Goal: Task Accomplishment & Management: Manage account settings

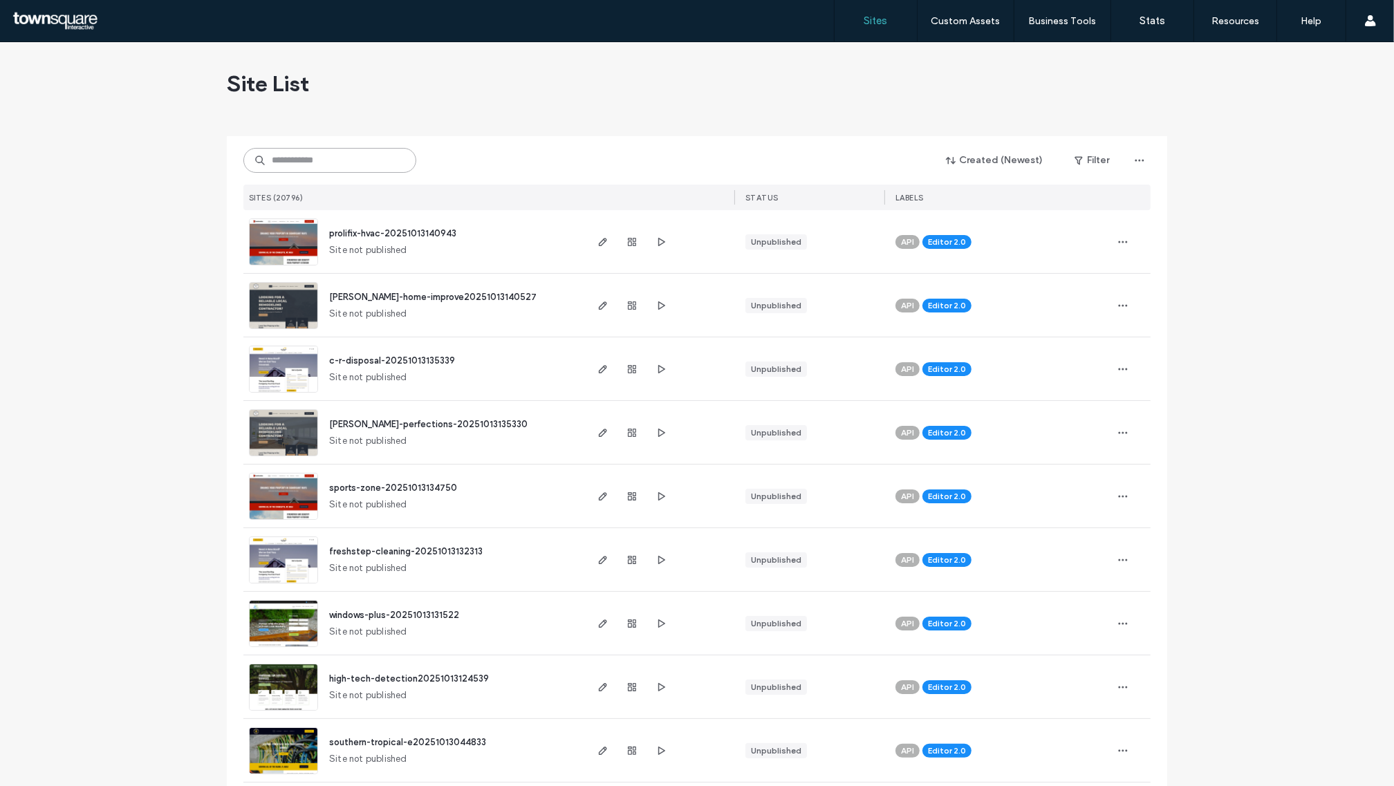
click at [344, 162] on input at bounding box center [329, 160] width 173 height 25
paste input "**********"
type input "**********"
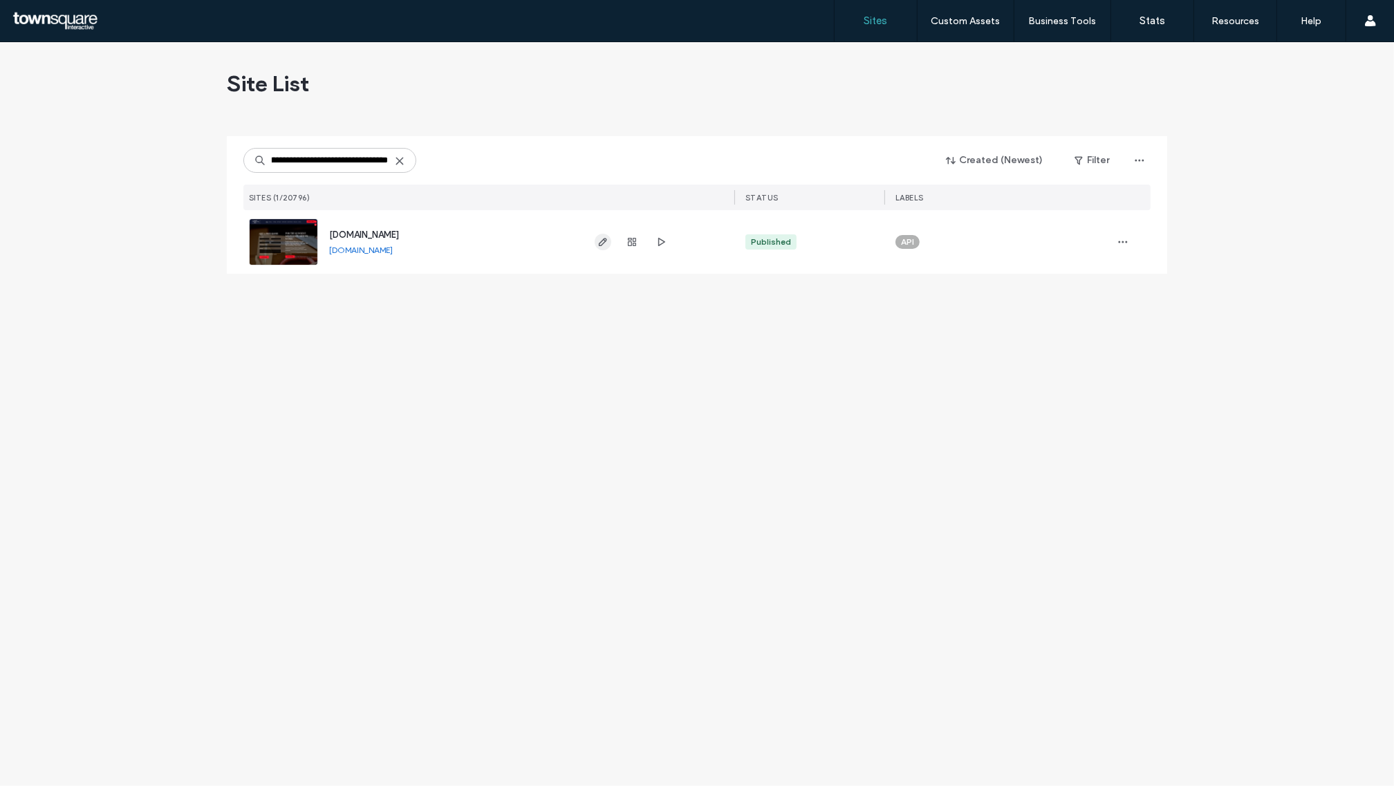
click at [602, 244] on use "button" at bounding box center [603, 242] width 8 height 8
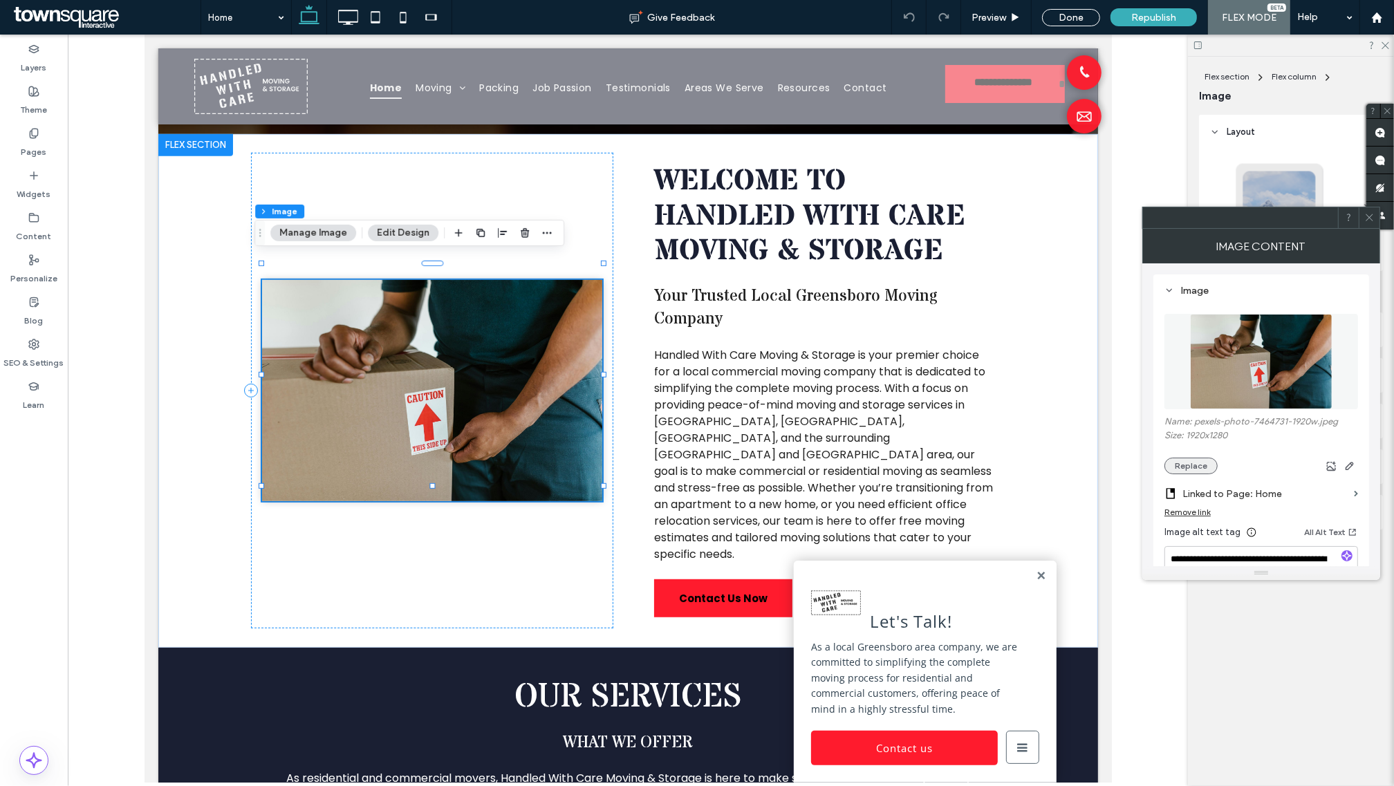
click at [1195, 465] on button "Replace" at bounding box center [1190, 466] width 53 height 17
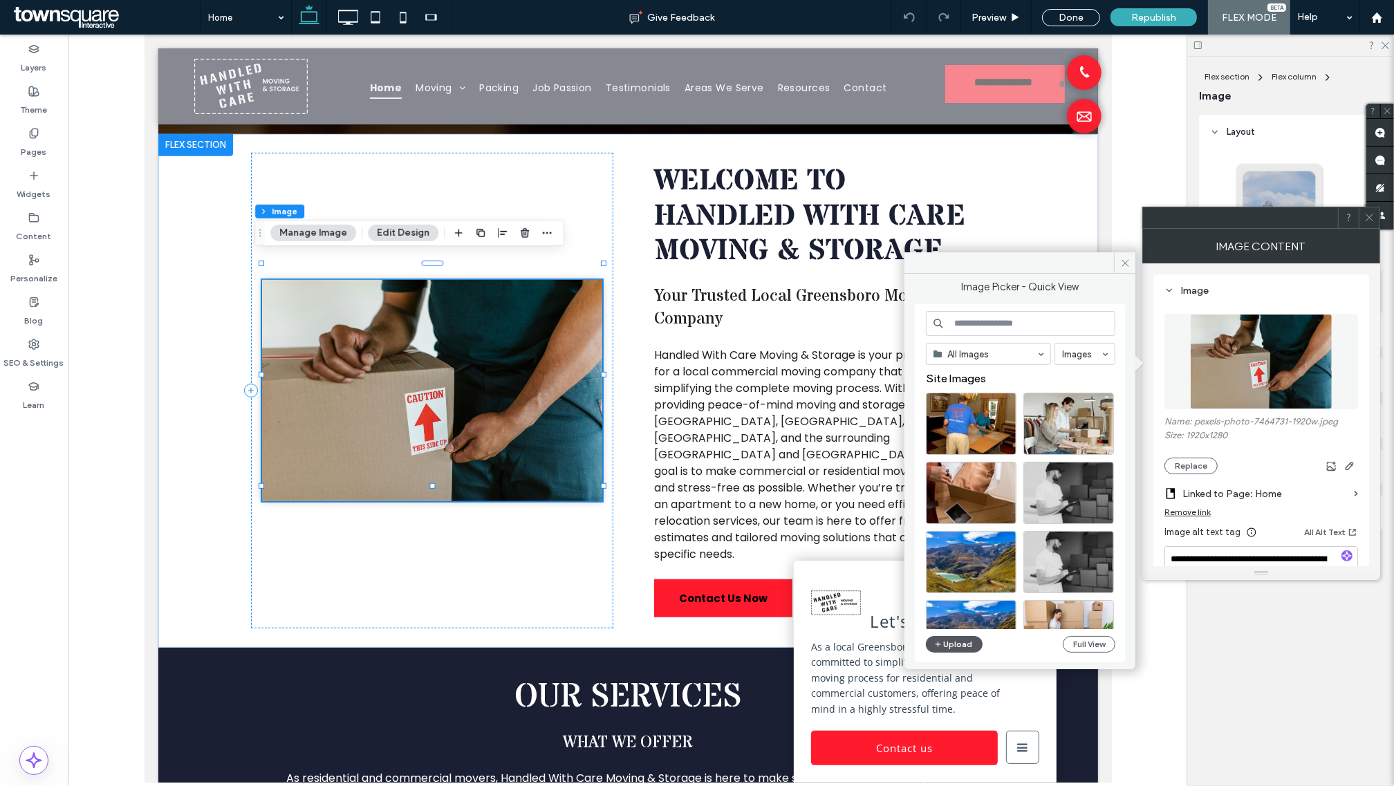
click at [963, 648] on button "Upload" at bounding box center [954, 644] width 57 height 17
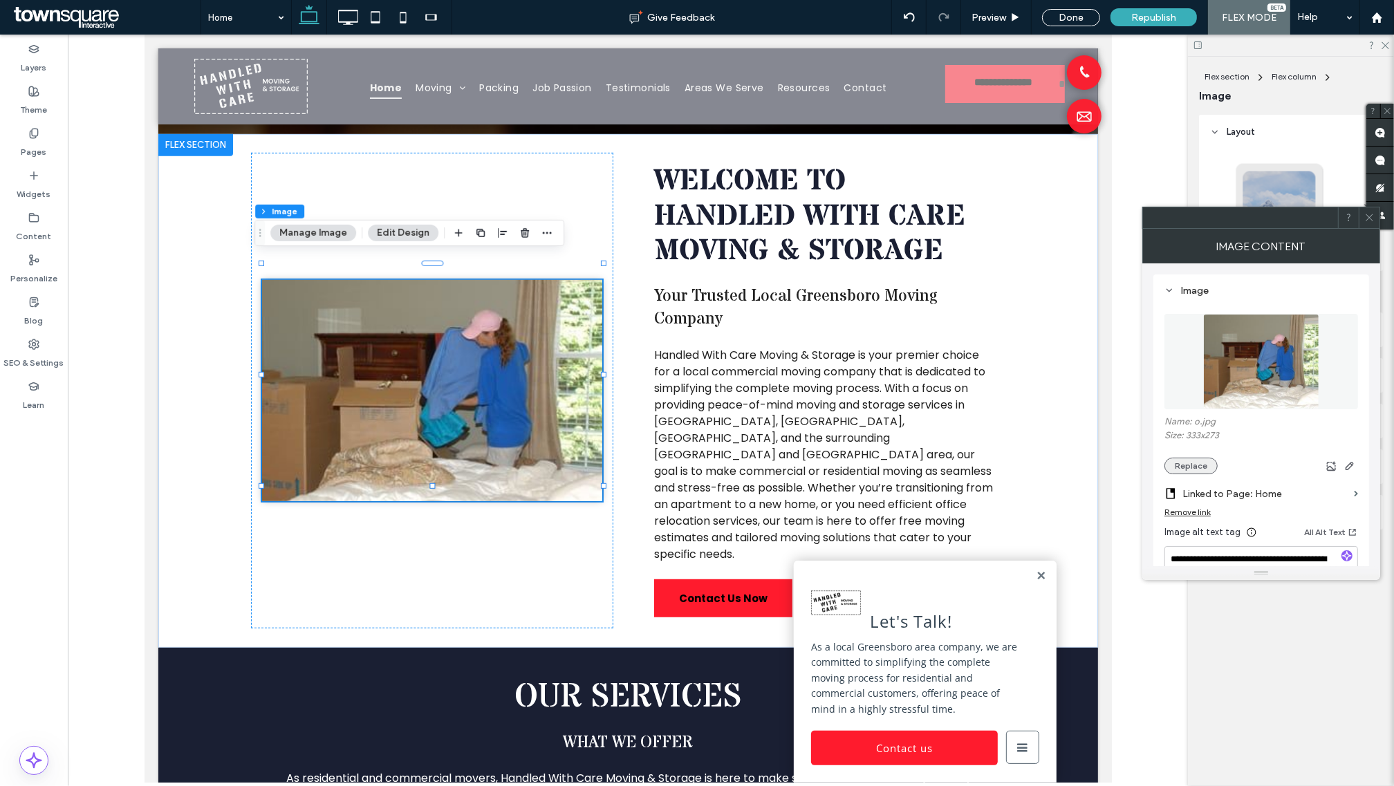
click at [1195, 471] on button "Replace" at bounding box center [1190, 466] width 53 height 17
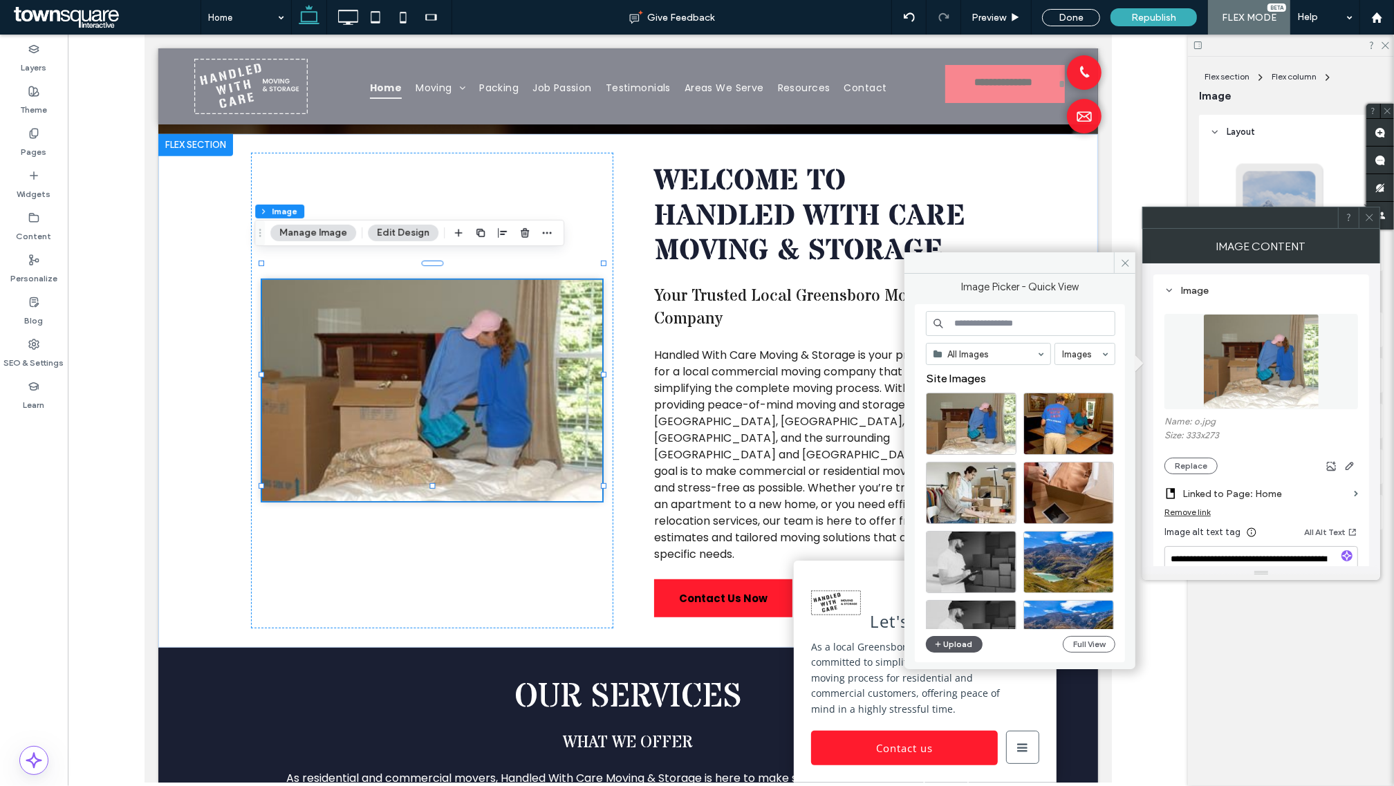
click at [959, 645] on button "Upload" at bounding box center [954, 644] width 57 height 17
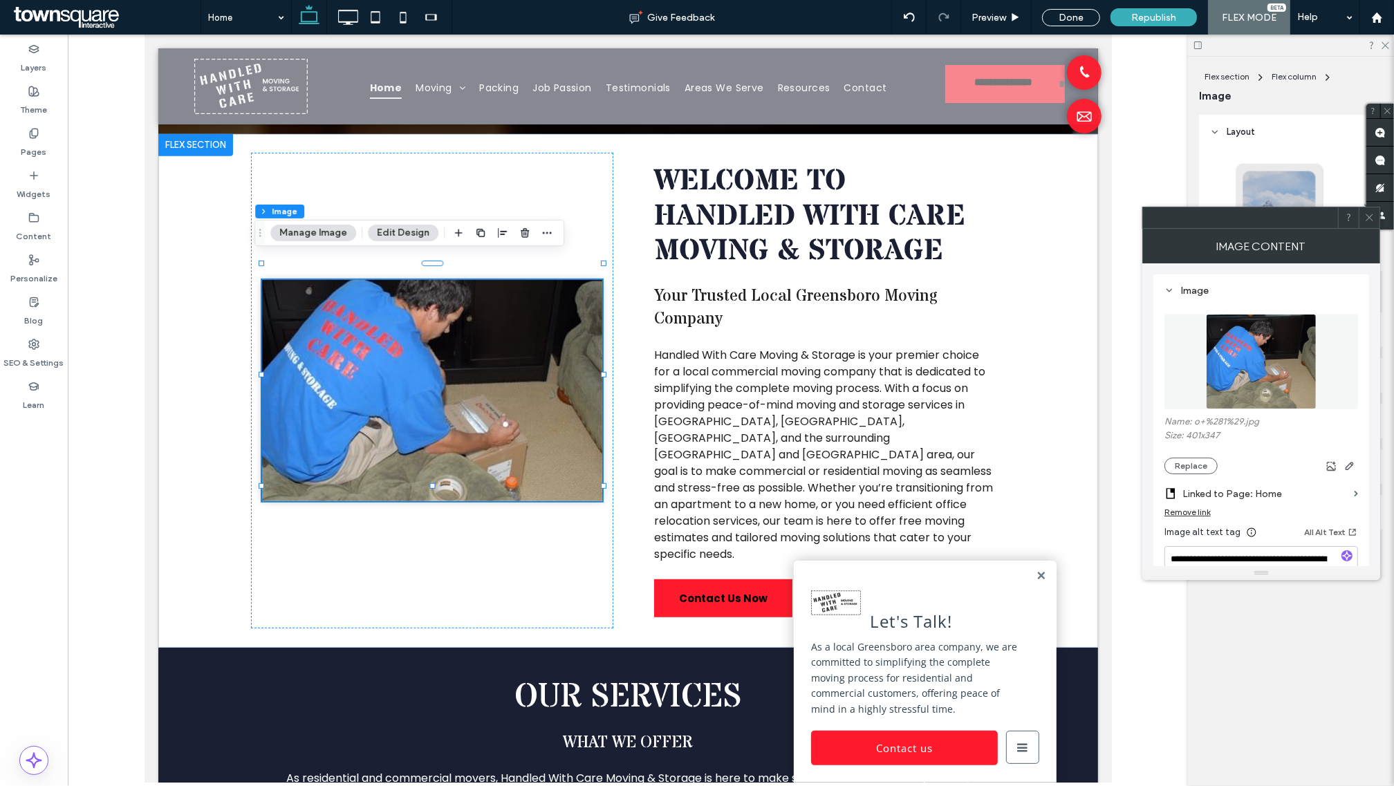
click at [1364, 212] on icon at bounding box center [1369, 217] width 10 height 10
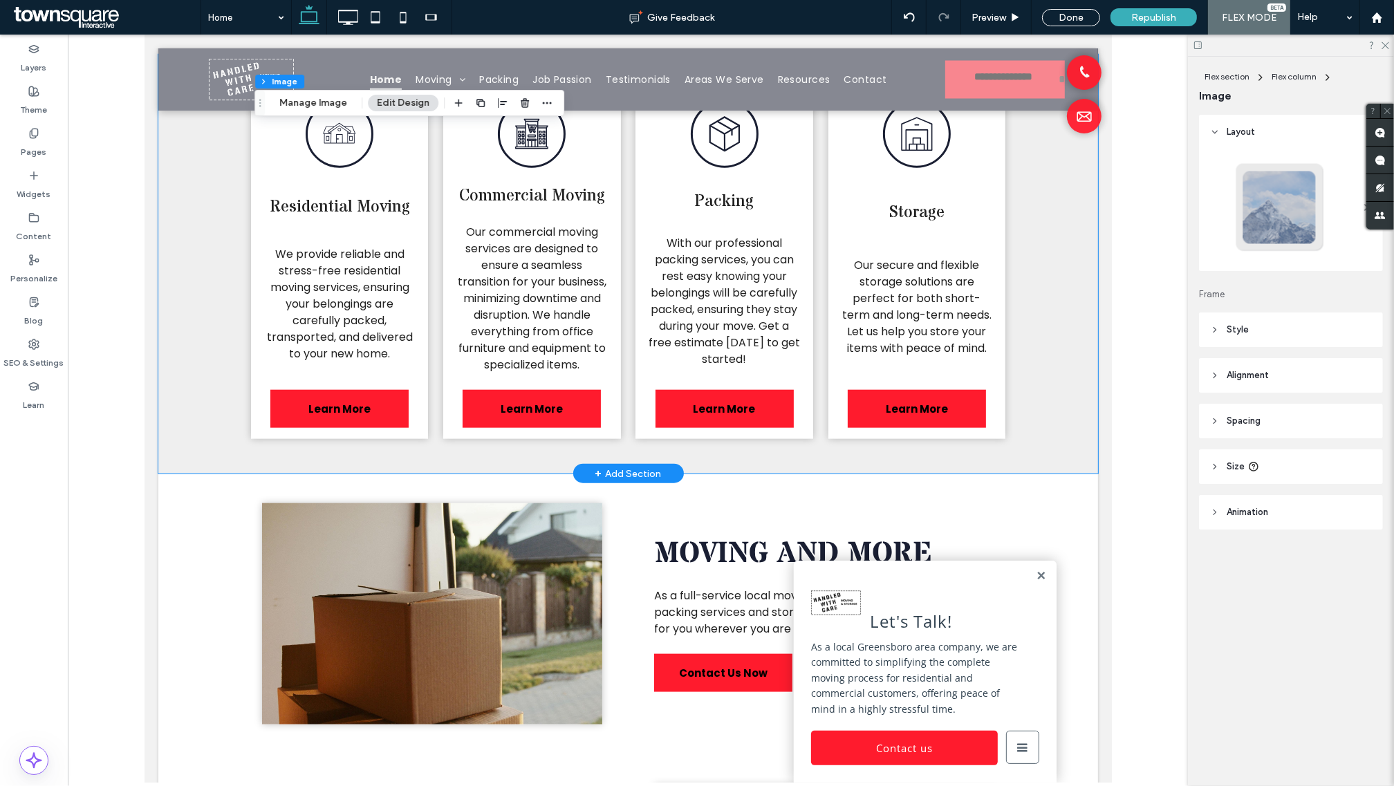
scroll to position [1729, 0]
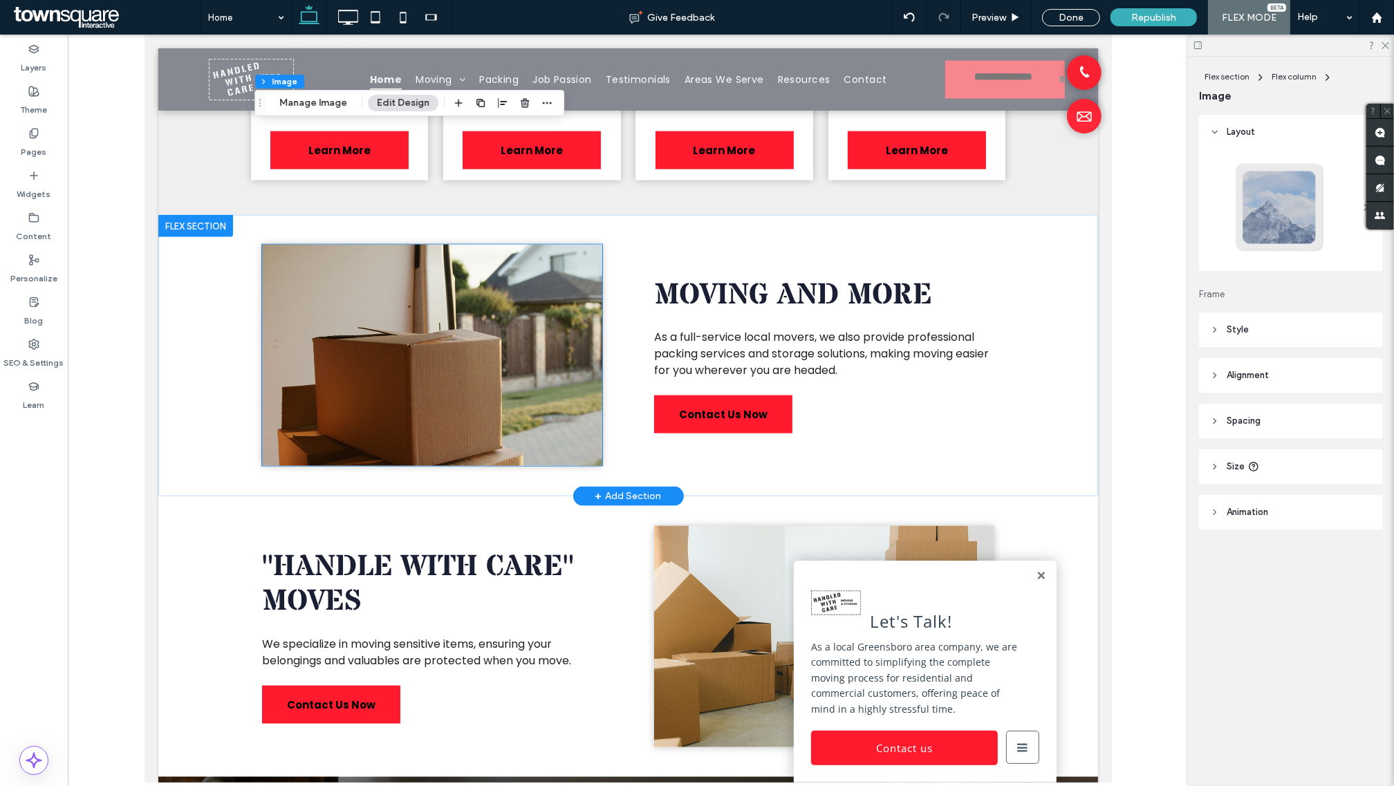
click at [467, 344] on img at bounding box center [431, 355] width 340 height 221
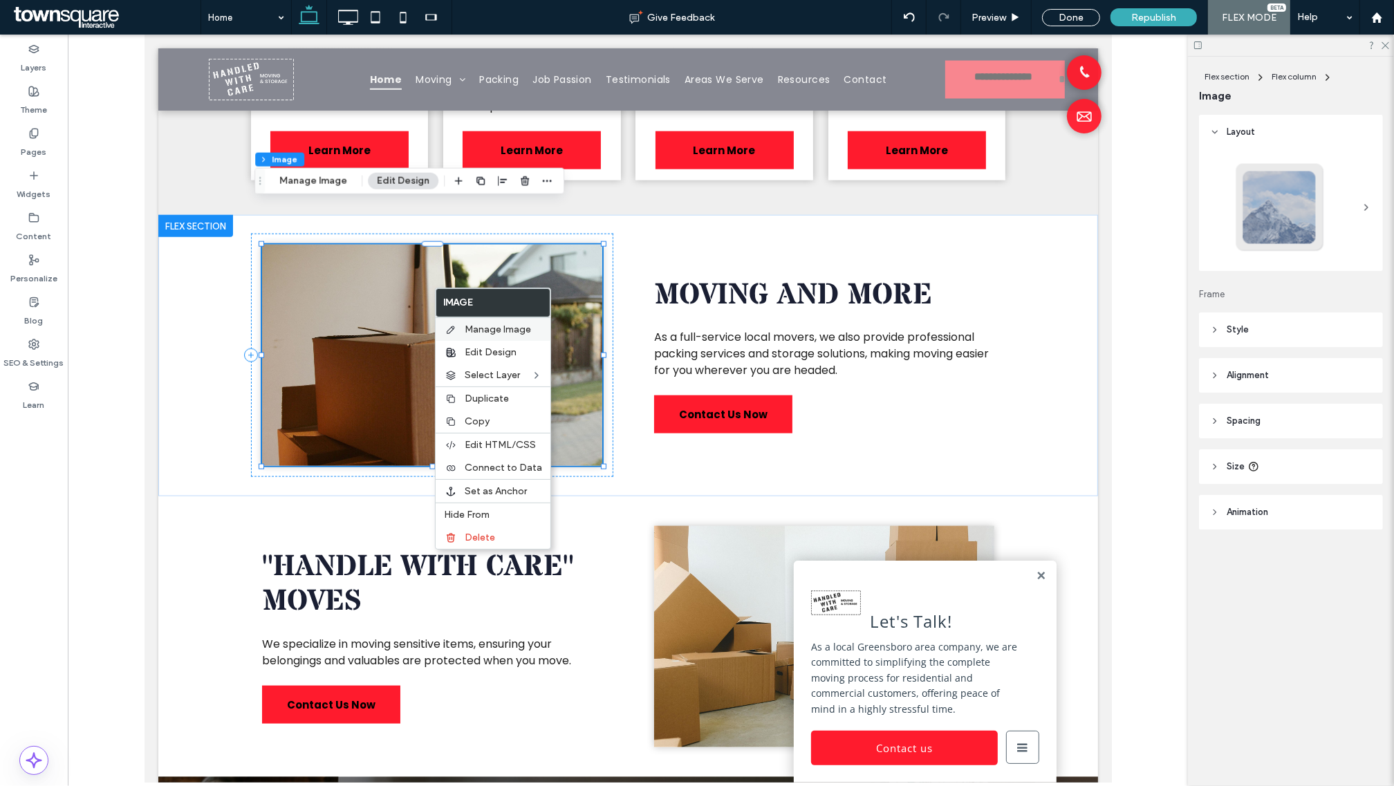
click at [485, 333] on span "Manage Image" at bounding box center [498, 330] width 66 height 12
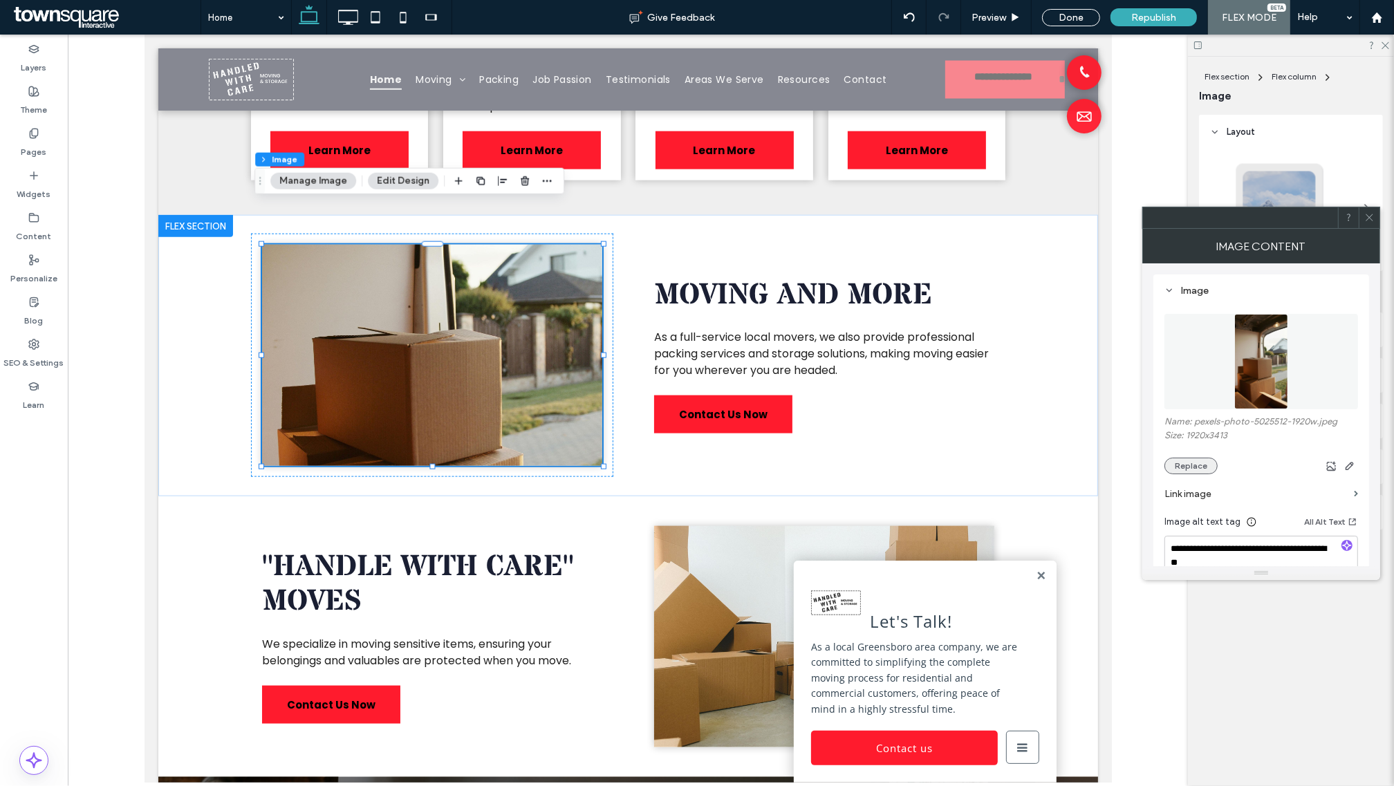
click at [1194, 467] on button "Replace" at bounding box center [1190, 466] width 53 height 17
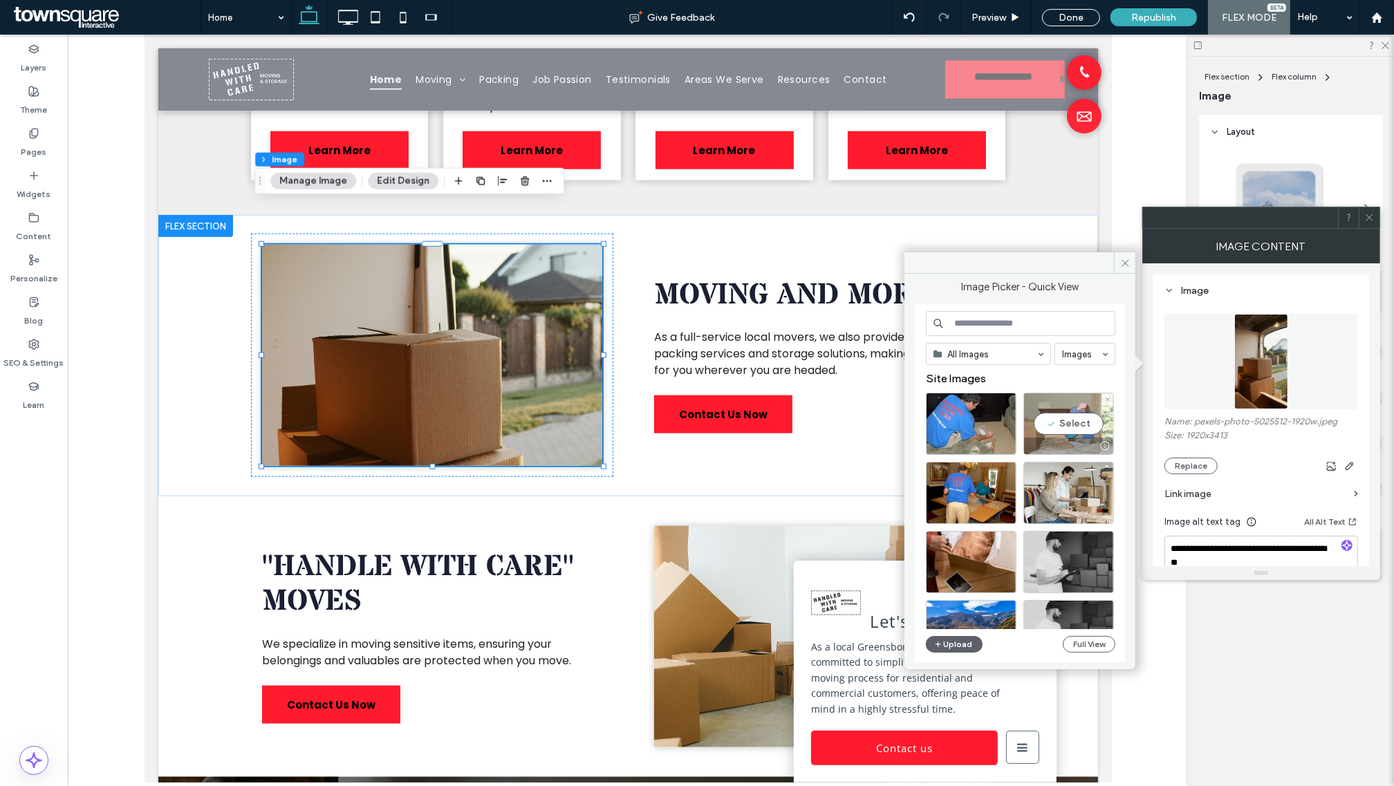
click at [1063, 422] on div "Select" at bounding box center [1068, 424] width 91 height 62
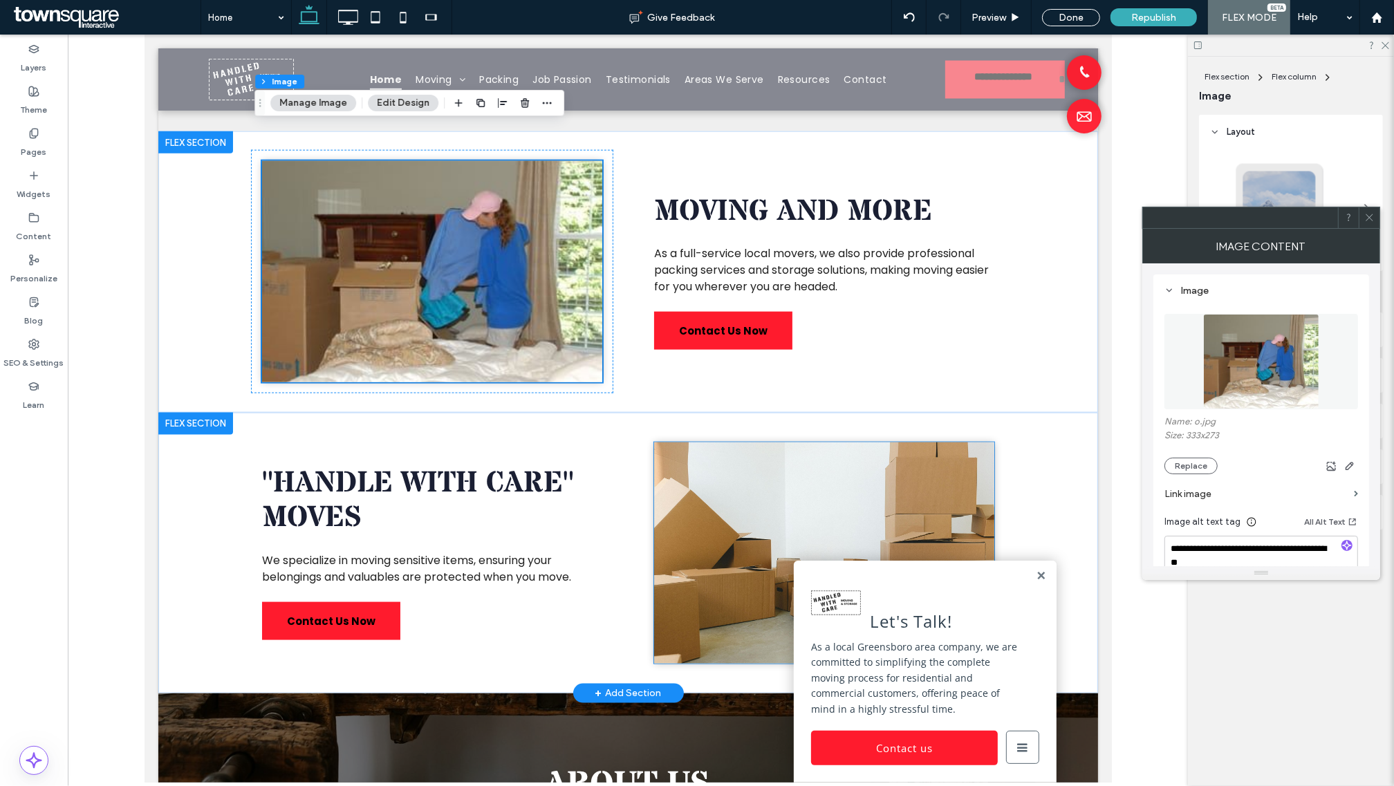
scroll to position [1901, 0]
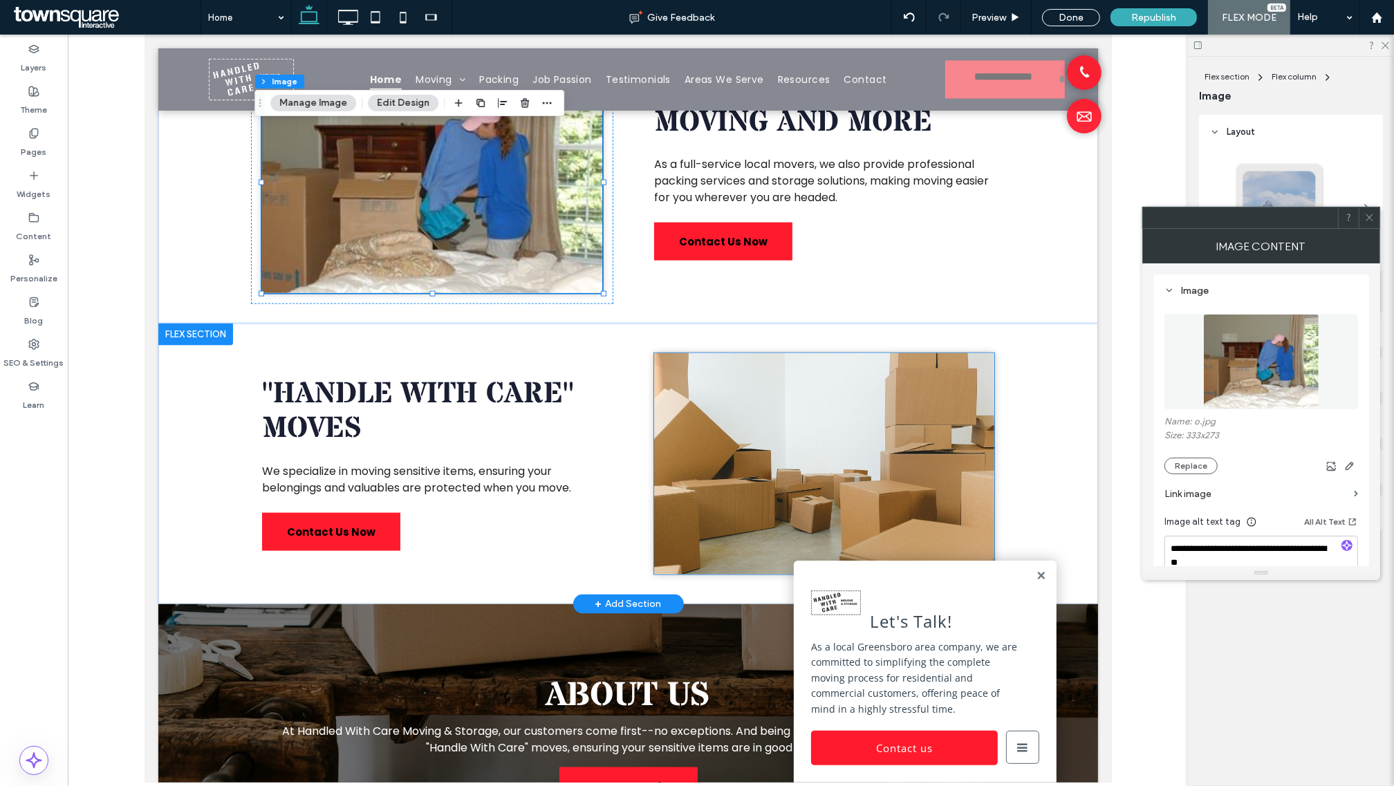
click at [920, 445] on img at bounding box center [823, 463] width 340 height 221
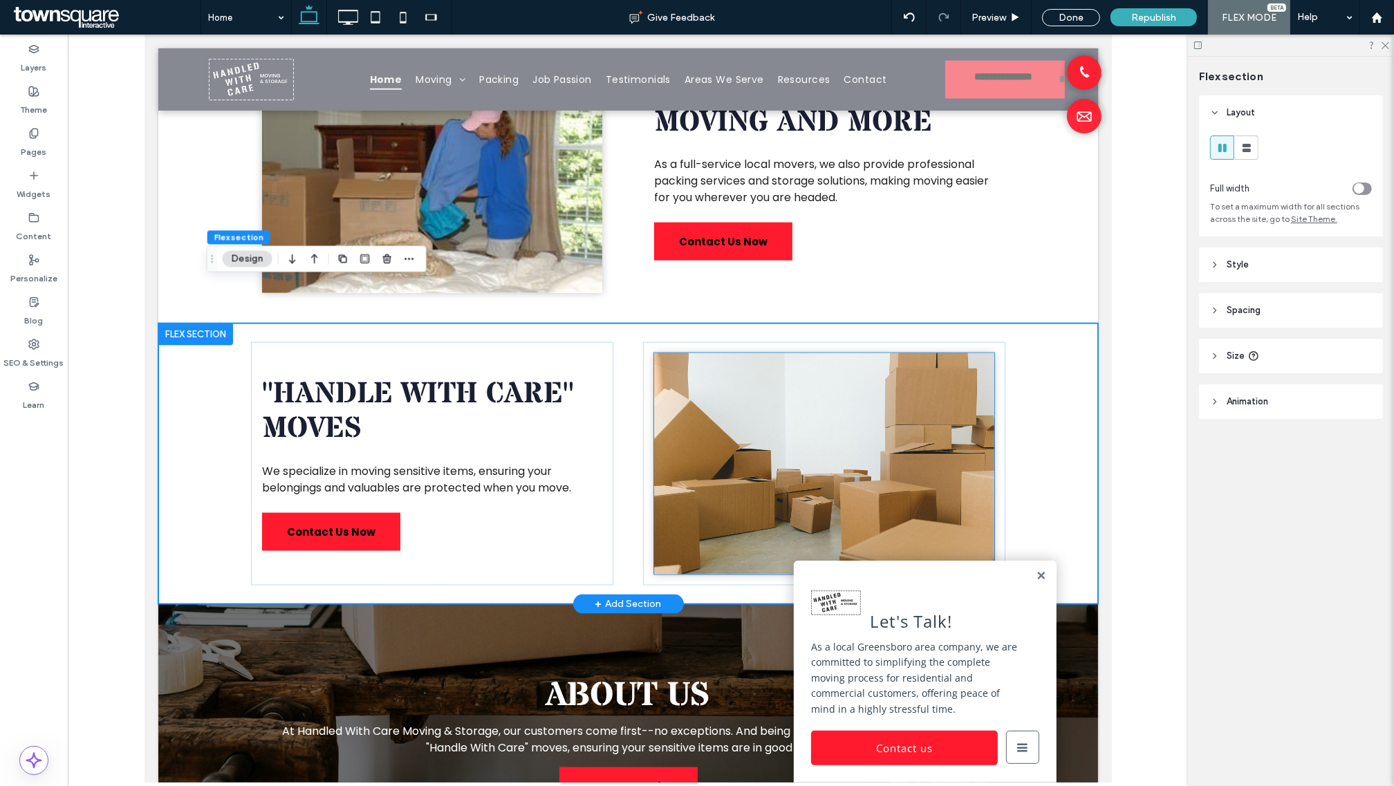
click at [790, 445] on img at bounding box center [823, 463] width 340 height 221
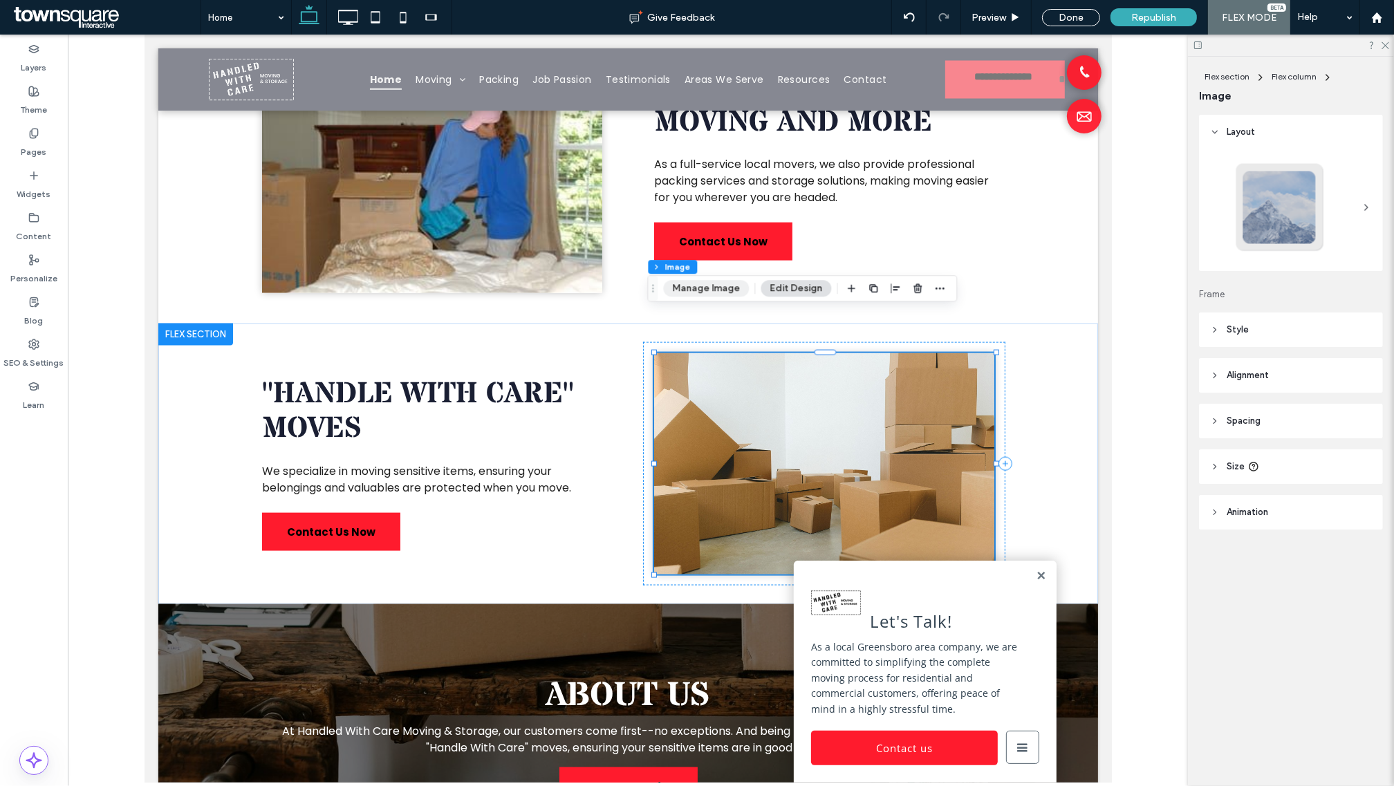
click at [721, 292] on button "Manage Image" at bounding box center [706, 288] width 86 height 17
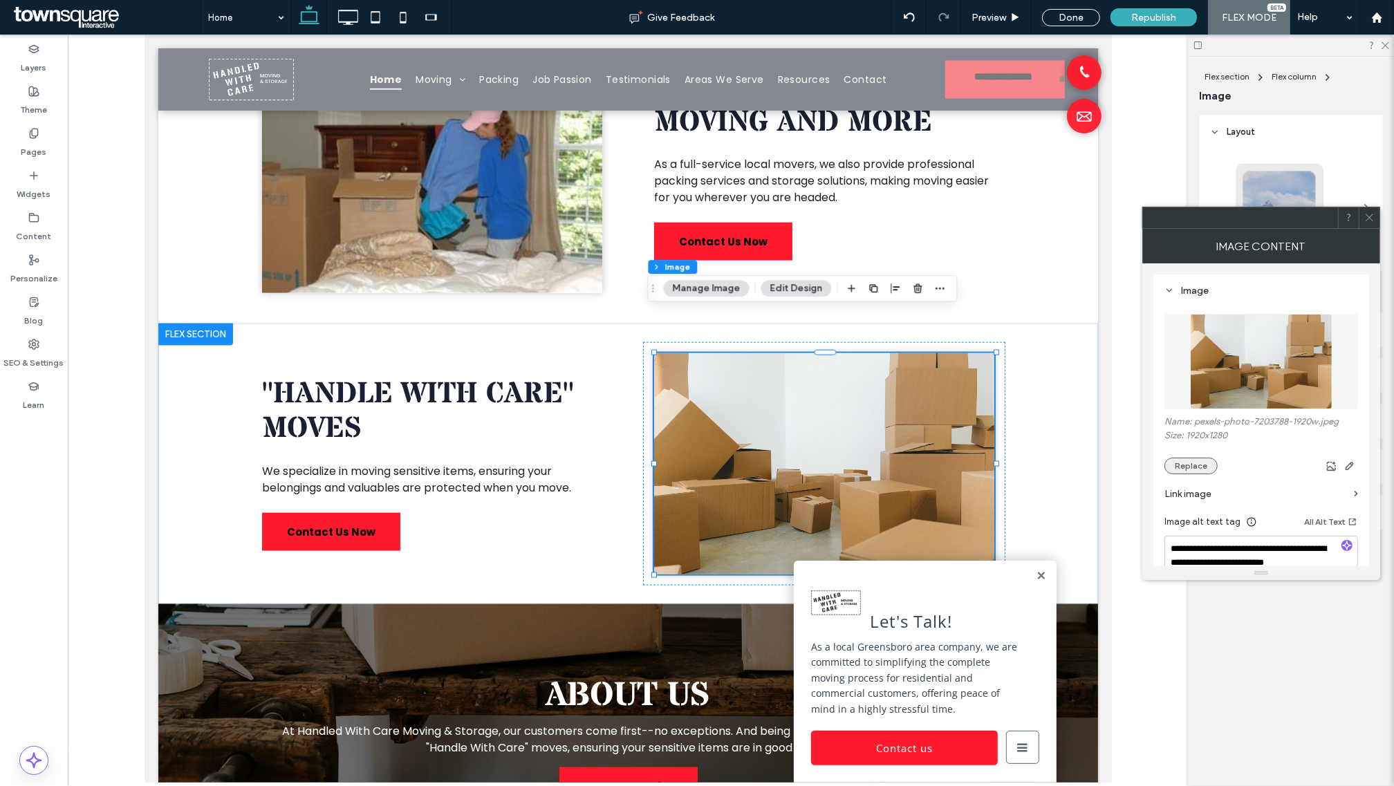
click at [1187, 472] on button "Replace" at bounding box center [1190, 466] width 53 height 17
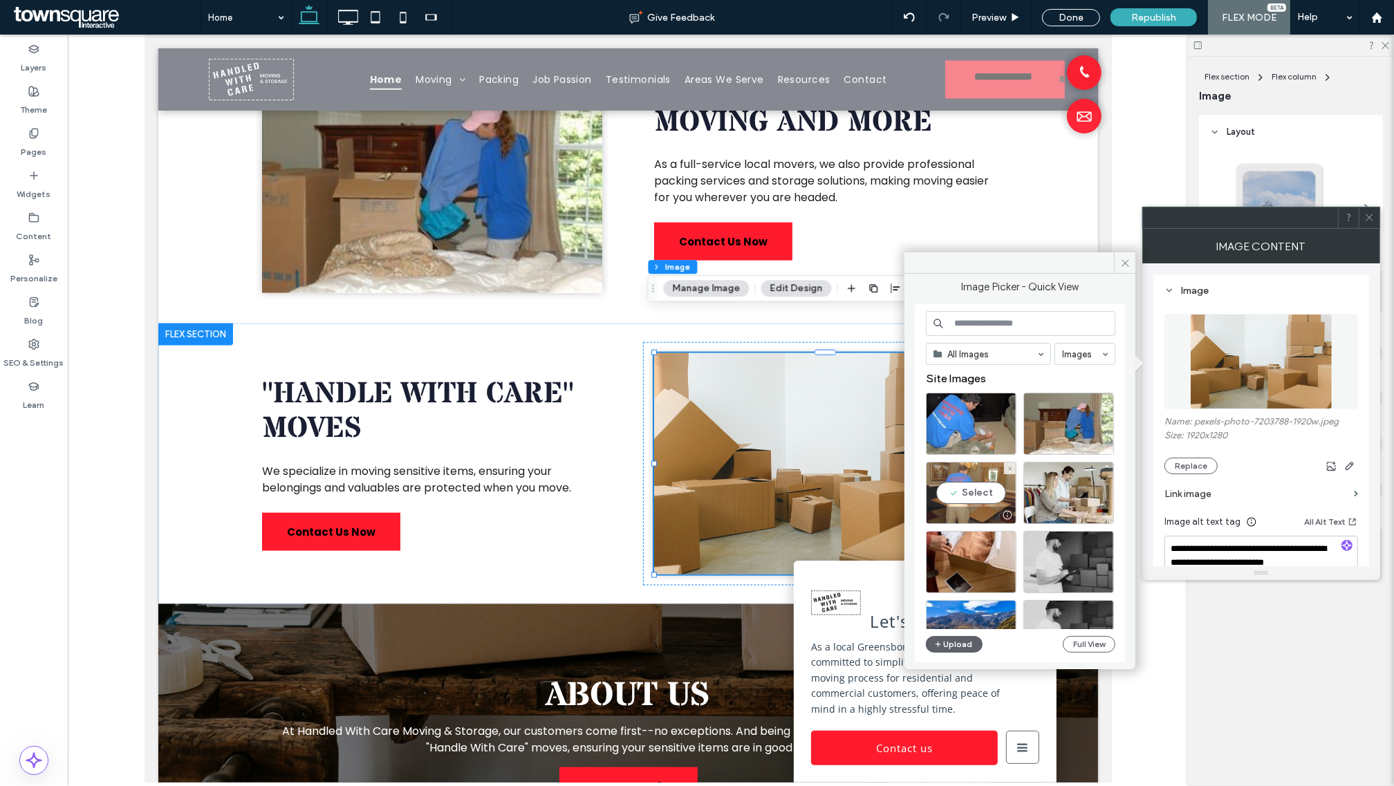
click at [976, 487] on div "Select" at bounding box center [971, 493] width 91 height 62
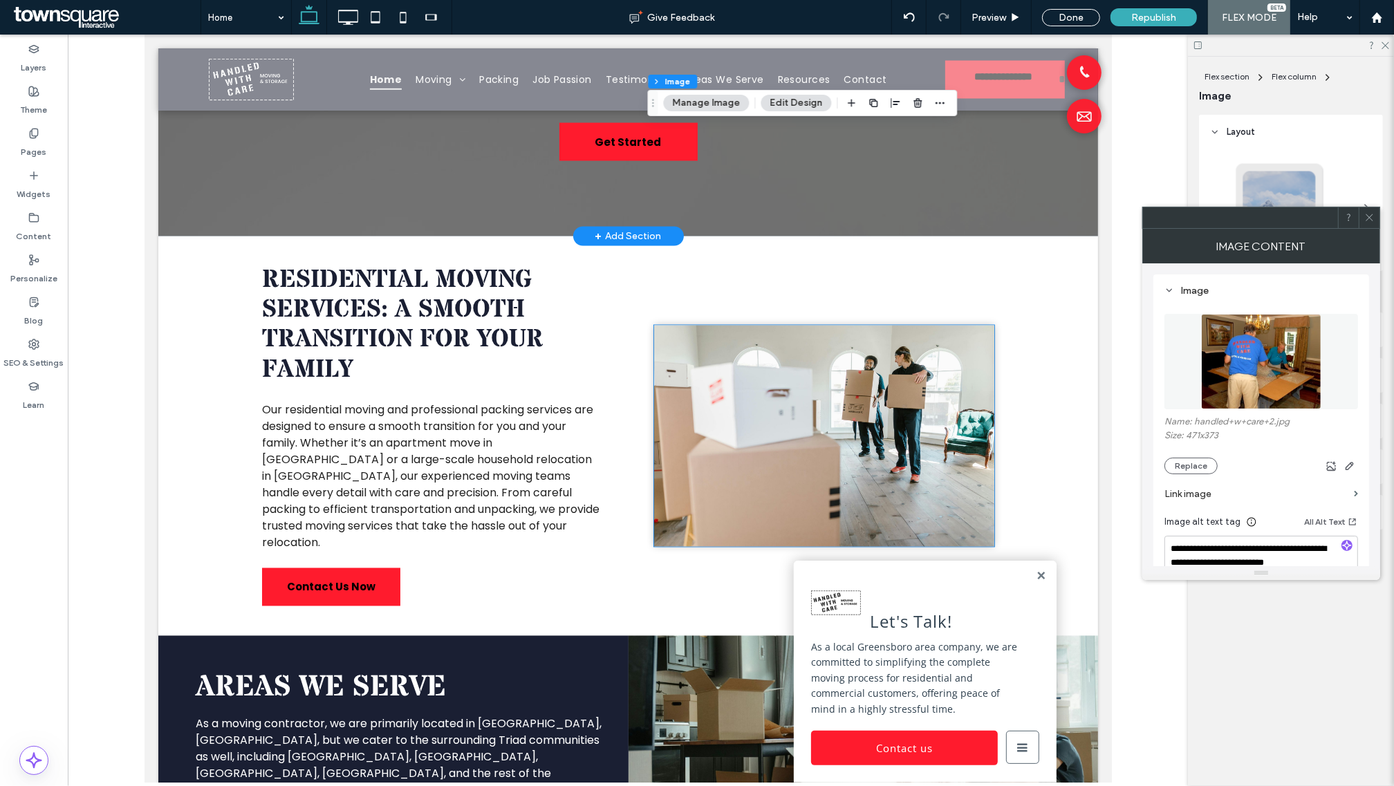
scroll to position [2679, 0]
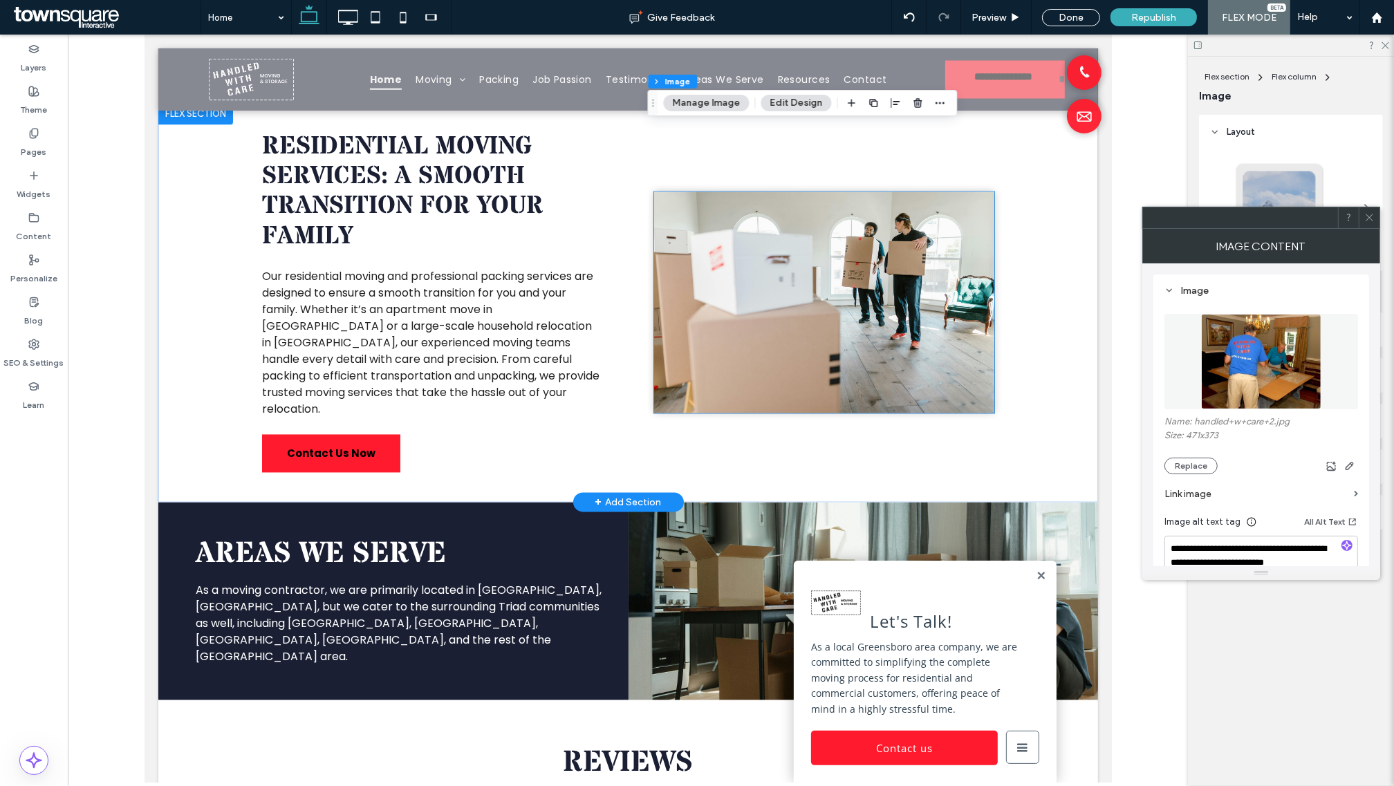
click at [736, 270] on img at bounding box center [823, 302] width 340 height 221
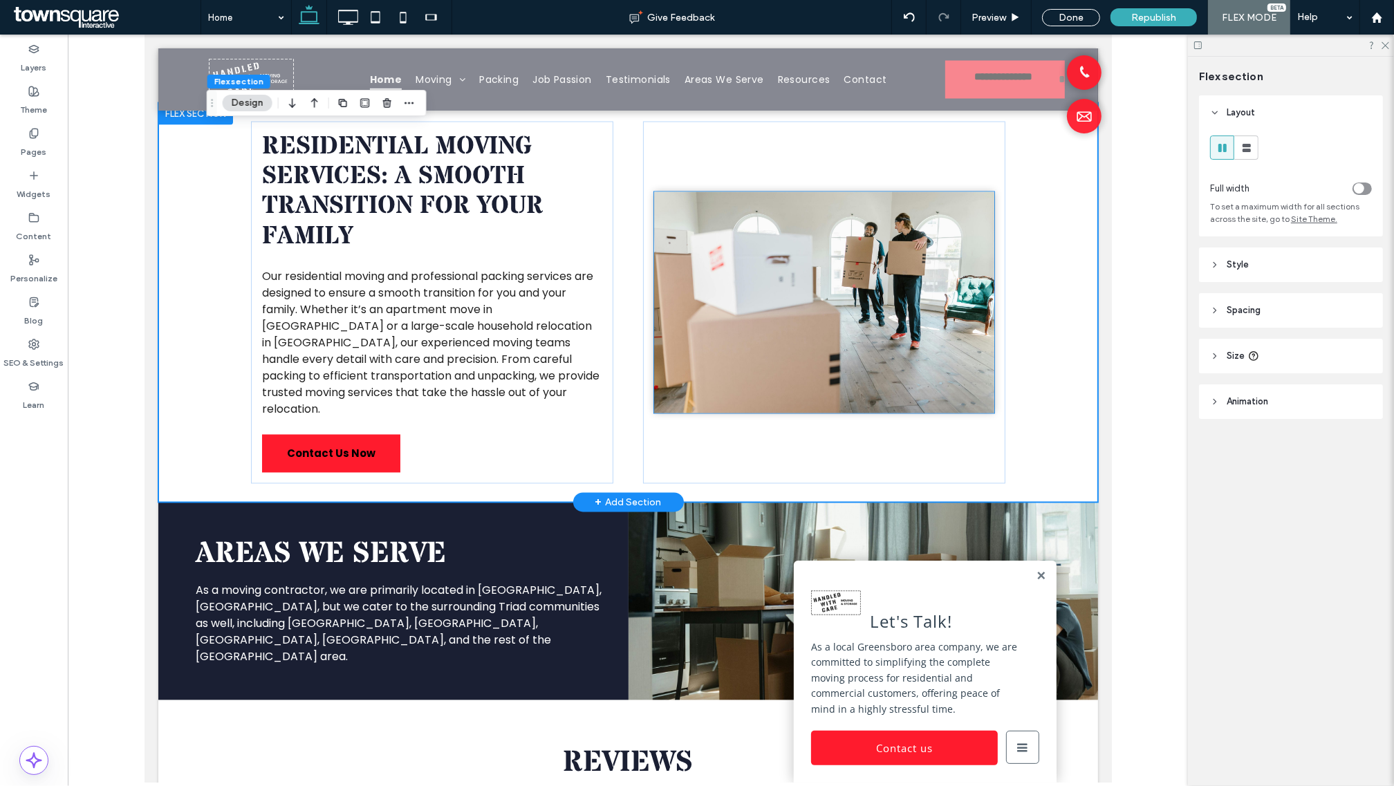
click at [715, 192] on img at bounding box center [823, 302] width 340 height 221
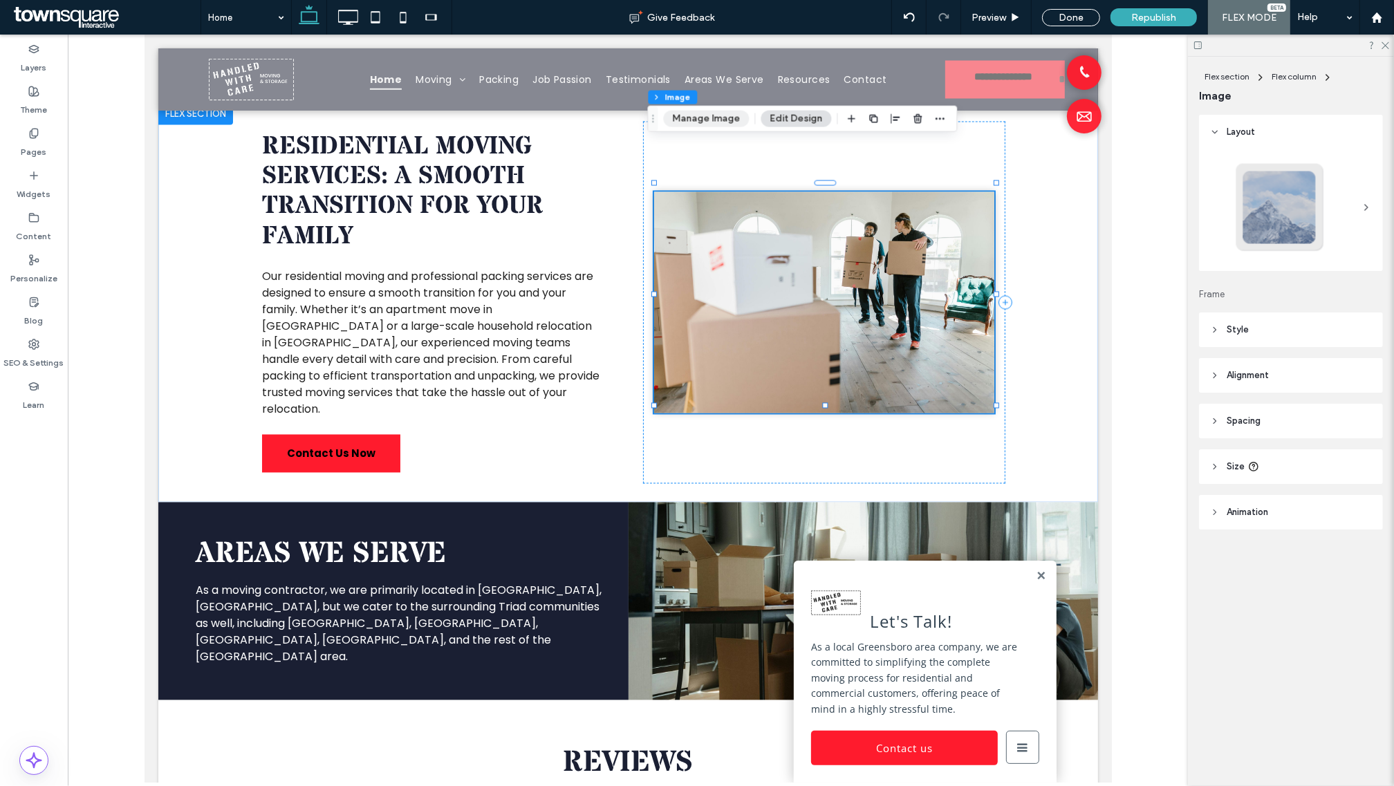
click at [714, 119] on button "Manage Image" at bounding box center [706, 119] width 86 height 17
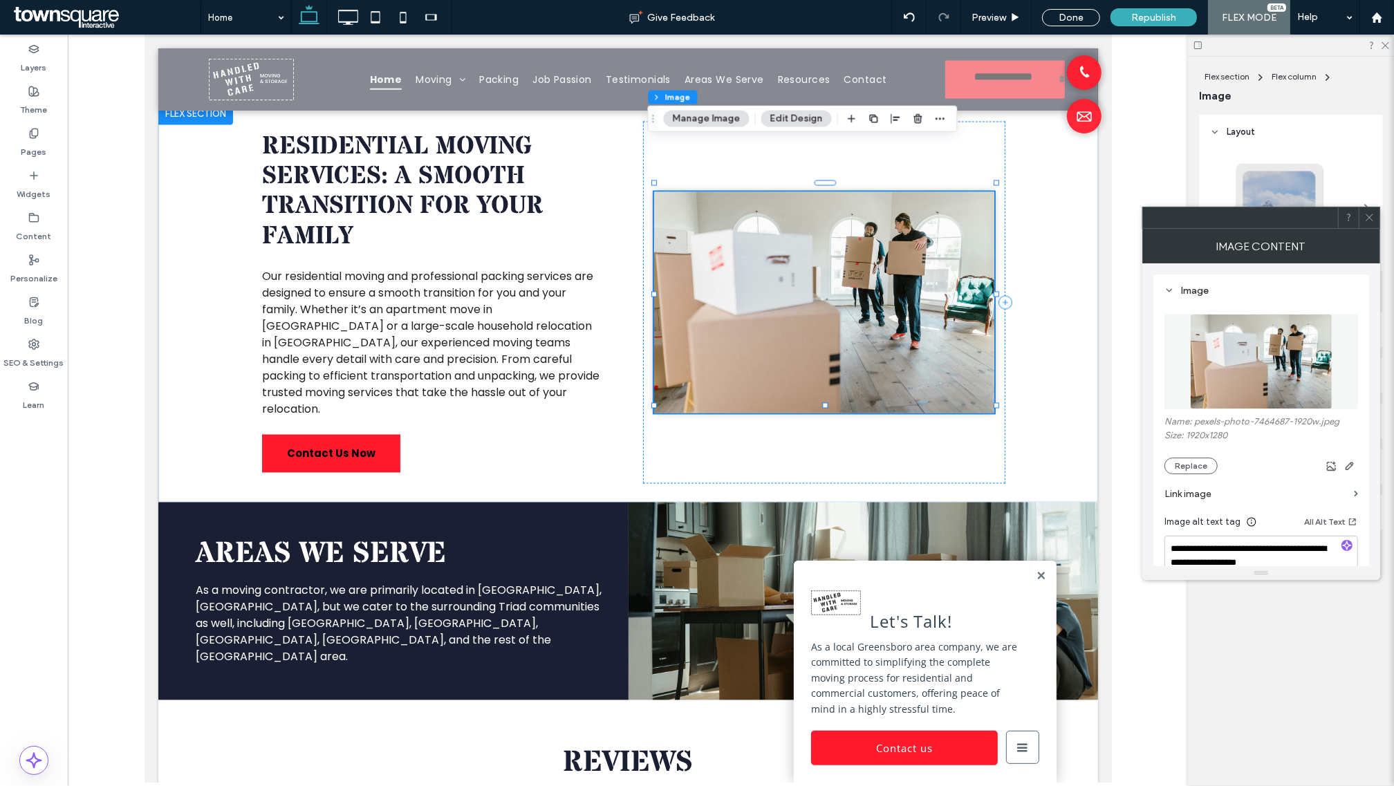
click at [1184, 458] on div "Name: pexels-photo-7464687-1920w.jpeg Size: 1920x1280 Replace" at bounding box center [1261, 445] width 194 height 58
click at [1188, 465] on button "Replace" at bounding box center [1190, 466] width 53 height 17
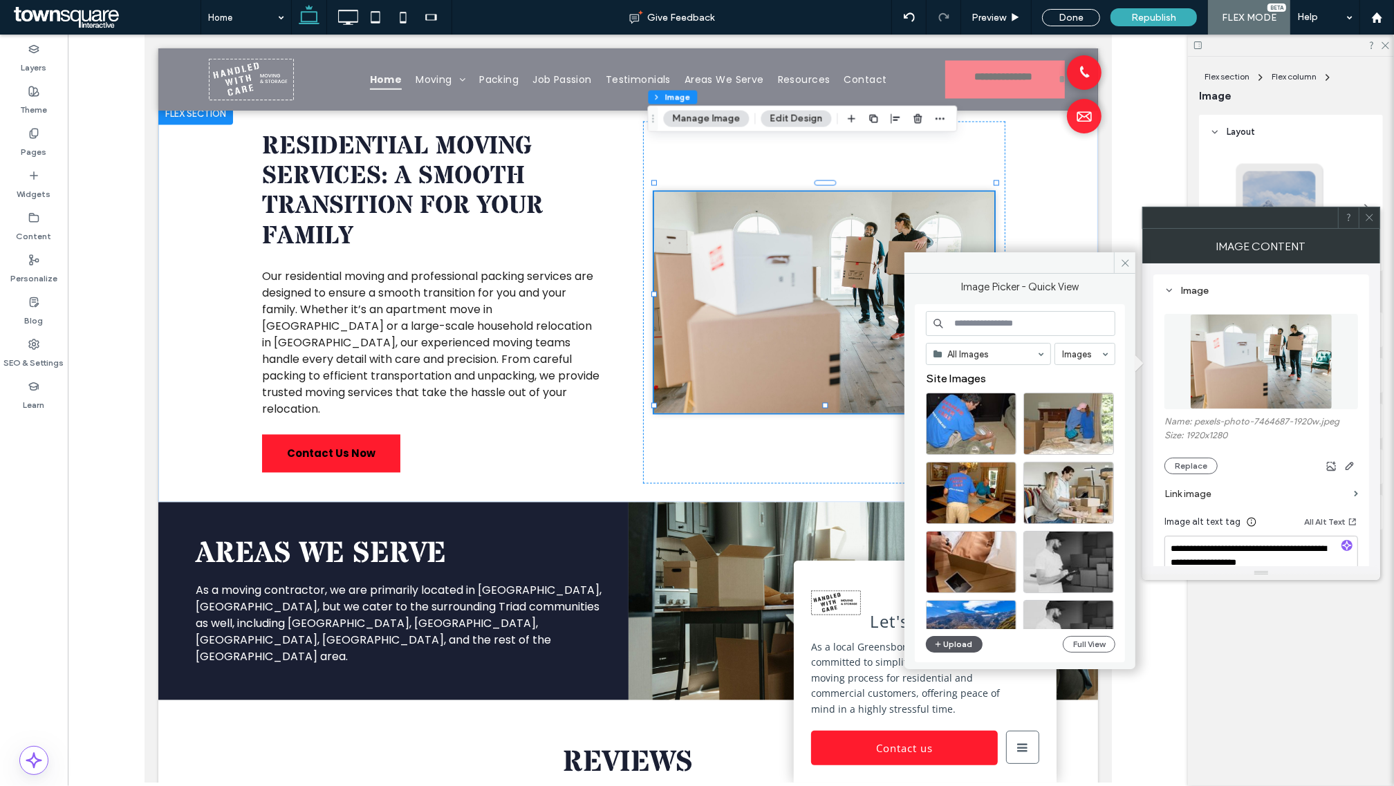
click at [963, 638] on button "Upload" at bounding box center [954, 644] width 57 height 17
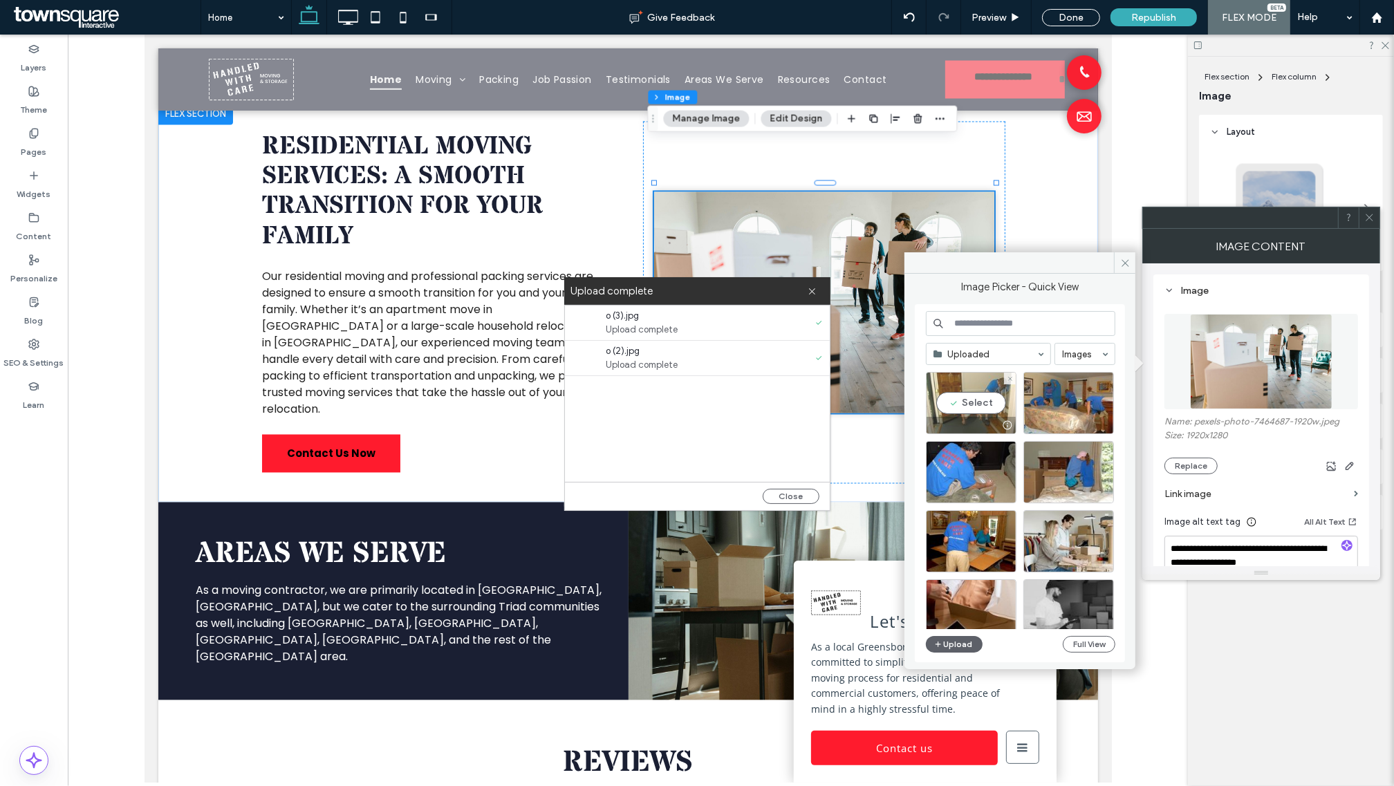
click at [983, 404] on div "Select" at bounding box center [971, 403] width 91 height 62
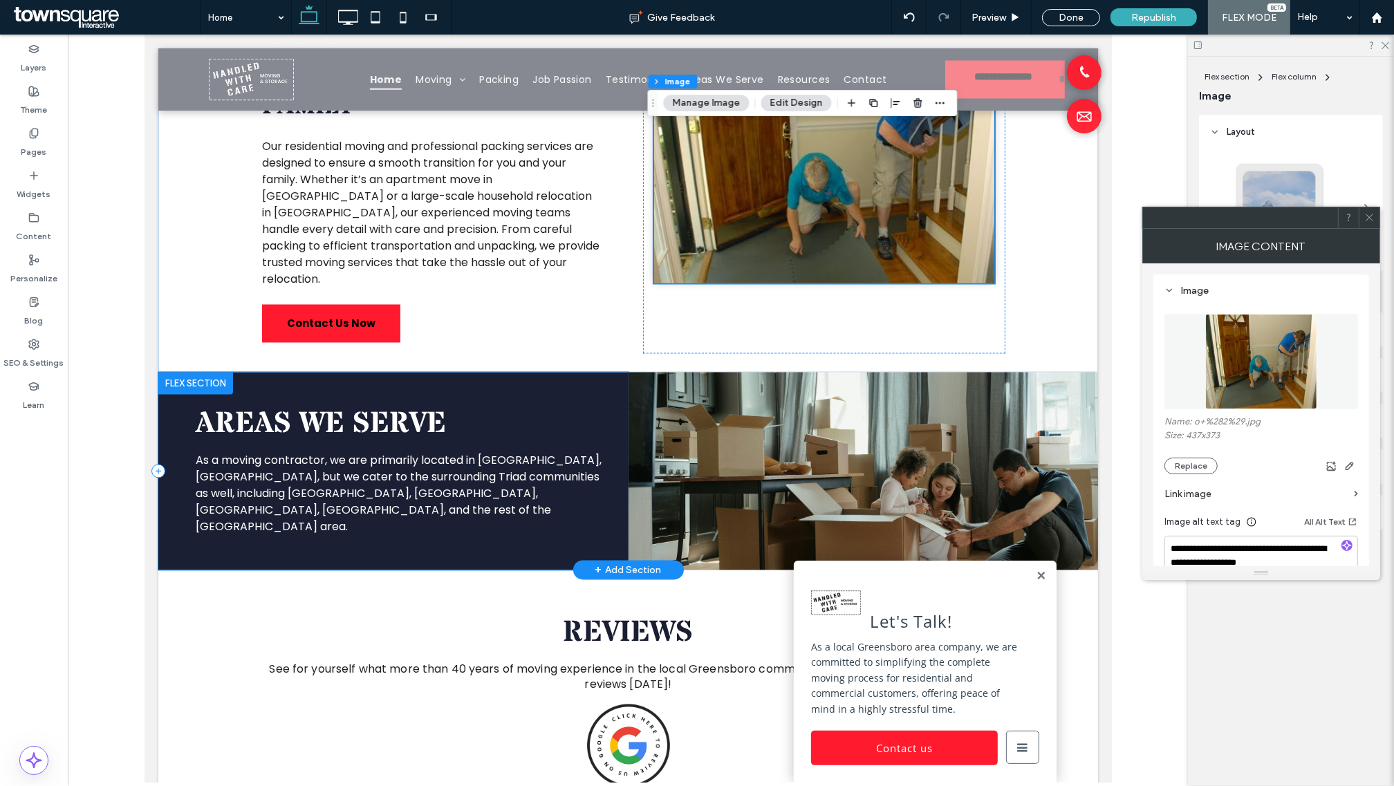
scroll to position [2852, 0]
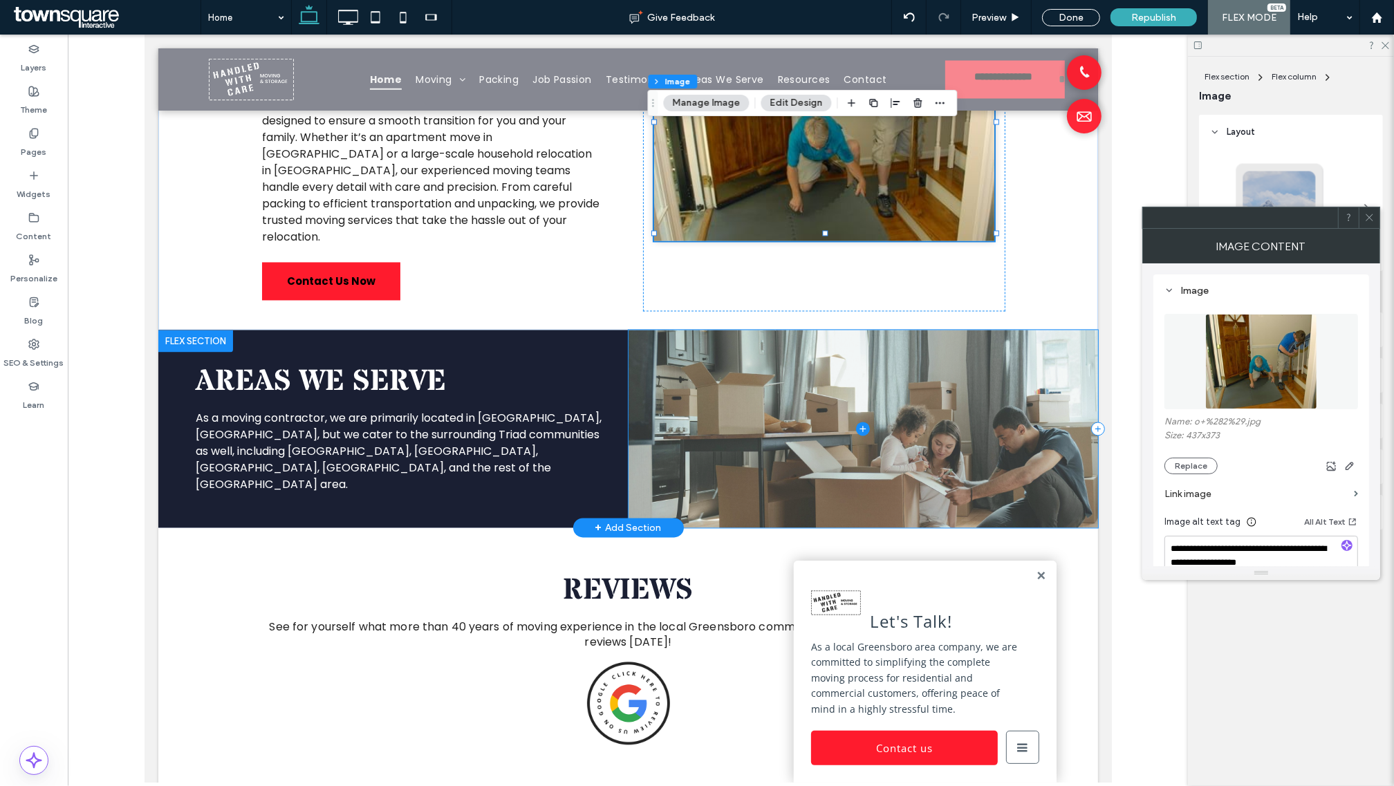
click at [812, 378] on span at bounding box center [863, 429] width 470 height 198
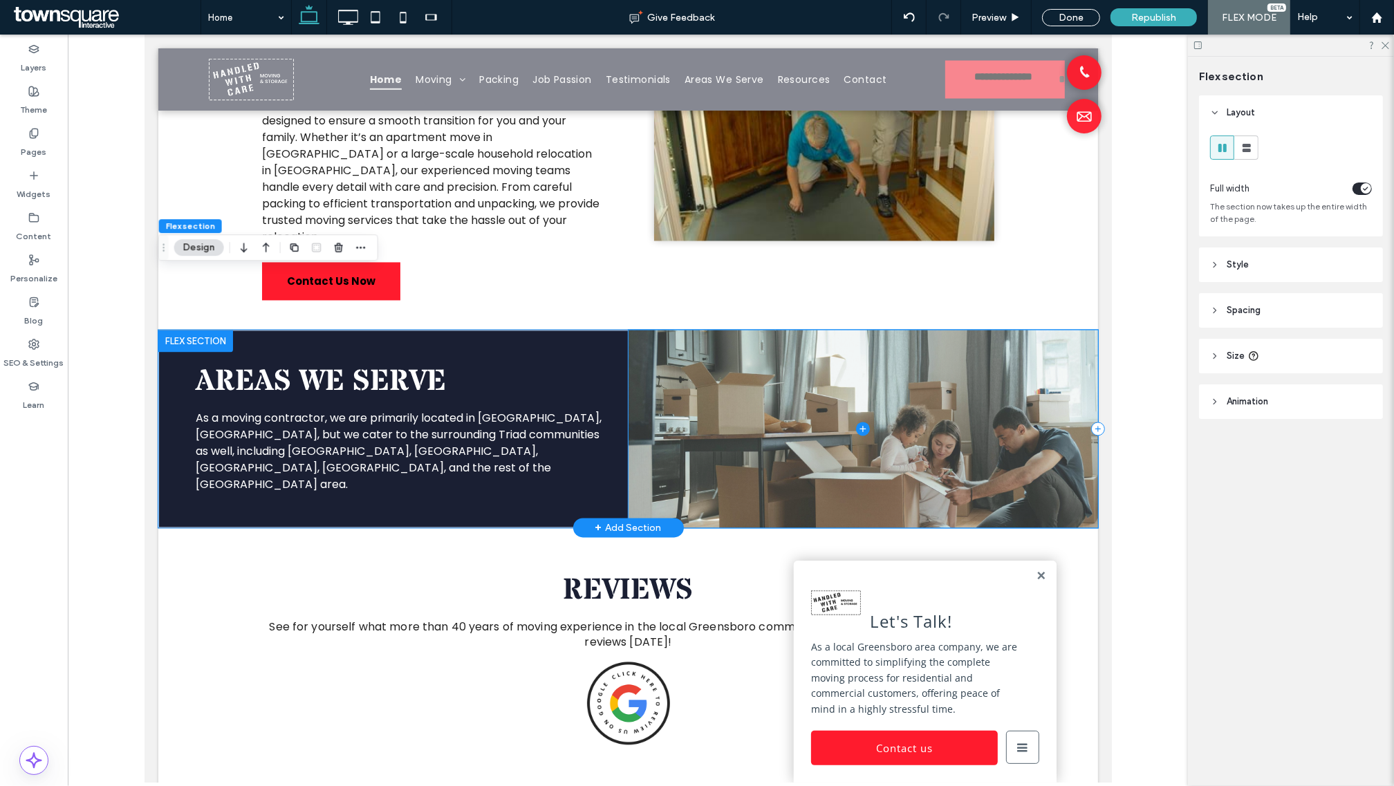
click at [728, 370] on span at bounding box center [863, 429] width 470 height 198
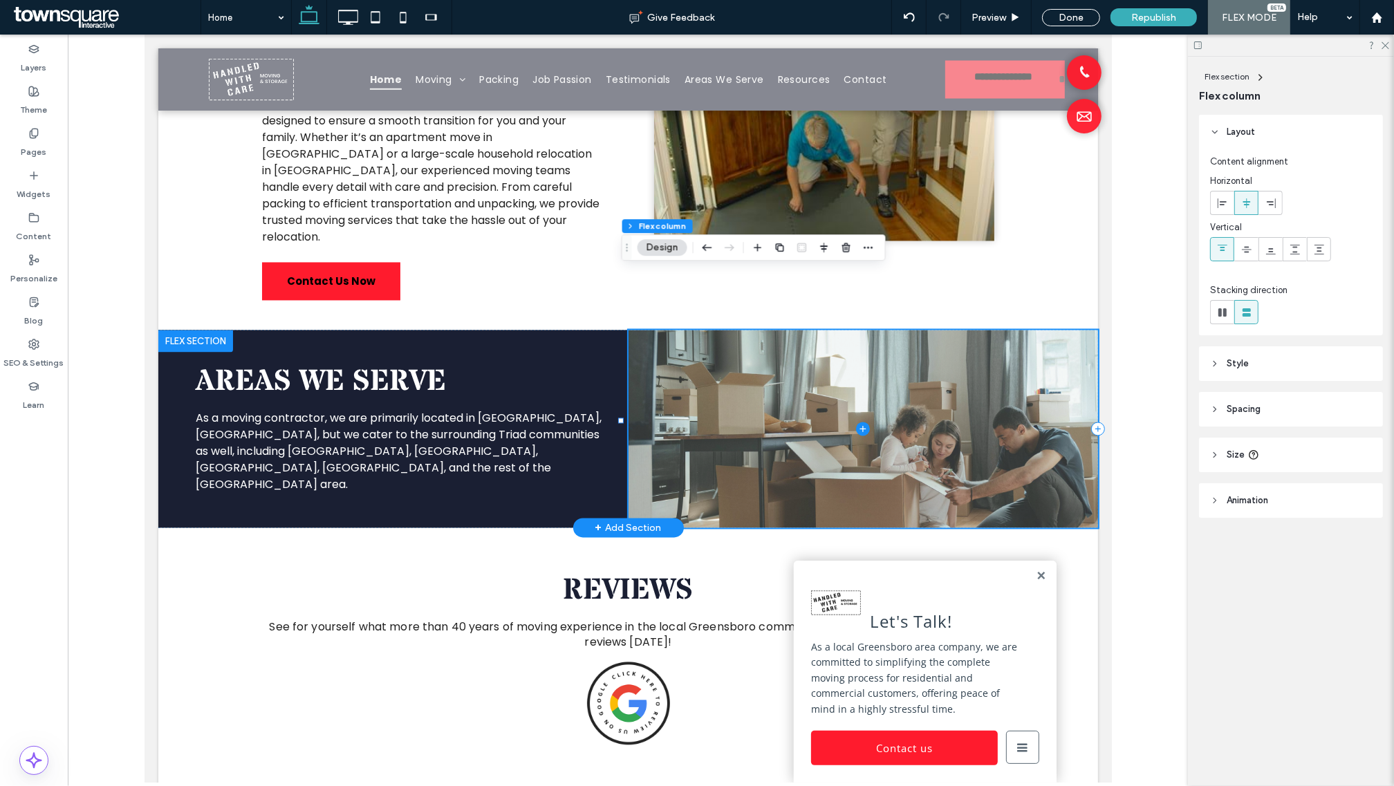
click at [708, 330] on span at bounding box center [863, 429] width 470 height 198
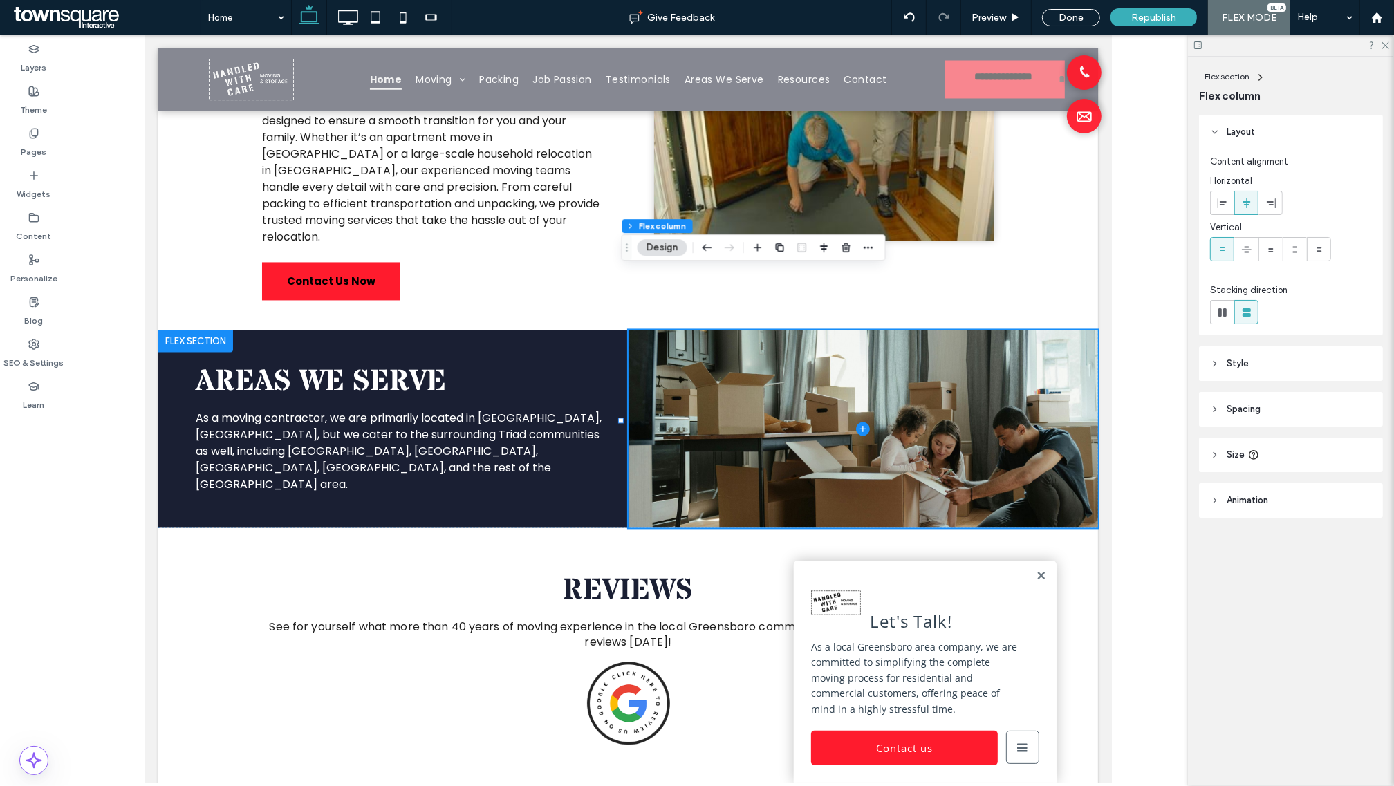
click at [657, 247] on button "Design" at bounding box center [662, 247] width 50 height 17
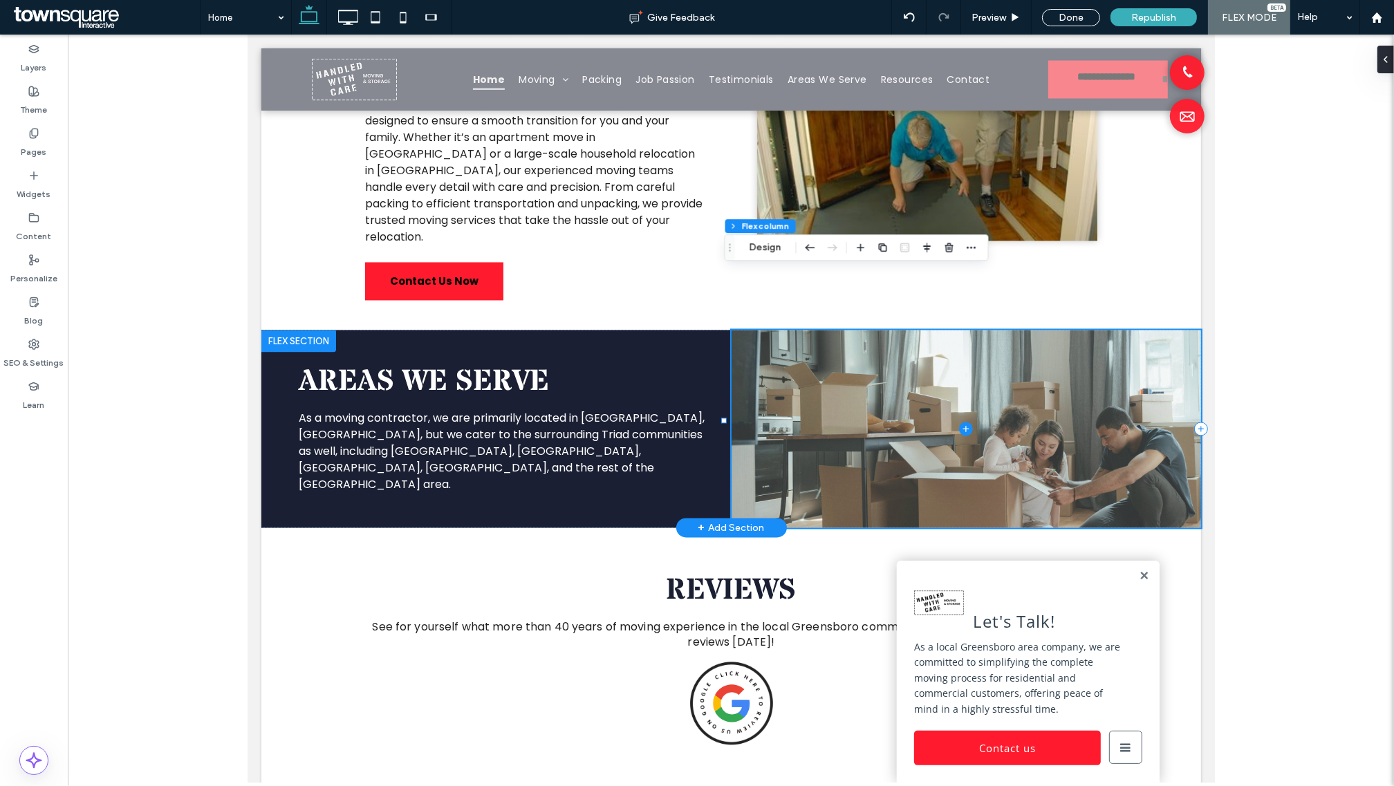
click at [1026, 346] on span at bounding box center [966, 429] width 470 height 198
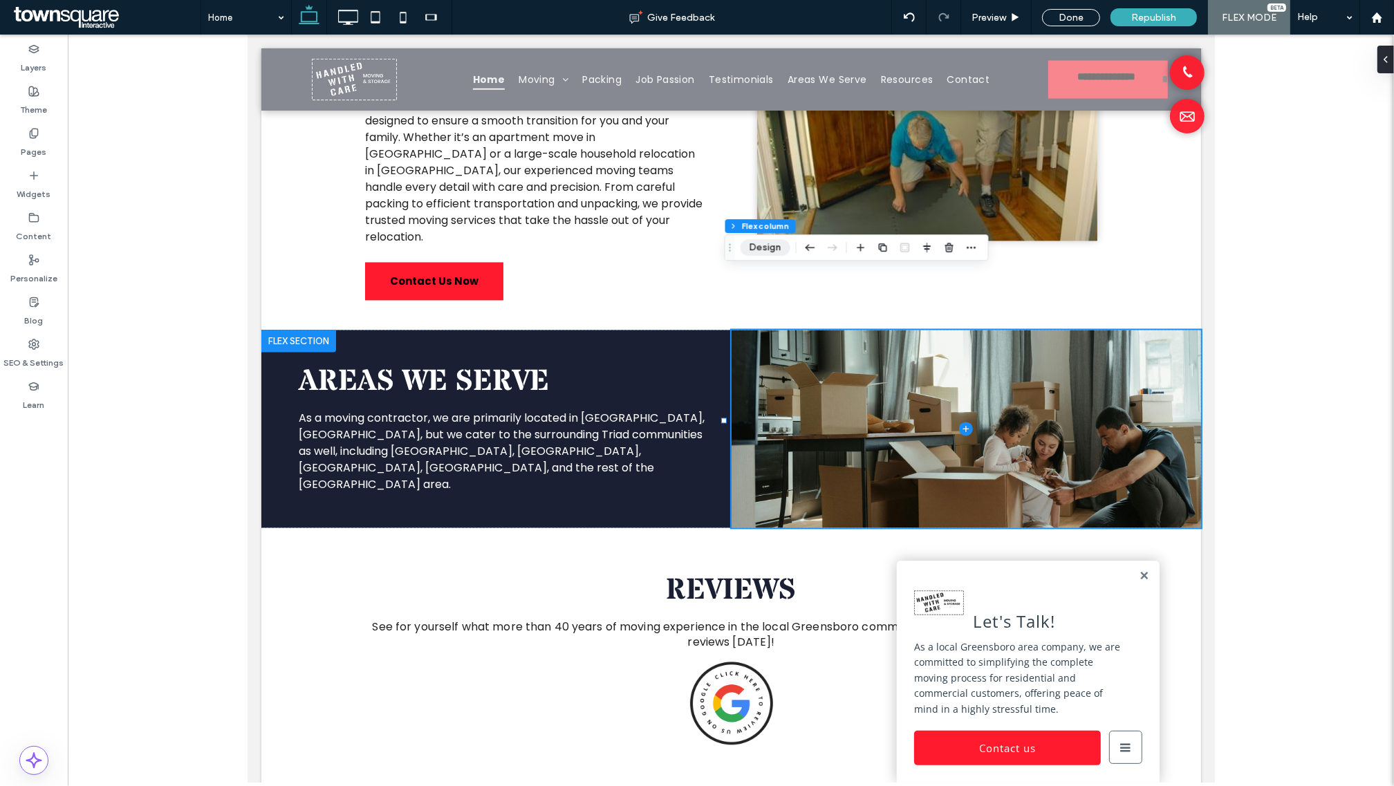
click at [780, 252] on button "Design" at bounding box center [765, 247] width 50 height 17
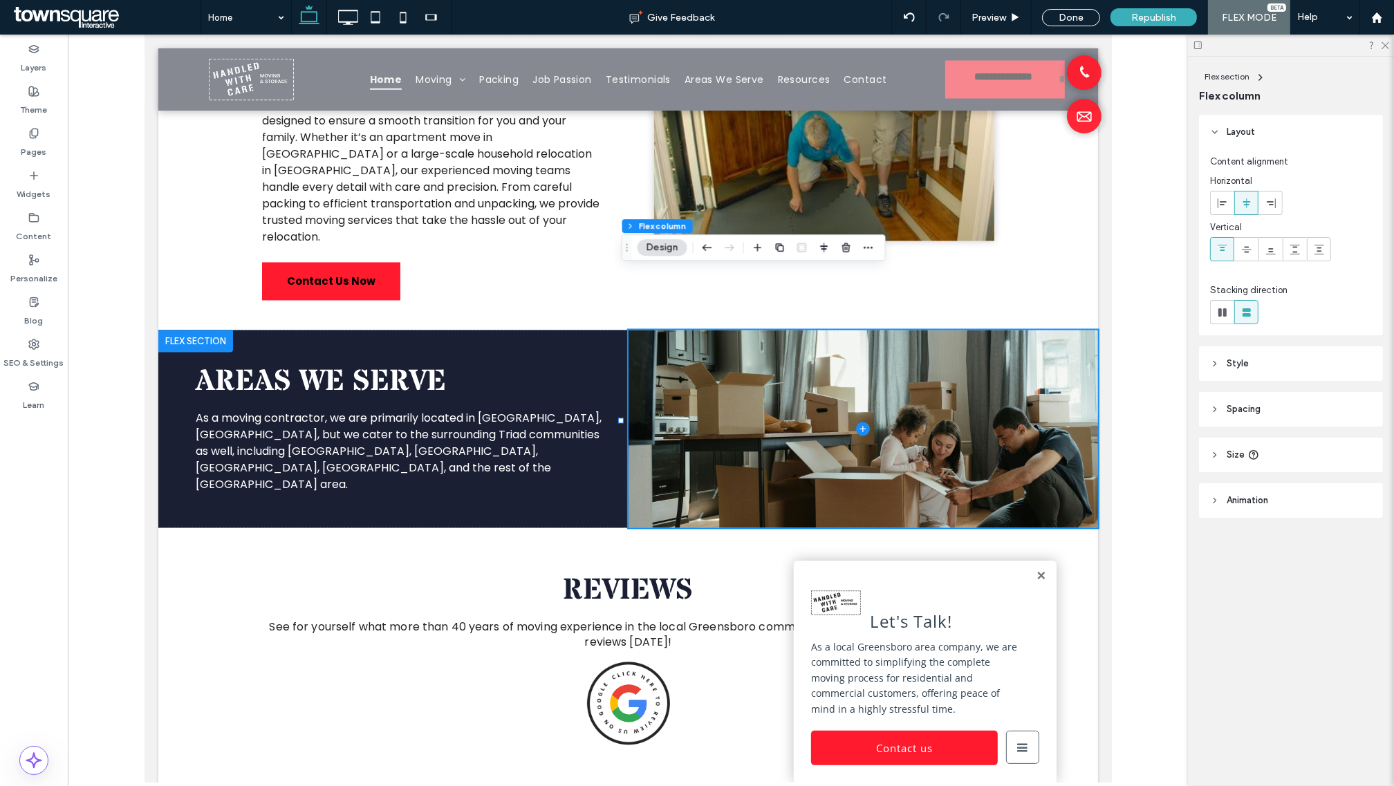
click at [1265, 377] on header "Style" at bounding box center [1291, 363] width 184 height 35
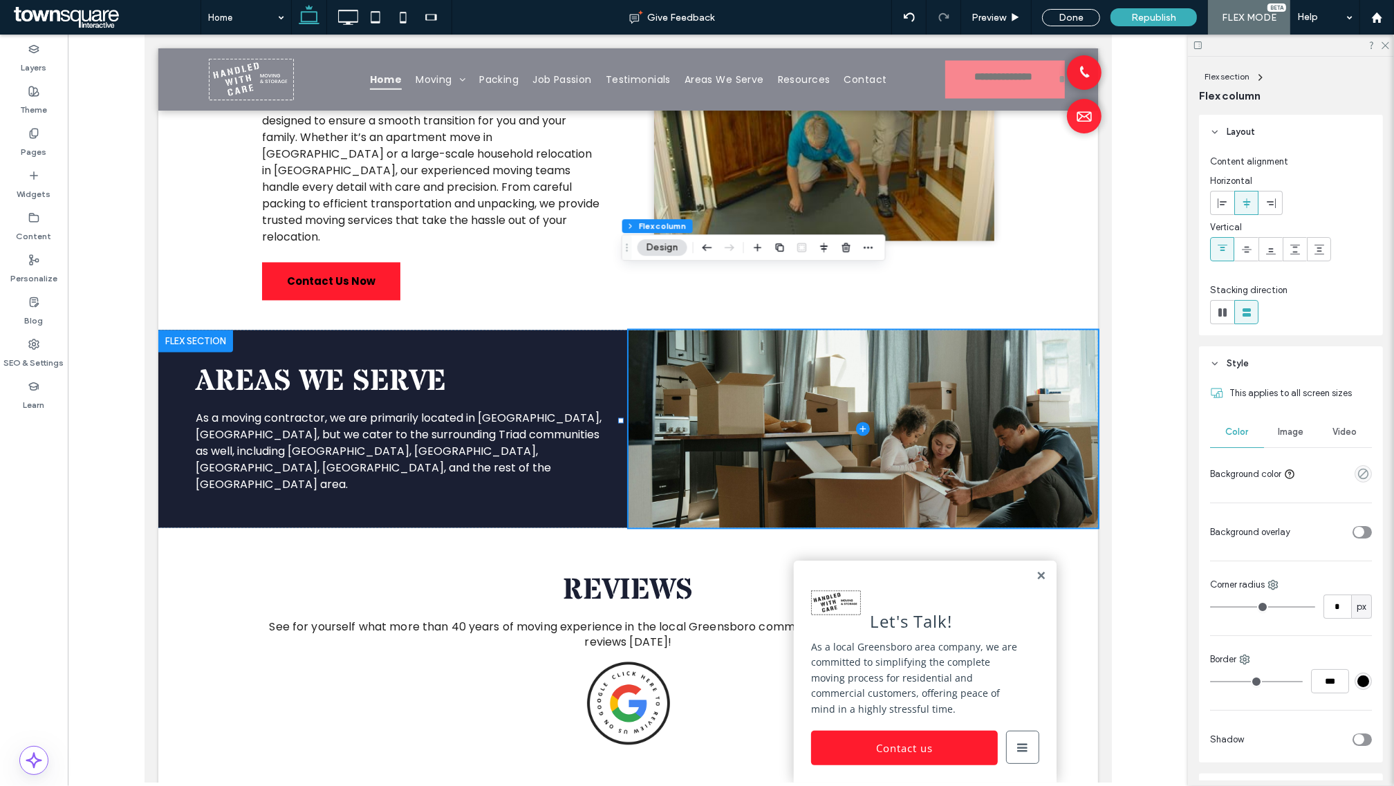
click at [1285, 436] on span "Image" at bounding box center [1291, 432] width 26 height 11
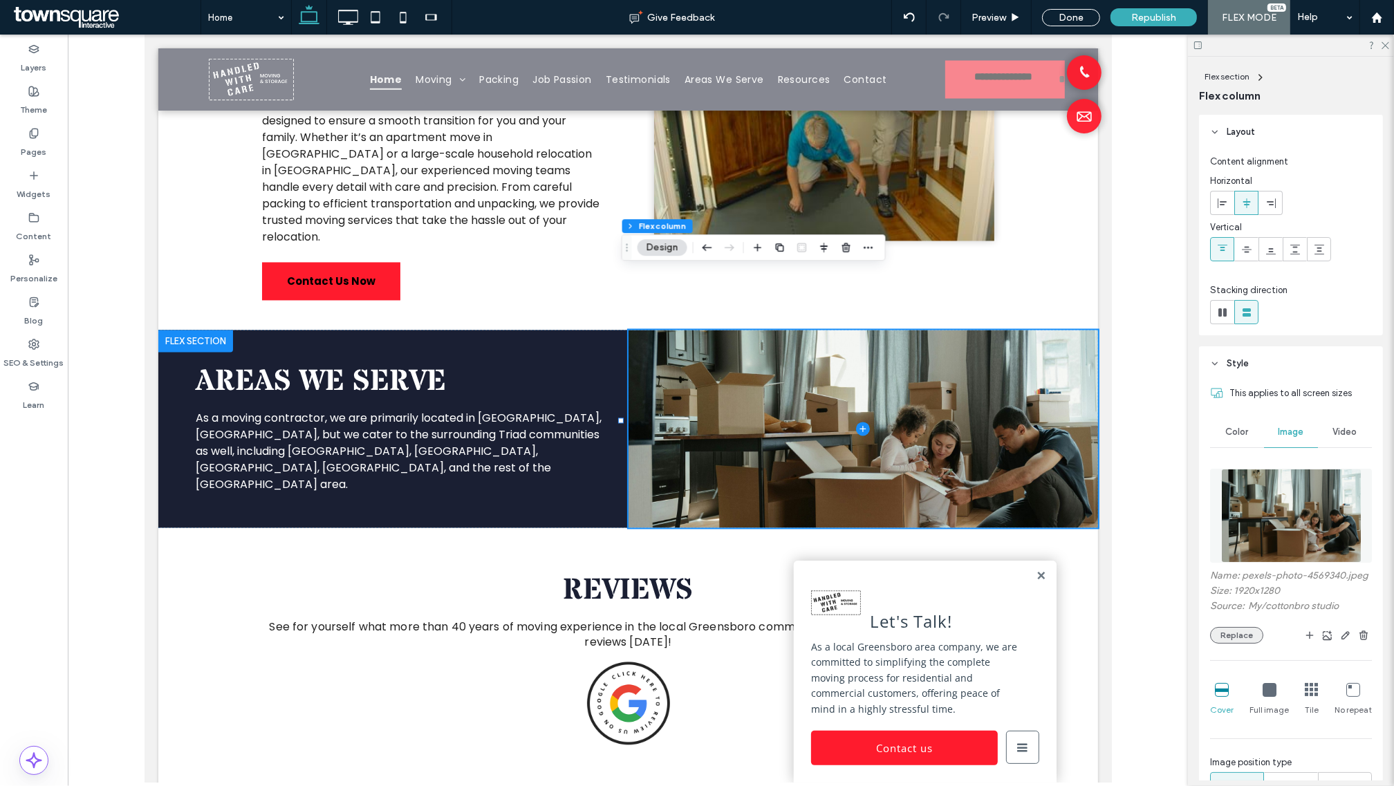
click at [1249, 644] on button "Replace" at bounding box center [1236, 635] width 53 height 17
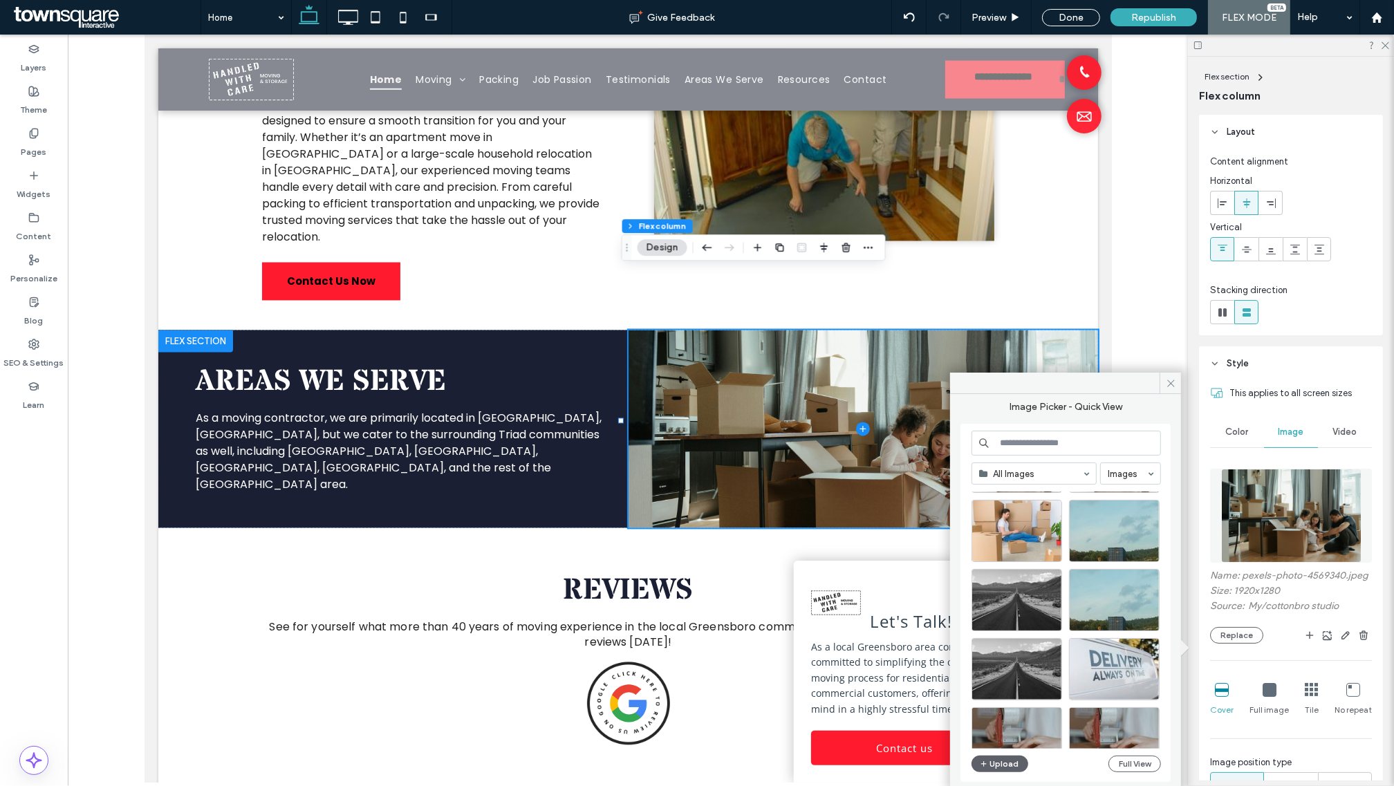
scroll to position [593, 0]
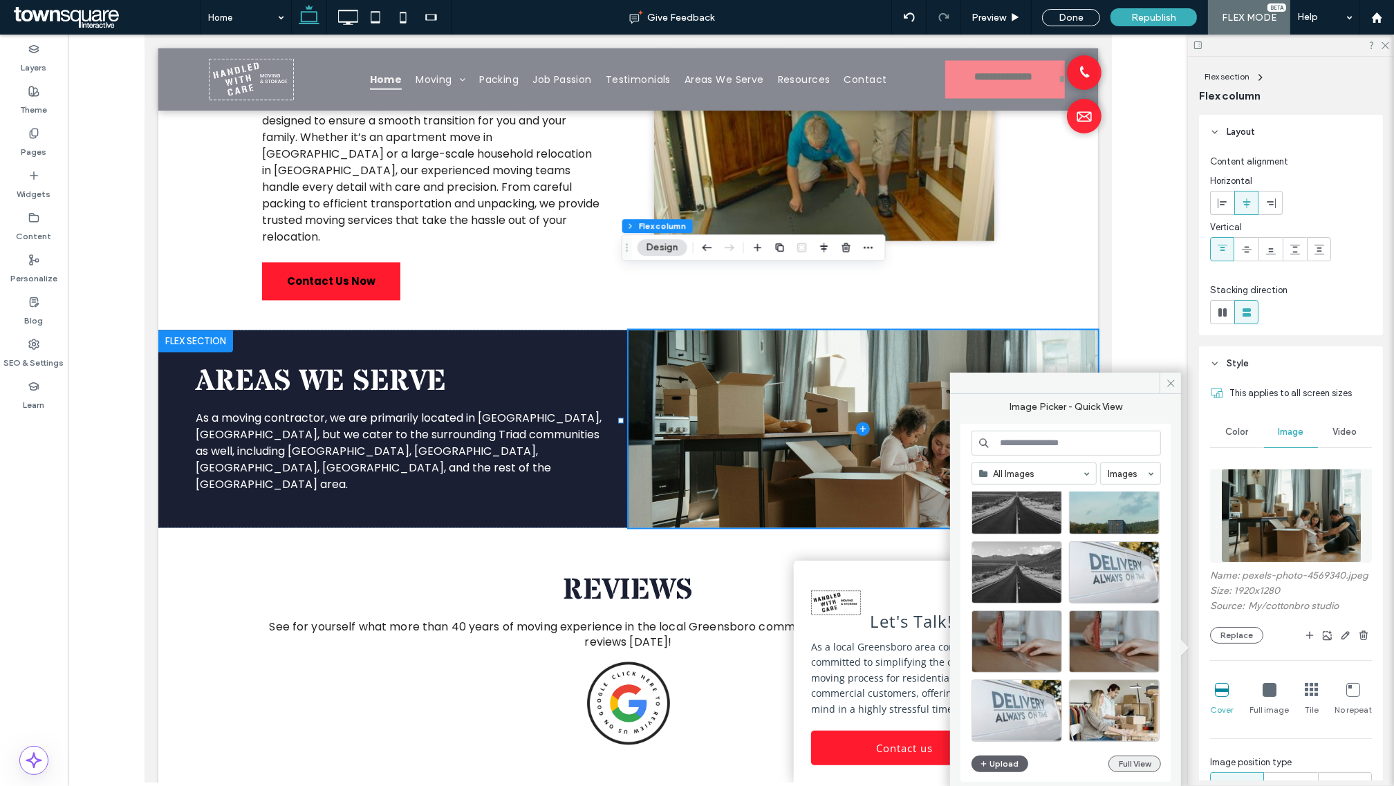
click at [1136, 761] on button "Full View" at bounding box center [1134, 764] width 53 height 17
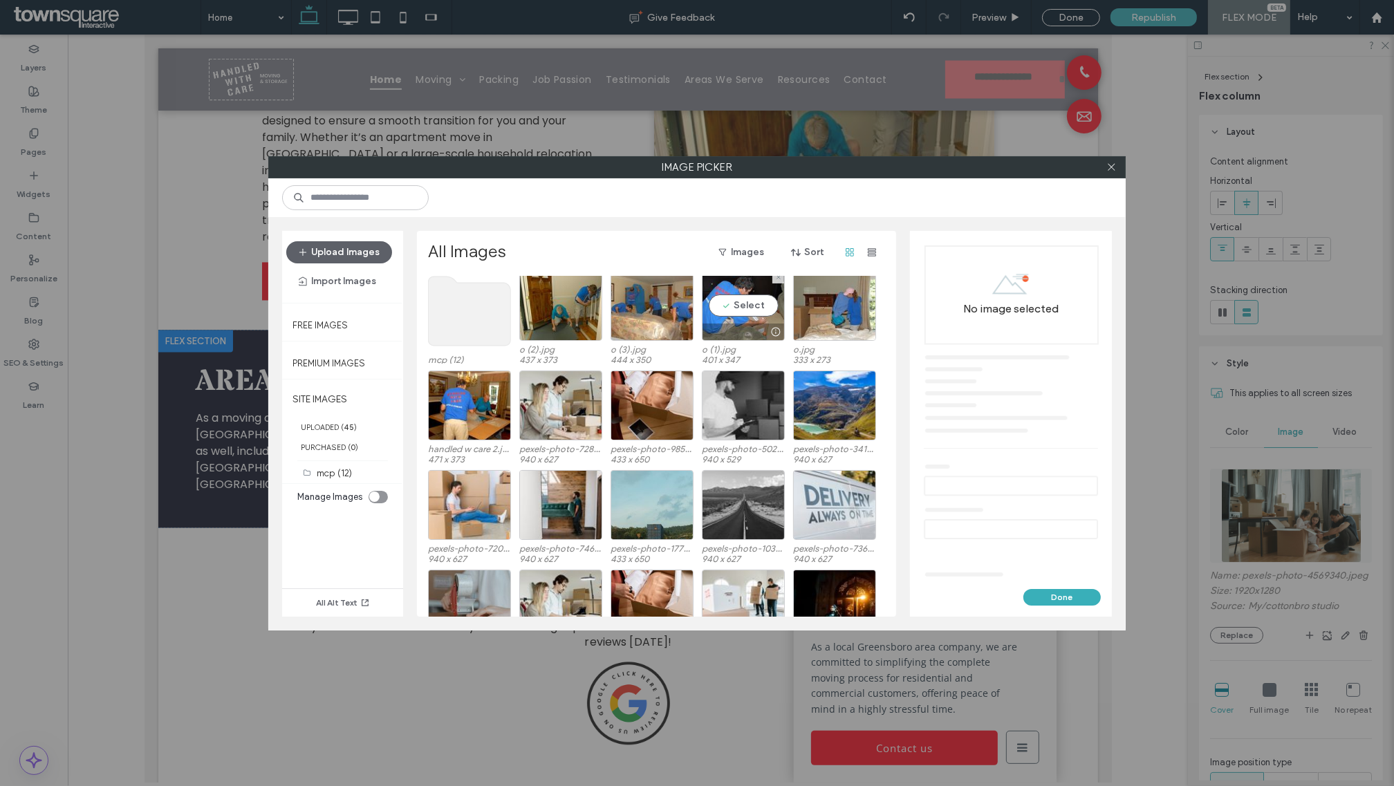
scroll to position [84, 0]
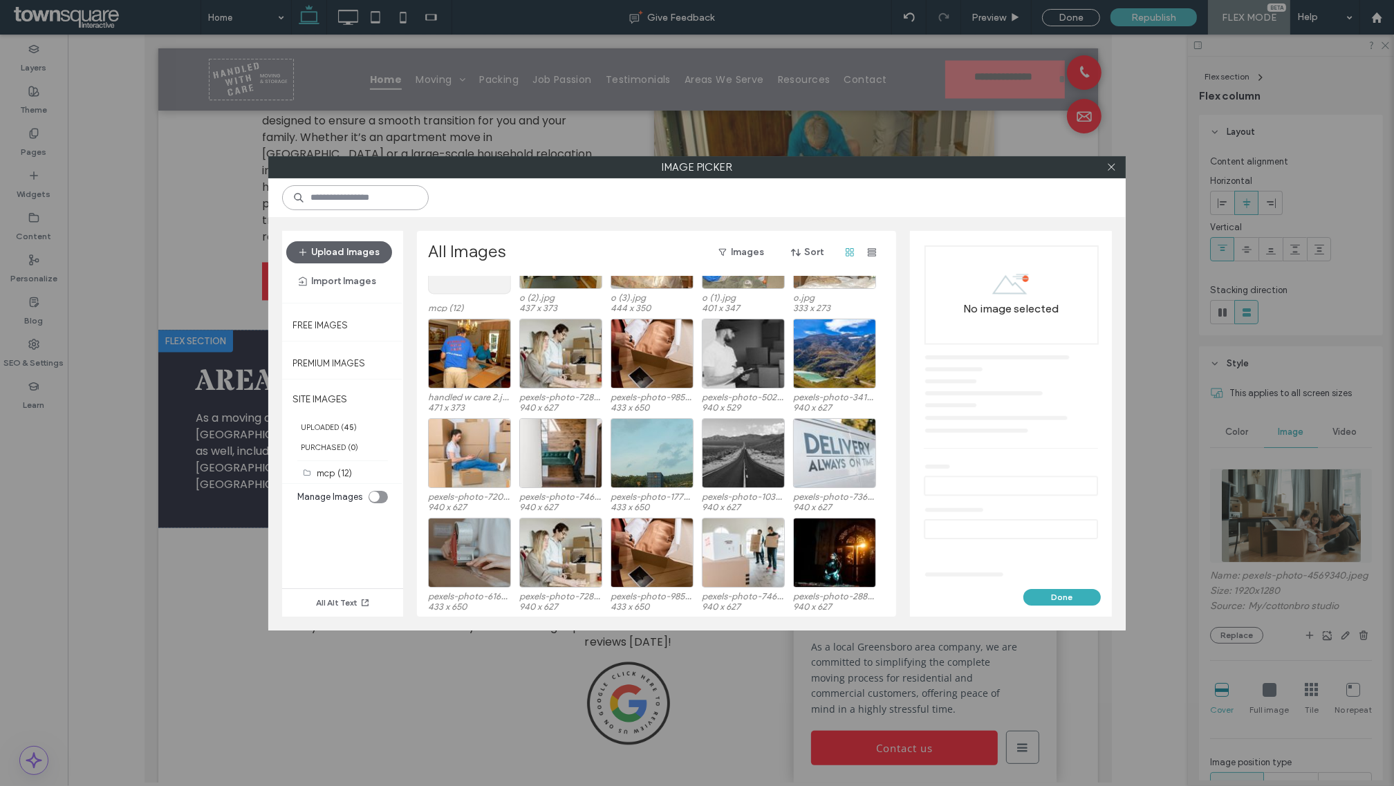
click at [393, 202] on input at bounding box center [355, 197] width 147 height 25
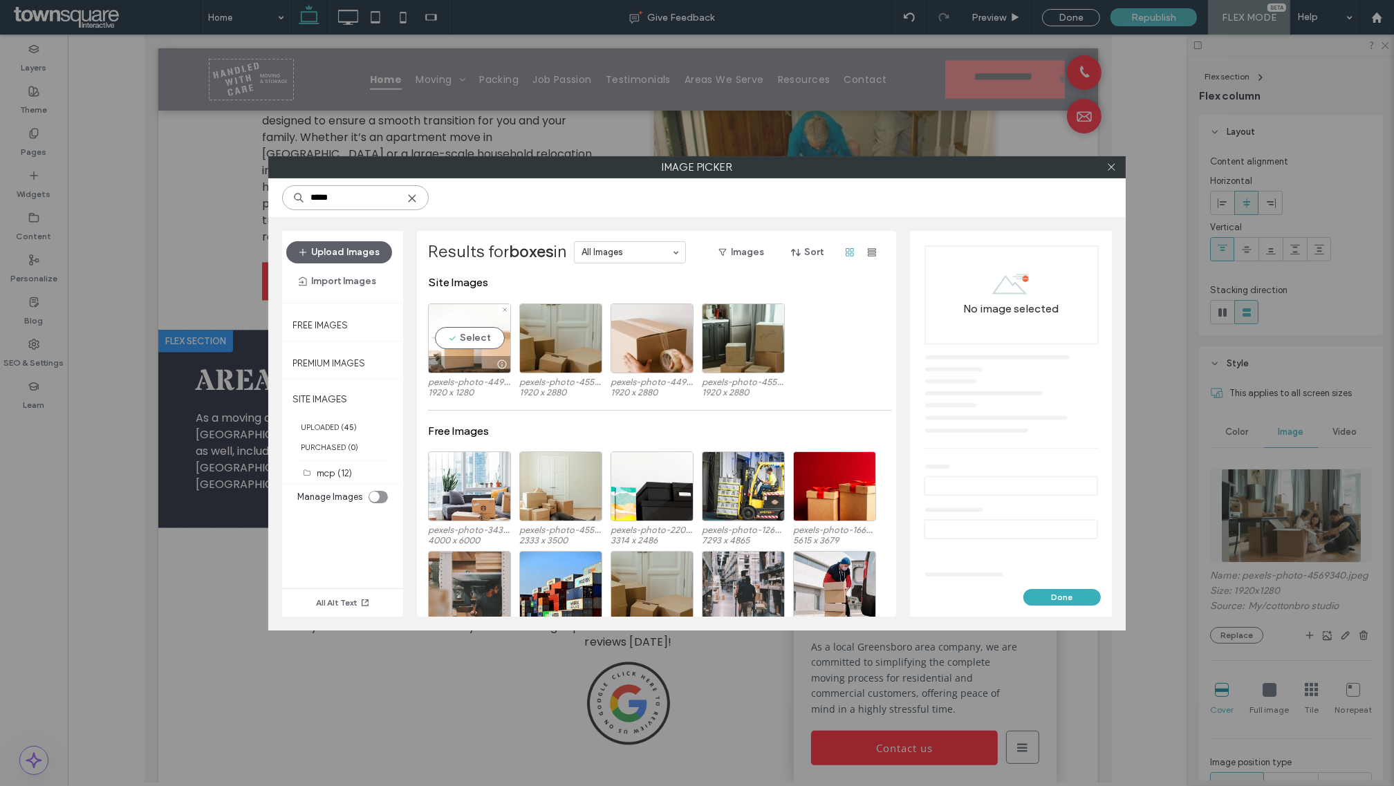
type input "*****"
click at [471, 340] on div "Select" at bounding box center [469, 339] width 83 height 70
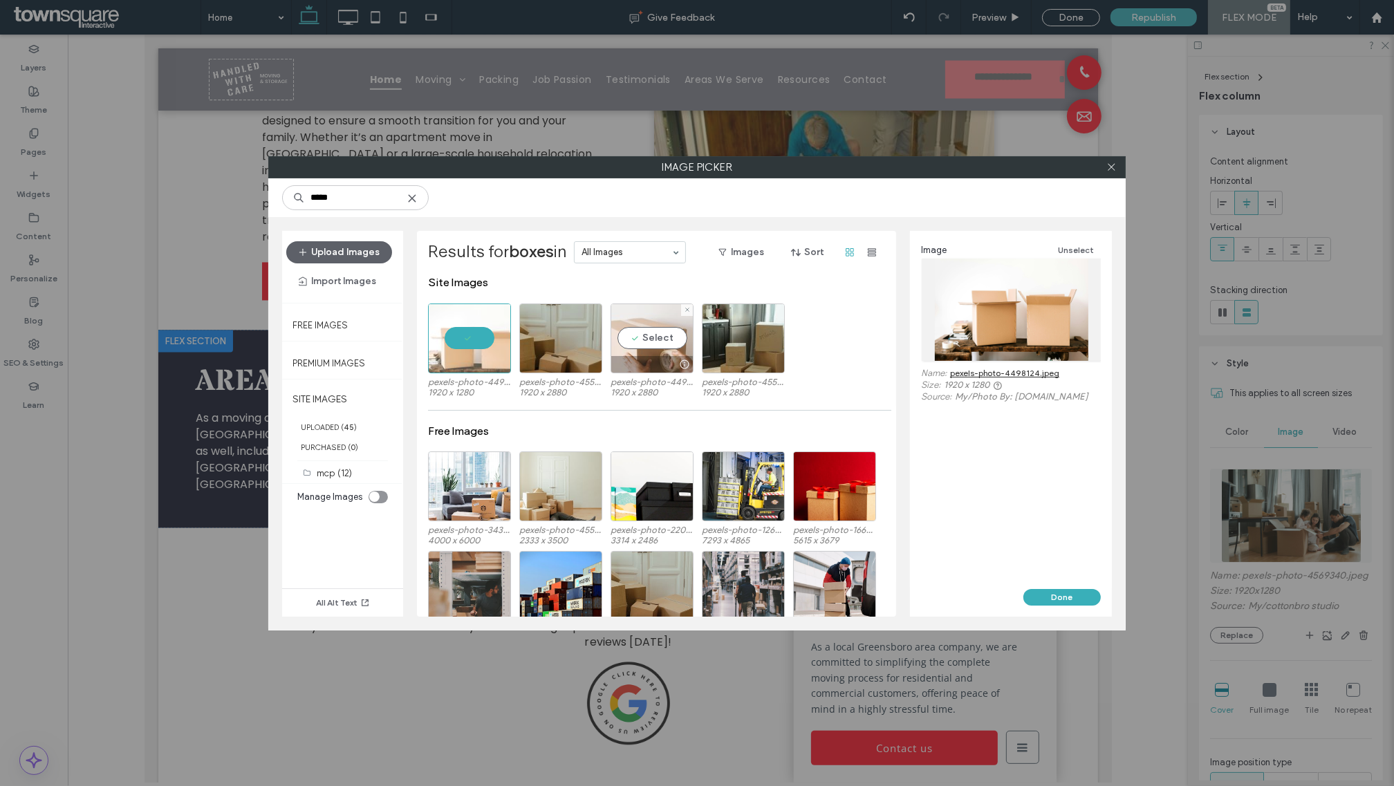
click at [655, 337] on div "Select" at bounding box center [652, 339] width 83 height 70
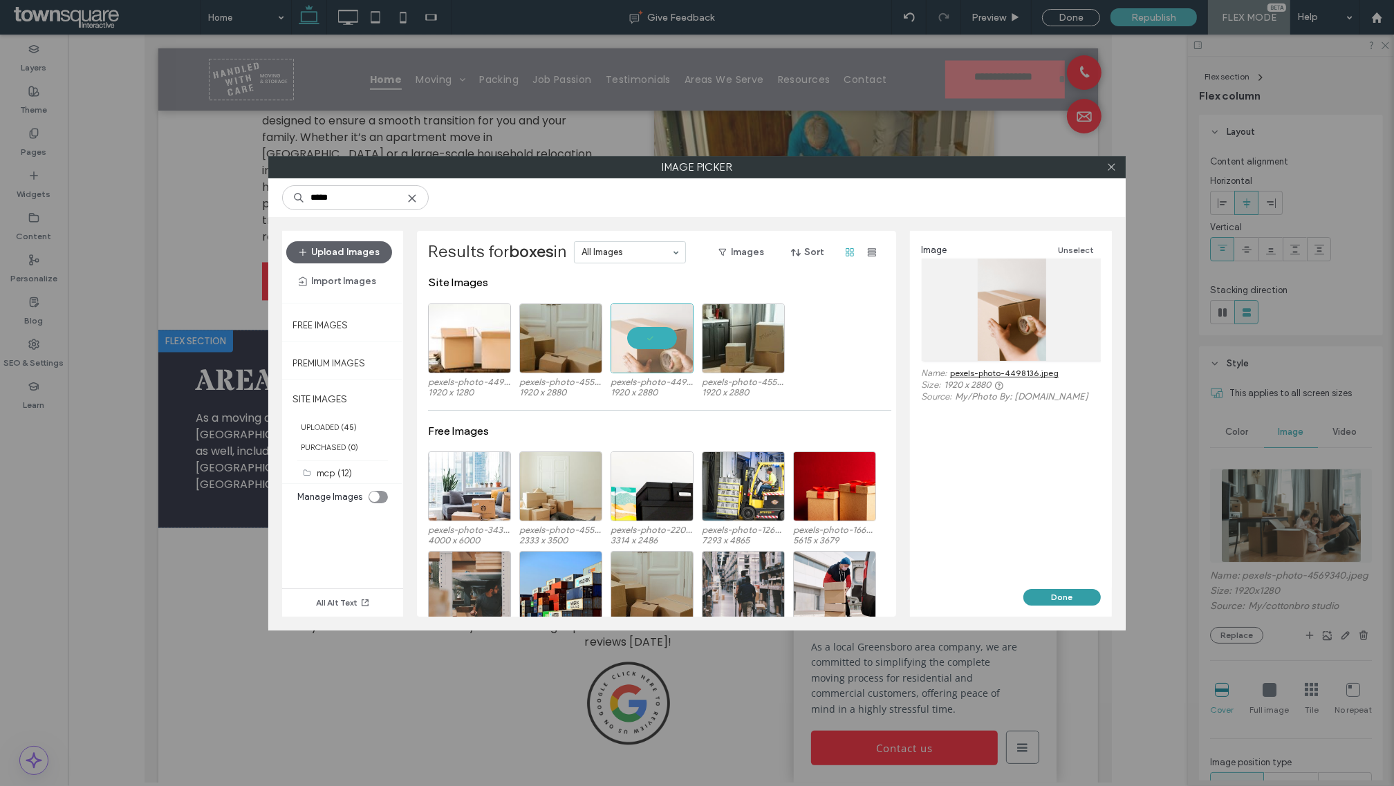
click at [1084, 593] on button "Done" at bounding box center [1061, 597] width 77 height 17
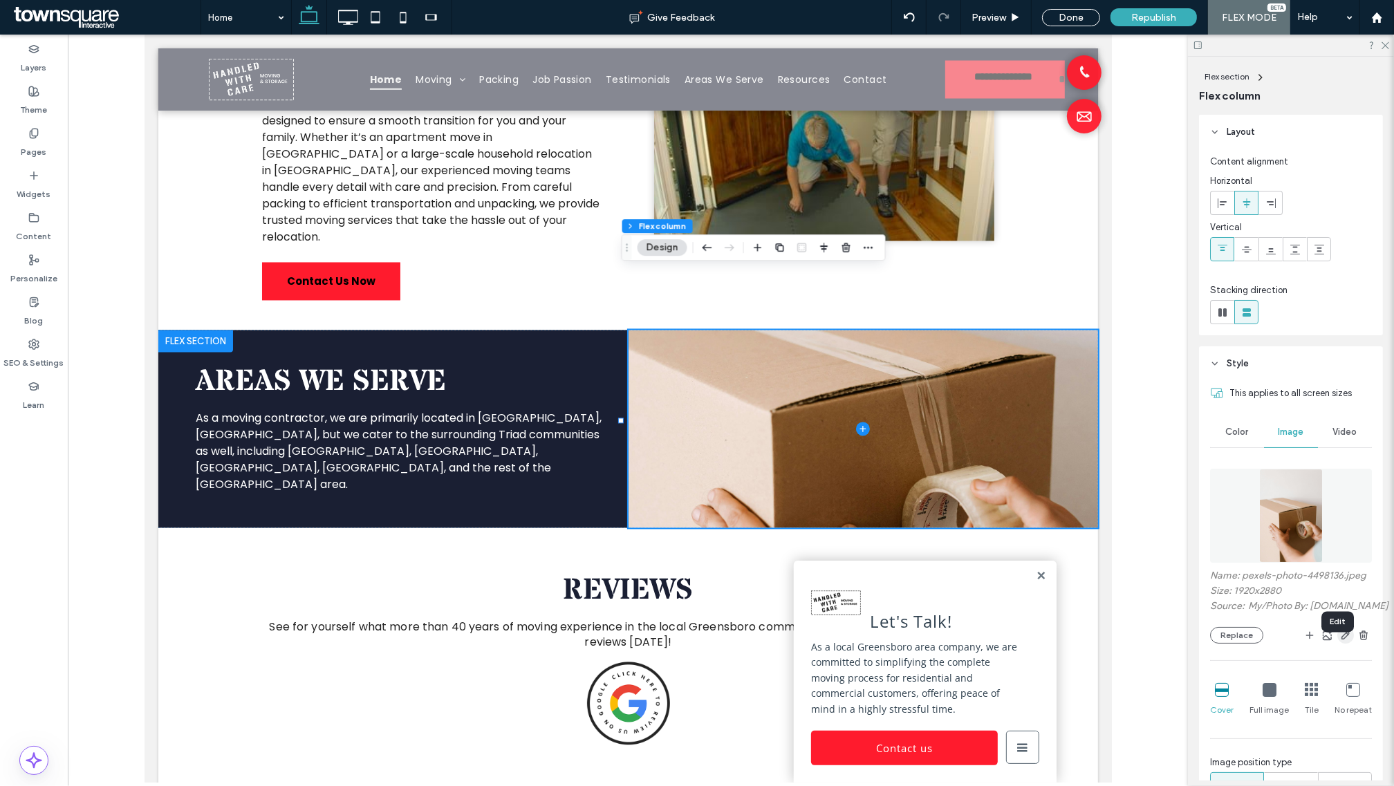
click at [1341, 640] on use "button" at bounding box center [1345, 635] width 8 height 8
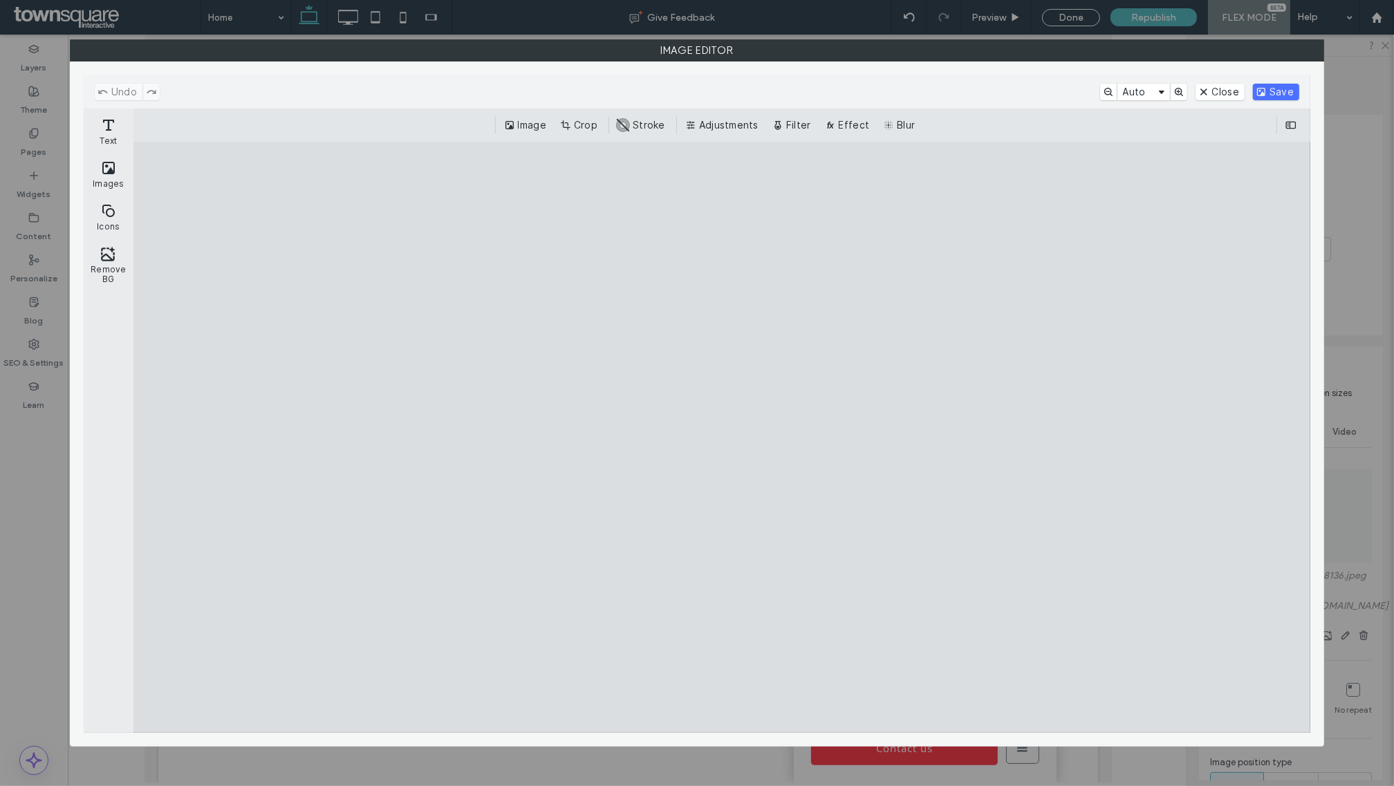
click at [557, 127] on div "Image Crop #ABABAB Stroke Adjustments Filter Effect Blur" at bounding box center [722, 125] width 1155 height 17
click at [572, 124] on button "Crop" at bounding box center [580, 125] width 46 height 17
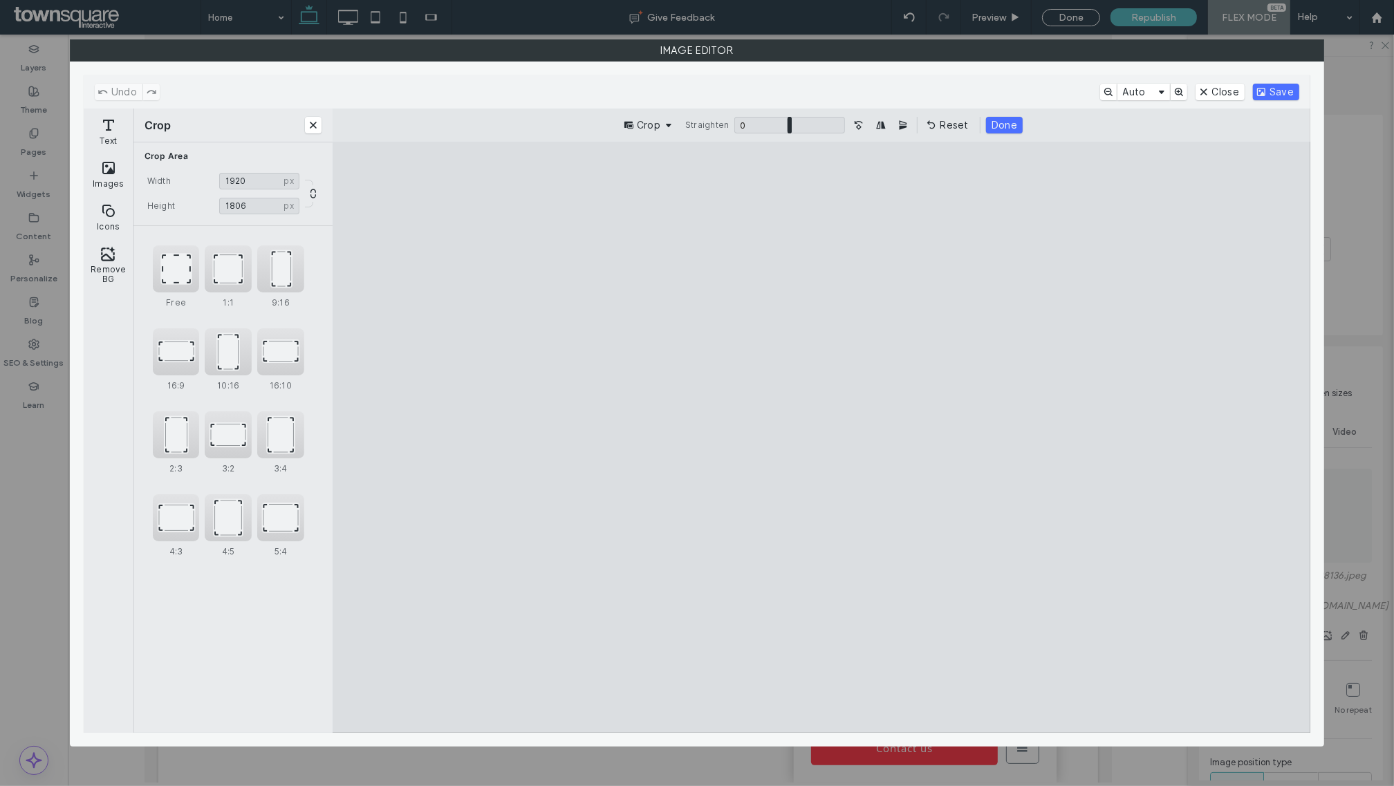
drag, startPoint x: 823, startPoint y: 201, endPoint x: 900, endPoint y: 324, distance: 145.4
click at [821, 437] on cesdk-canvas "Editor canvas" at bounding box center [821, 437] width 0 height 0
type input "****"
click at [1280, 92] on button "Save" at bounding box center [1276, 92] width 46 height 17
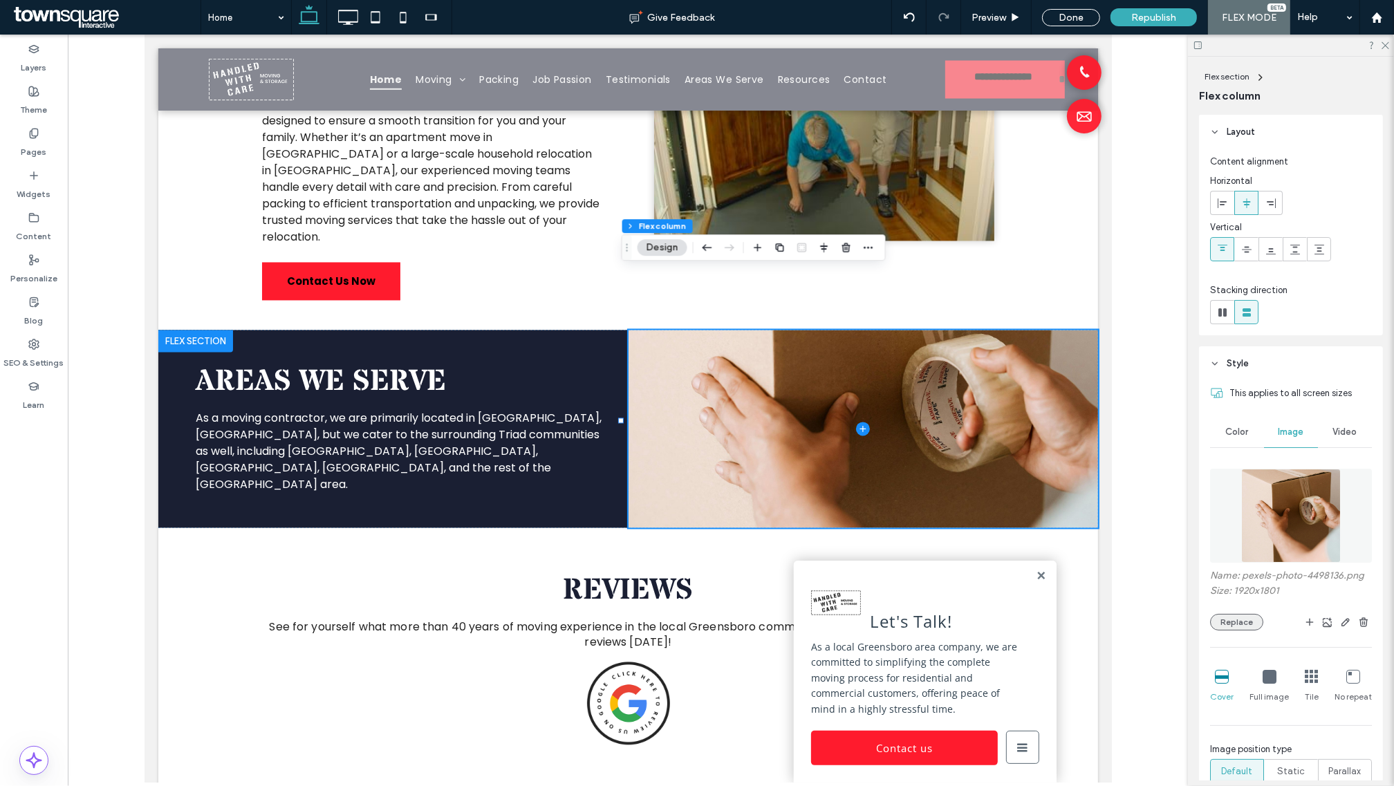
click at [1248, 631] on button "Replace" at bounding box center [1236, 622] width 53 height 17
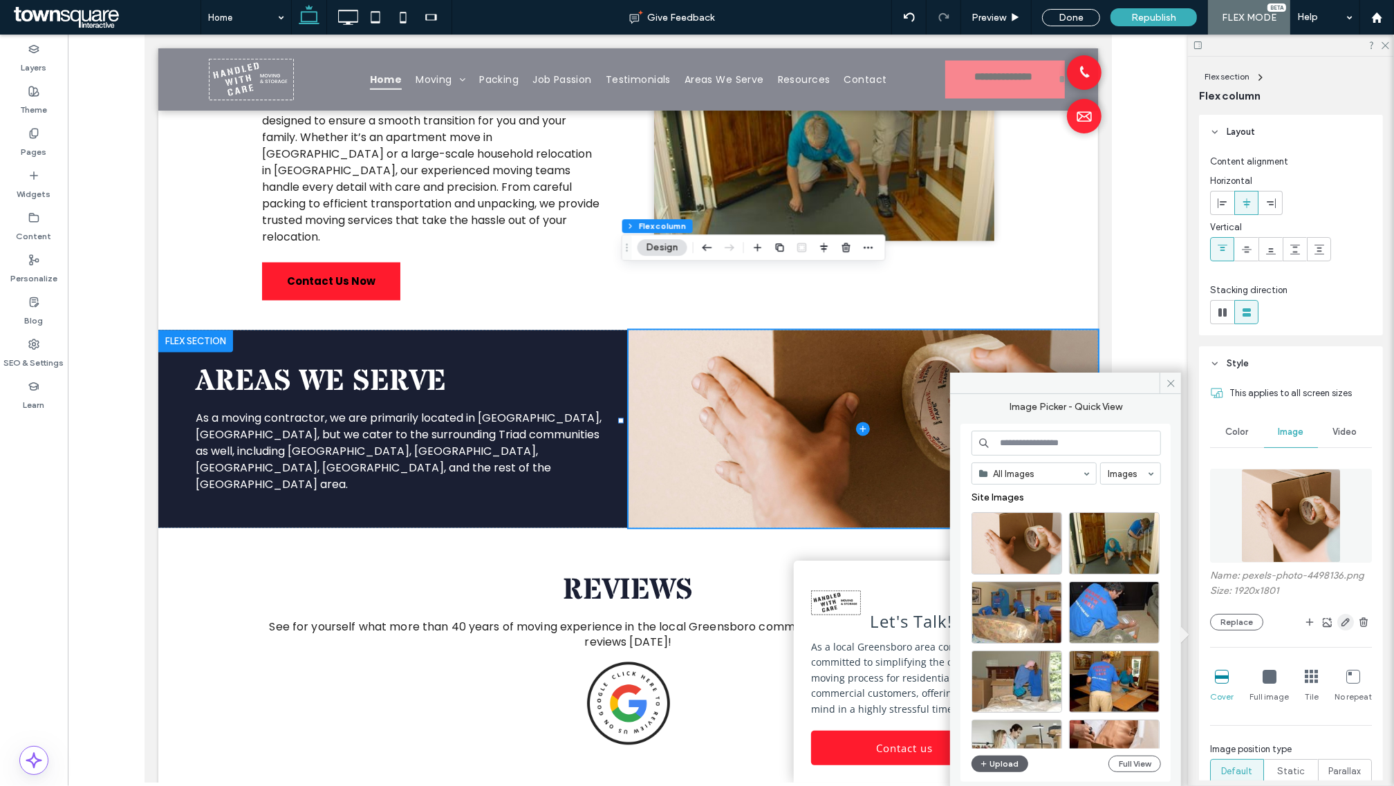
click at [1340, 628] on icon "button" at bounding box center [1345, 622] width 11 height 11
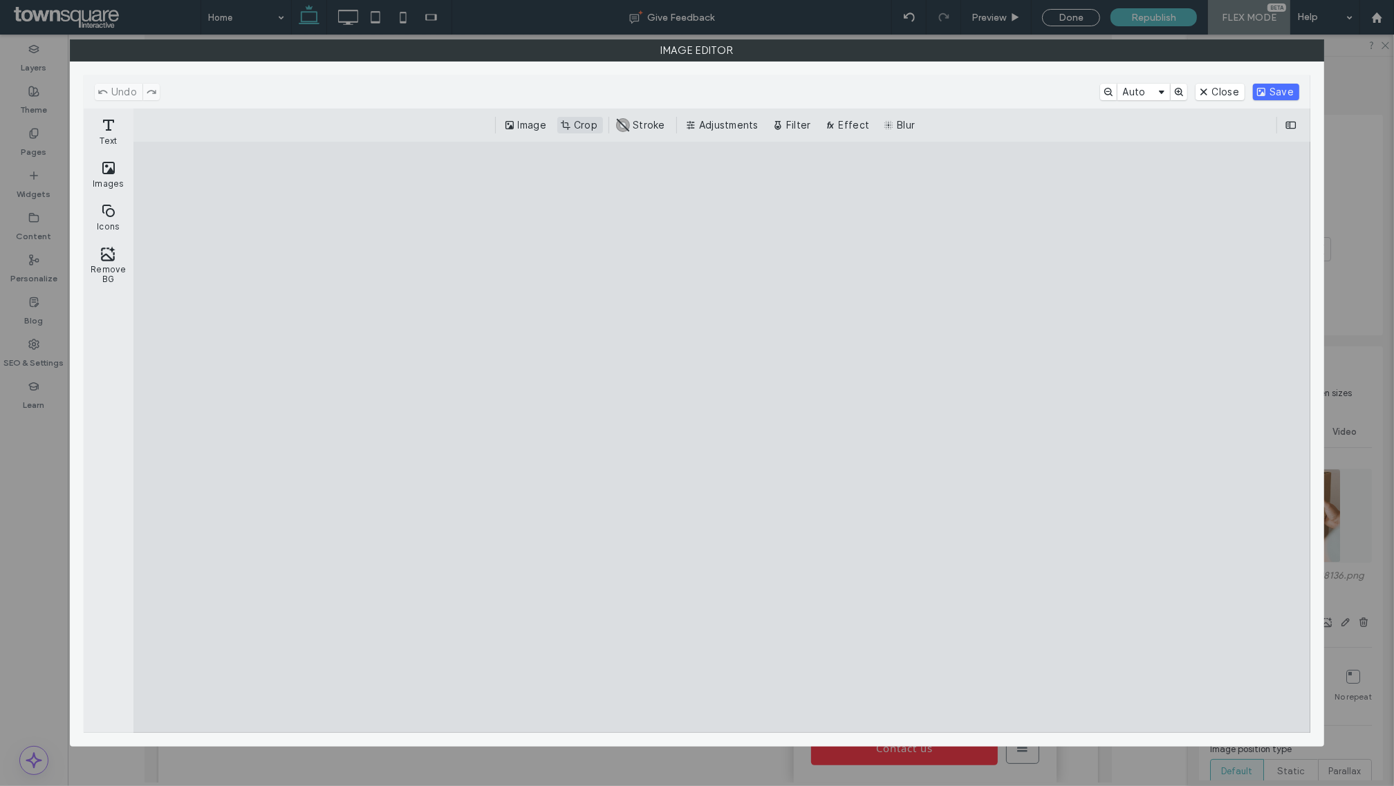
click at [575, 129] on button "Crop" at bounding box center [580, 125] width 46 height 17
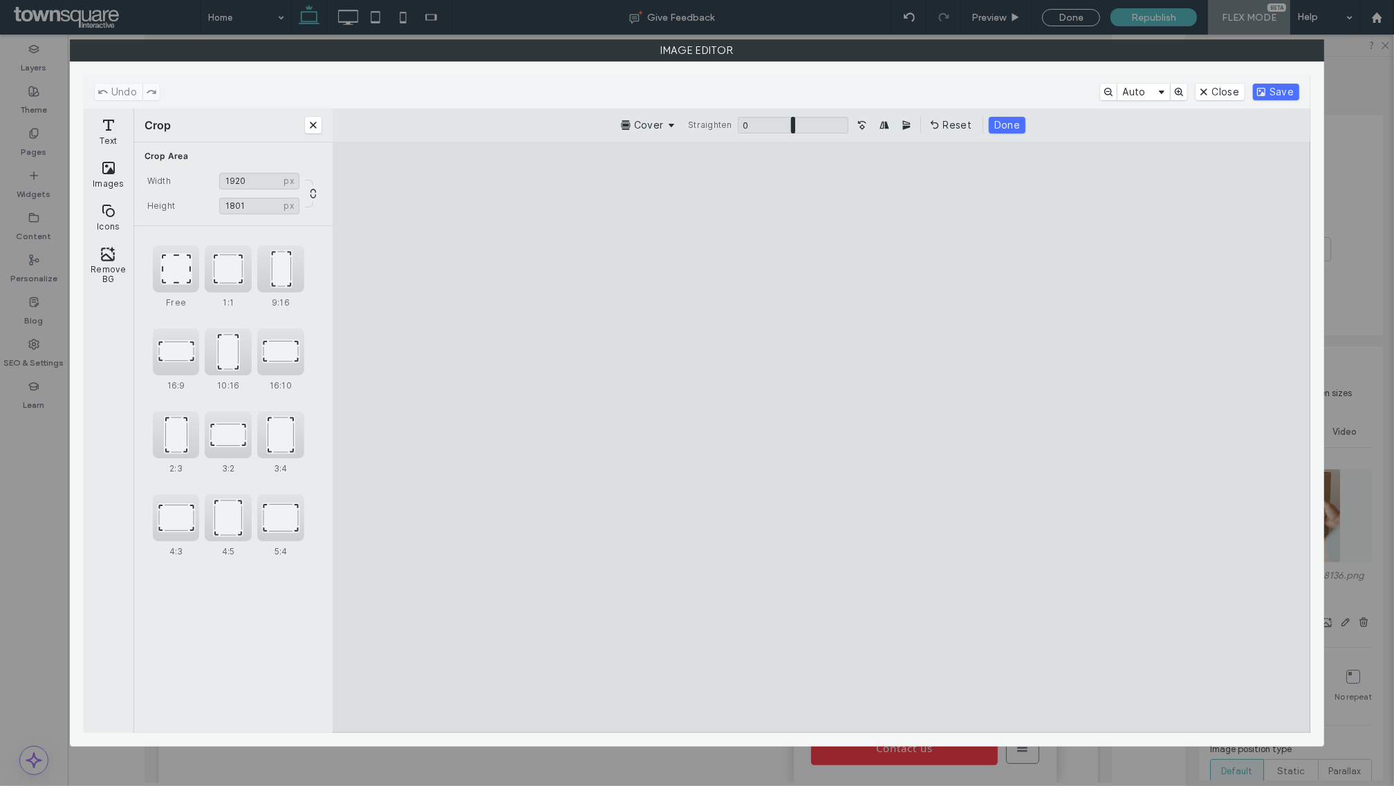
click at [821, 437] on cesdk-canvas "Editor canvas" at bounding box center [821, 437] width 0 height 0
type input "****"
drag, startPoint x: 820, startPoint y: 678, endPoint x: 820, endPoint y: 512, distance: 165.9
click at [821, 437] on cesdk-canvas "Editor canvas" at bounding box center [821, 437] width 0 height 0
click at [1281, 98] on button "Save" at bounding box center [1276, 92] width 46 height 17
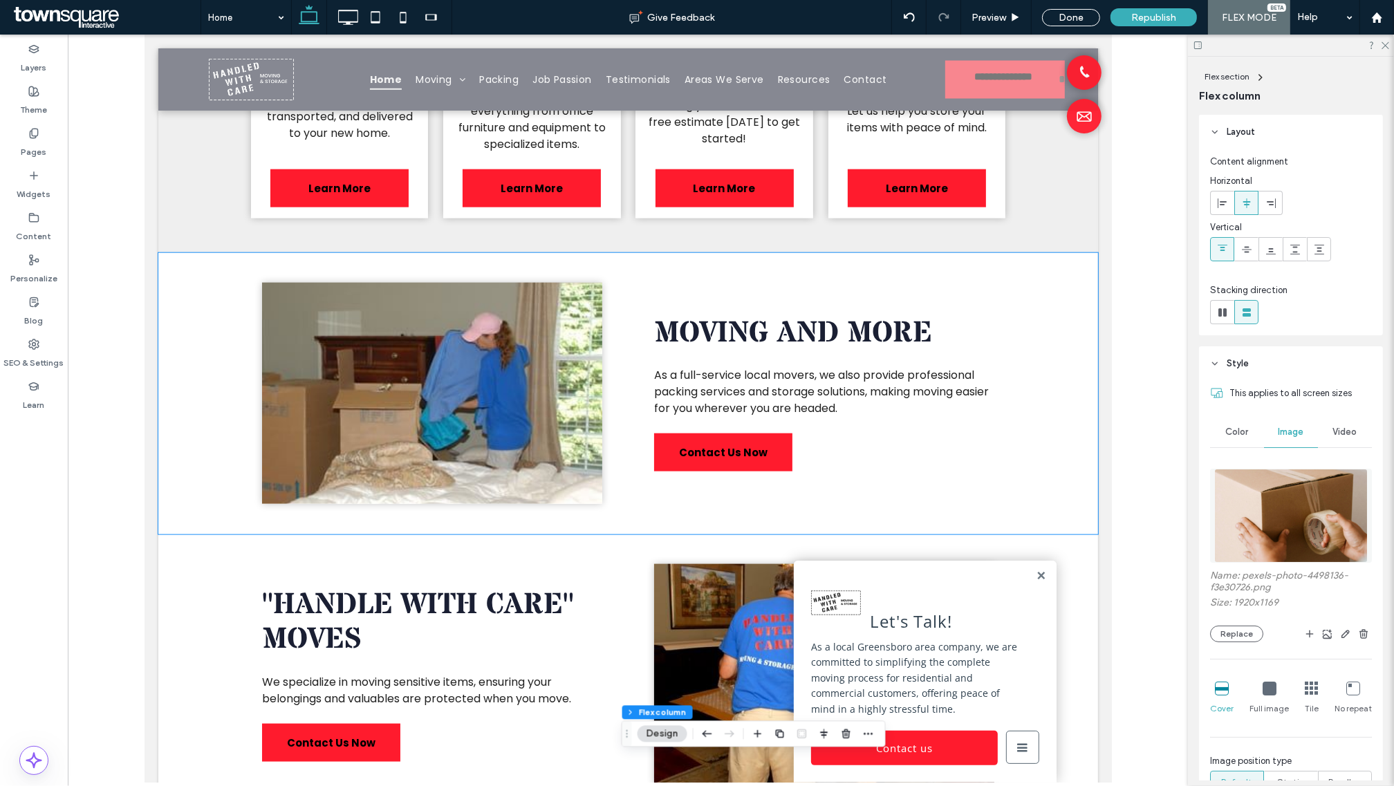
scroll to position [1238, 0]
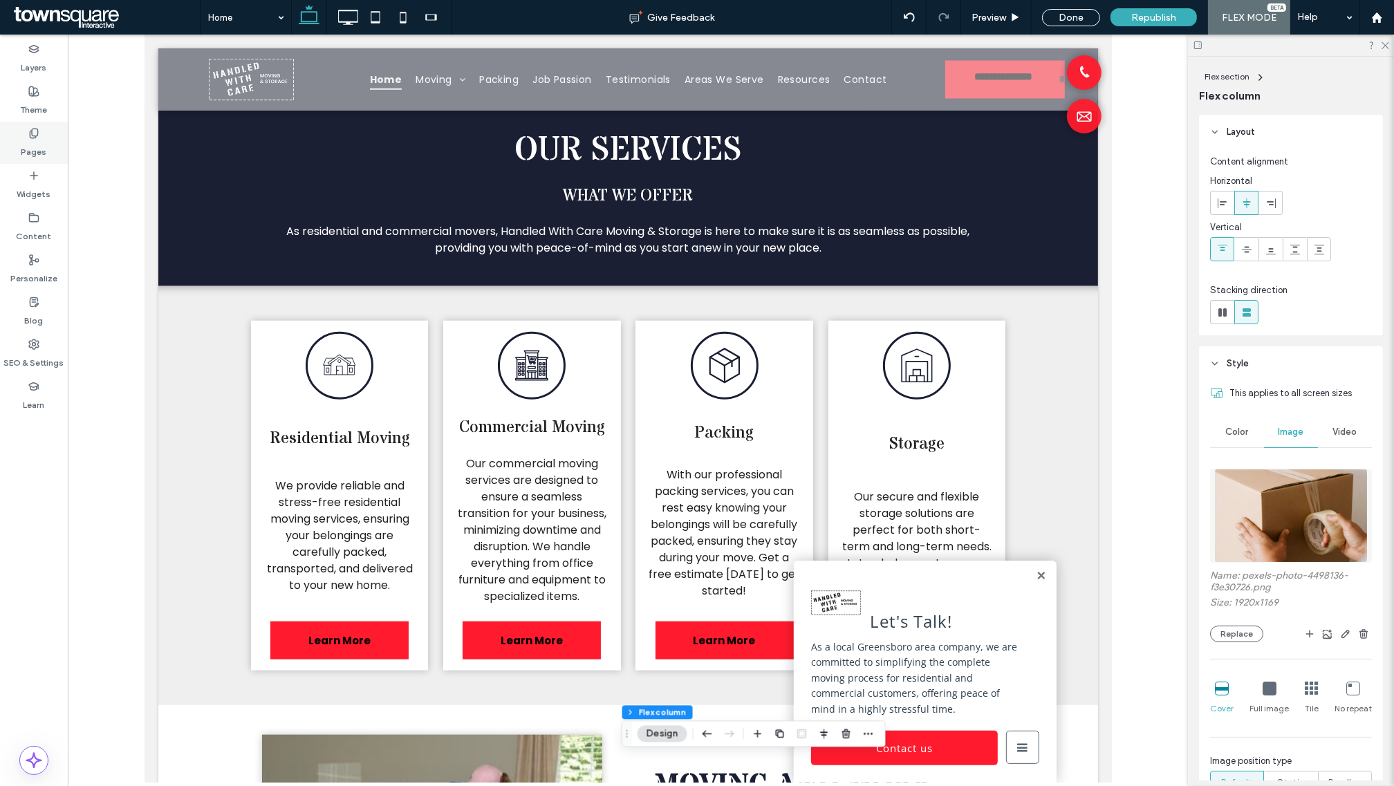
click at [50, 143] on div "Pages" at bounding box center [34, 143] width 68 height 42
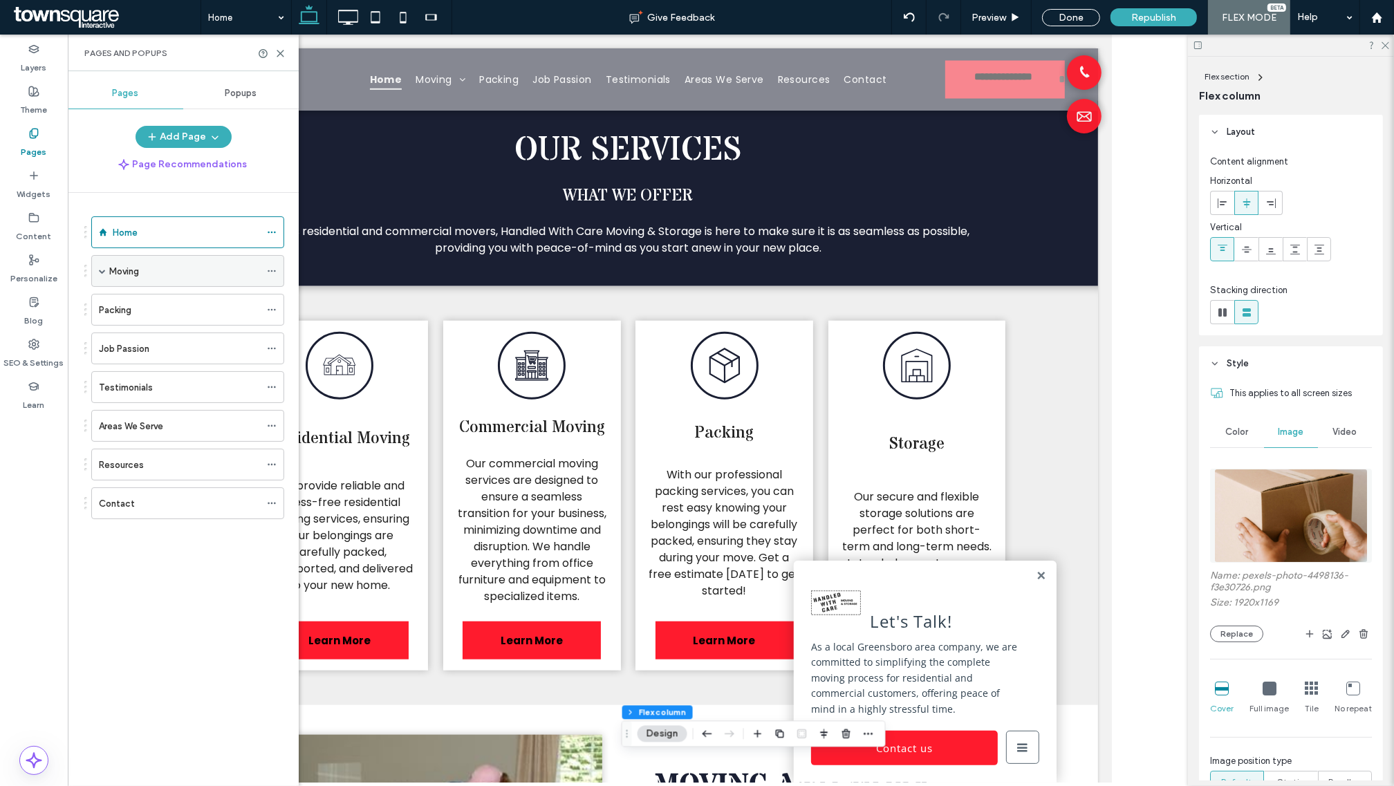
click at [105, 273] on span at bounding box center [102, 271] width 7 height 7
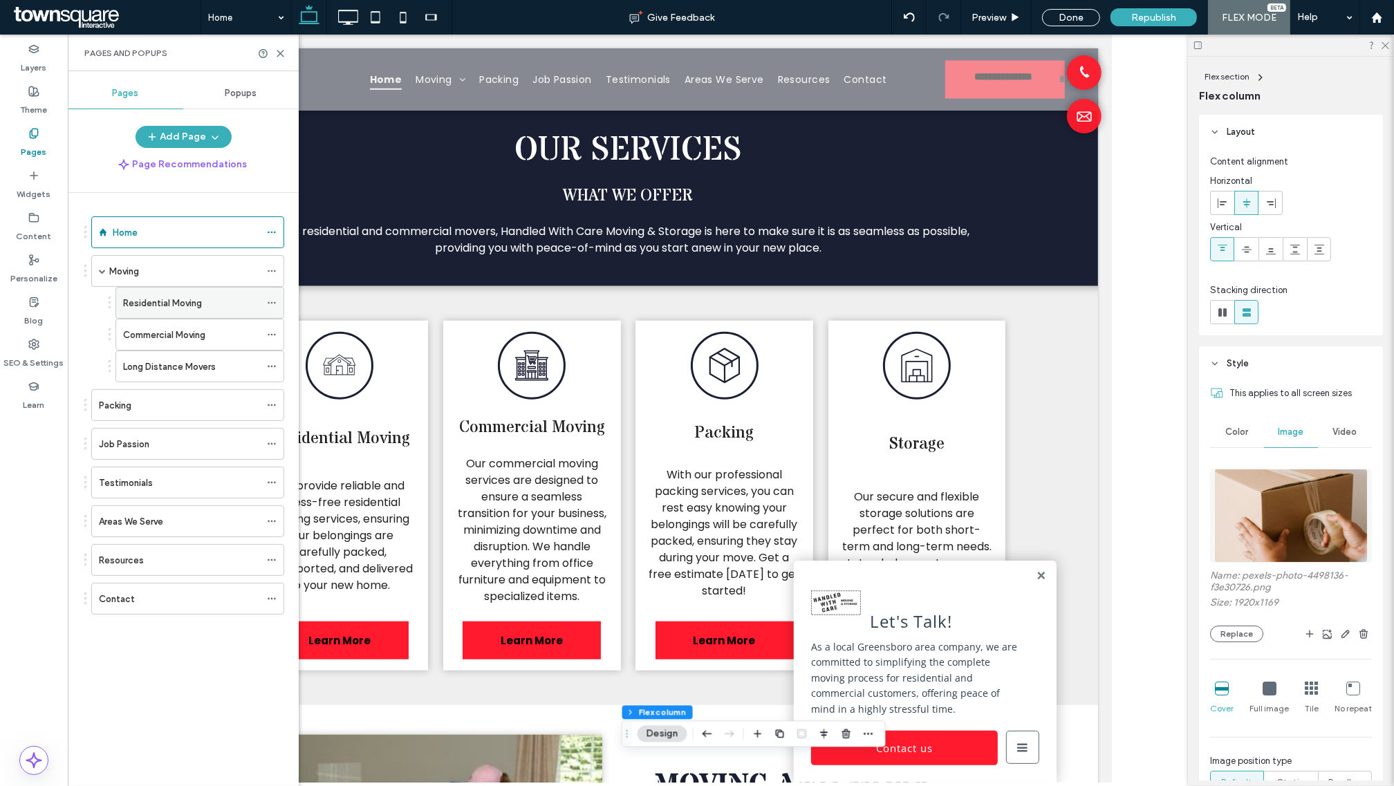
click at [171, 302] on label "Residential Moving" at bounding box center [162, 303] width 79 height 24
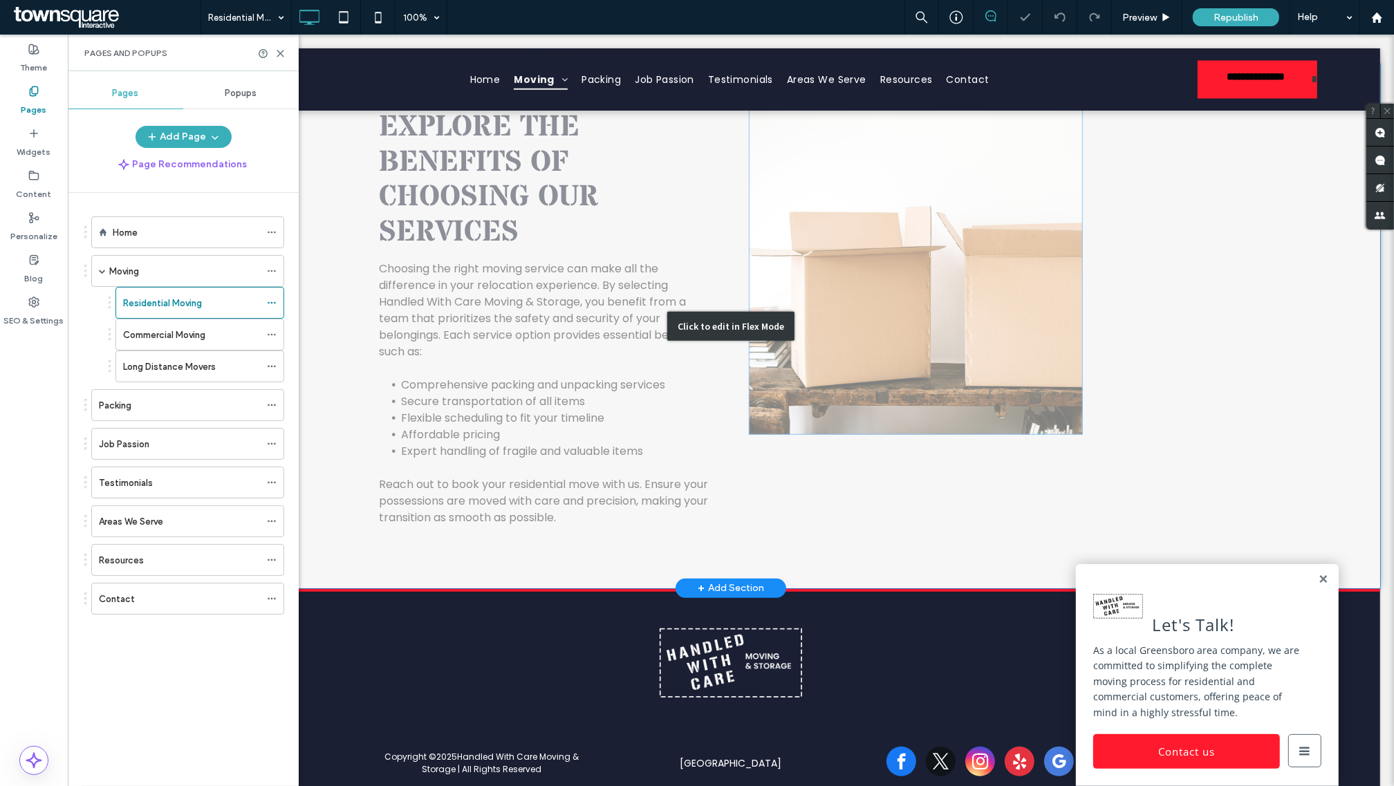
click at [879, 281] on div "Click to edit in Flex Mode" at bounding box center [730, 326] width 1298 height 524
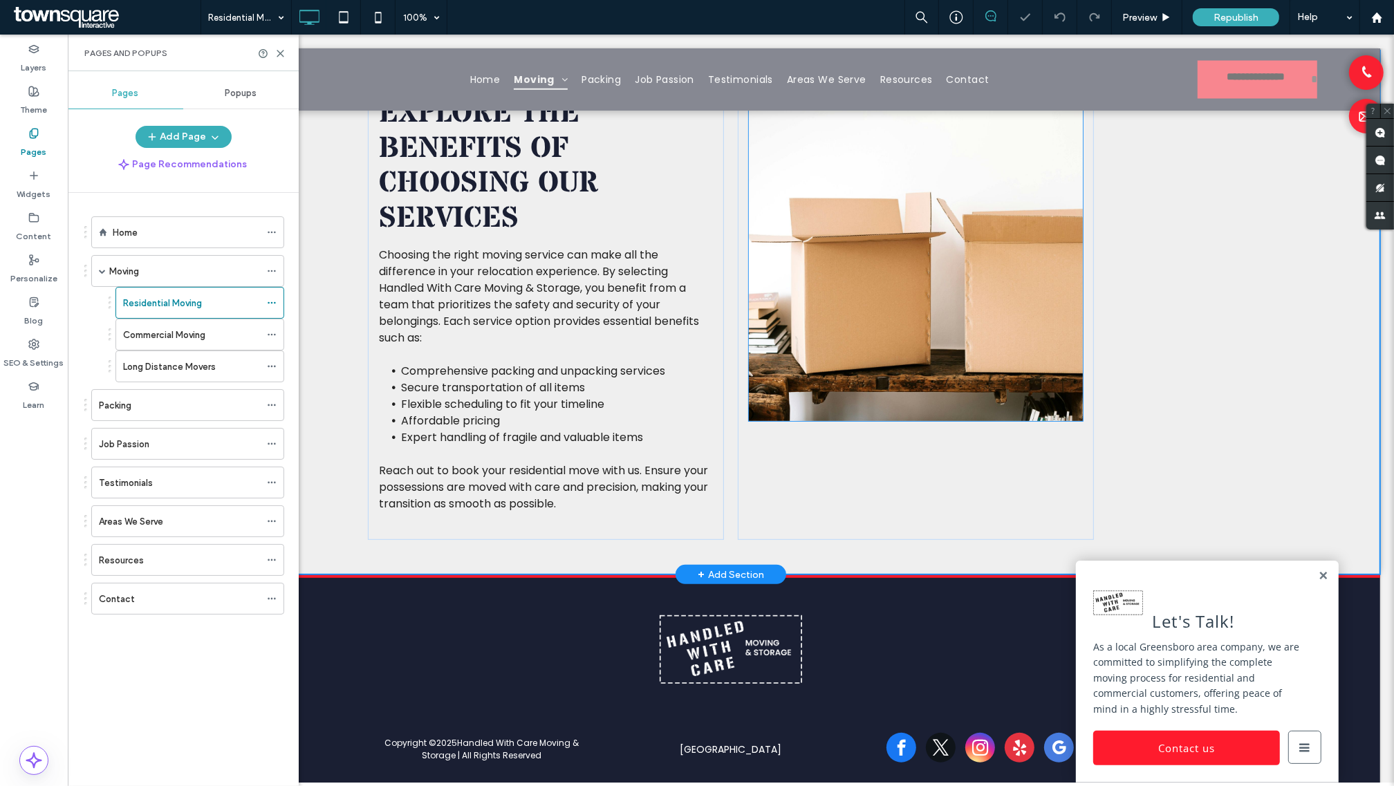
scroll to position [581, 0]
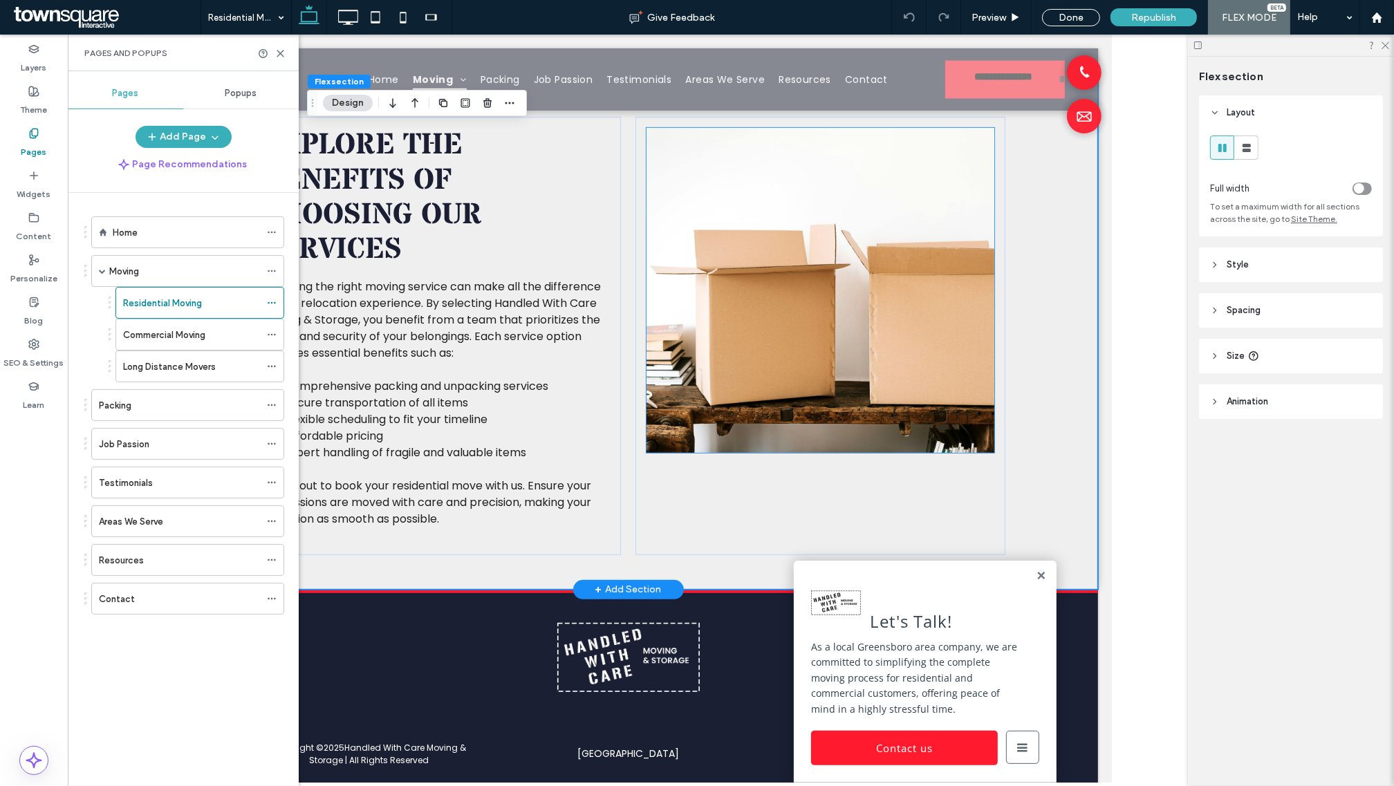
click at [903, 306] on img at bounding box center [820, 290] width 348 height 325
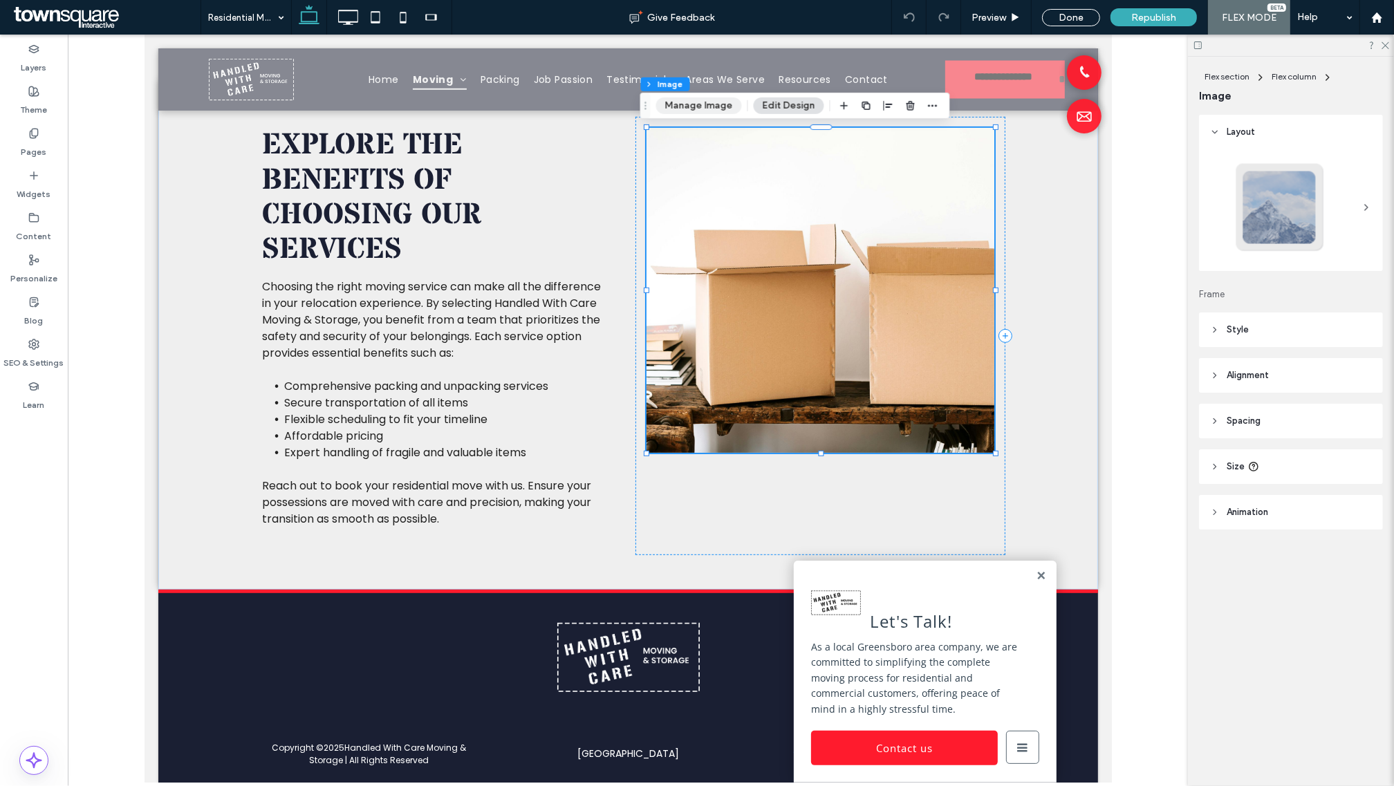
click at [705, 106] on button "Manage Image" at bounding box center [699, 105] width 86 height 17
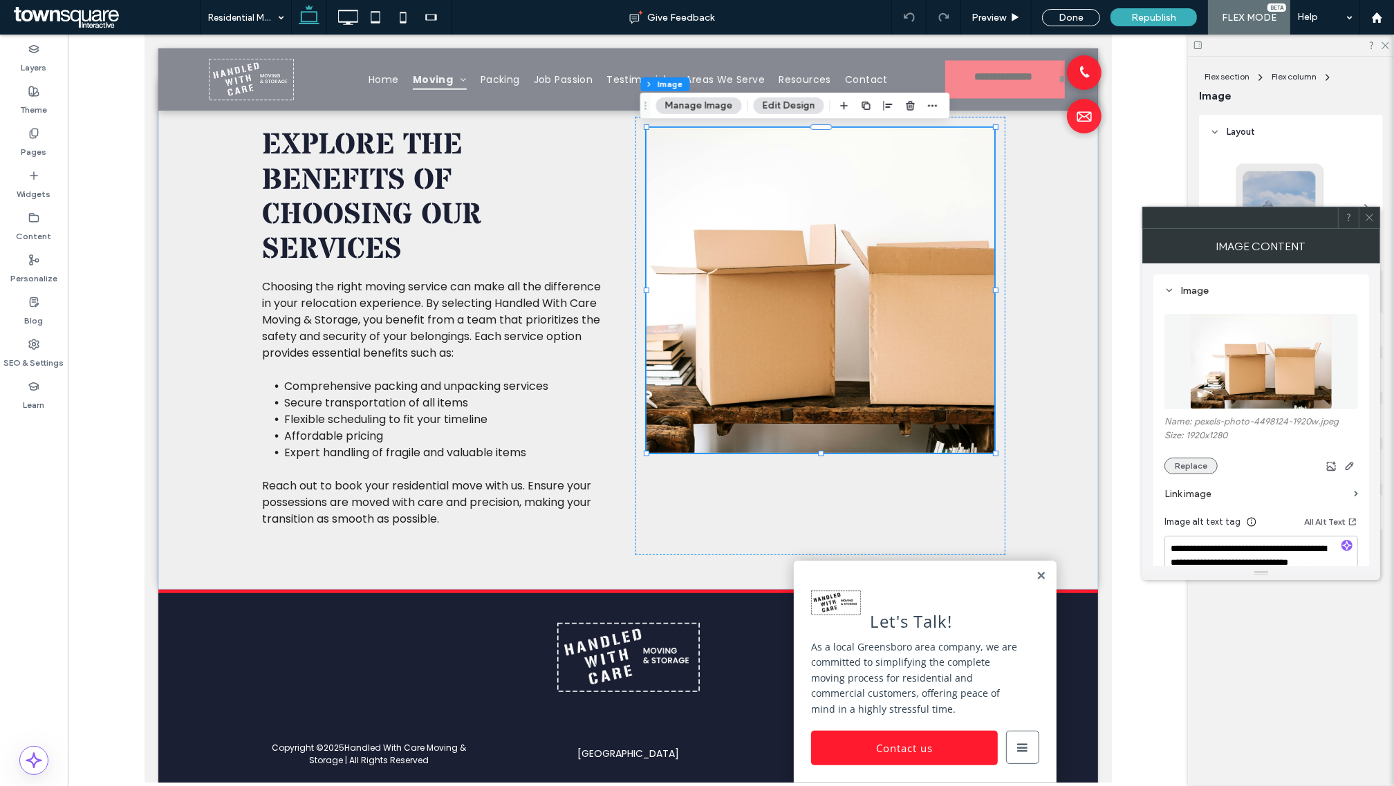
click at [1189, 464] on button "Replace" at bounding box center [1190, 466] width 53 height 17
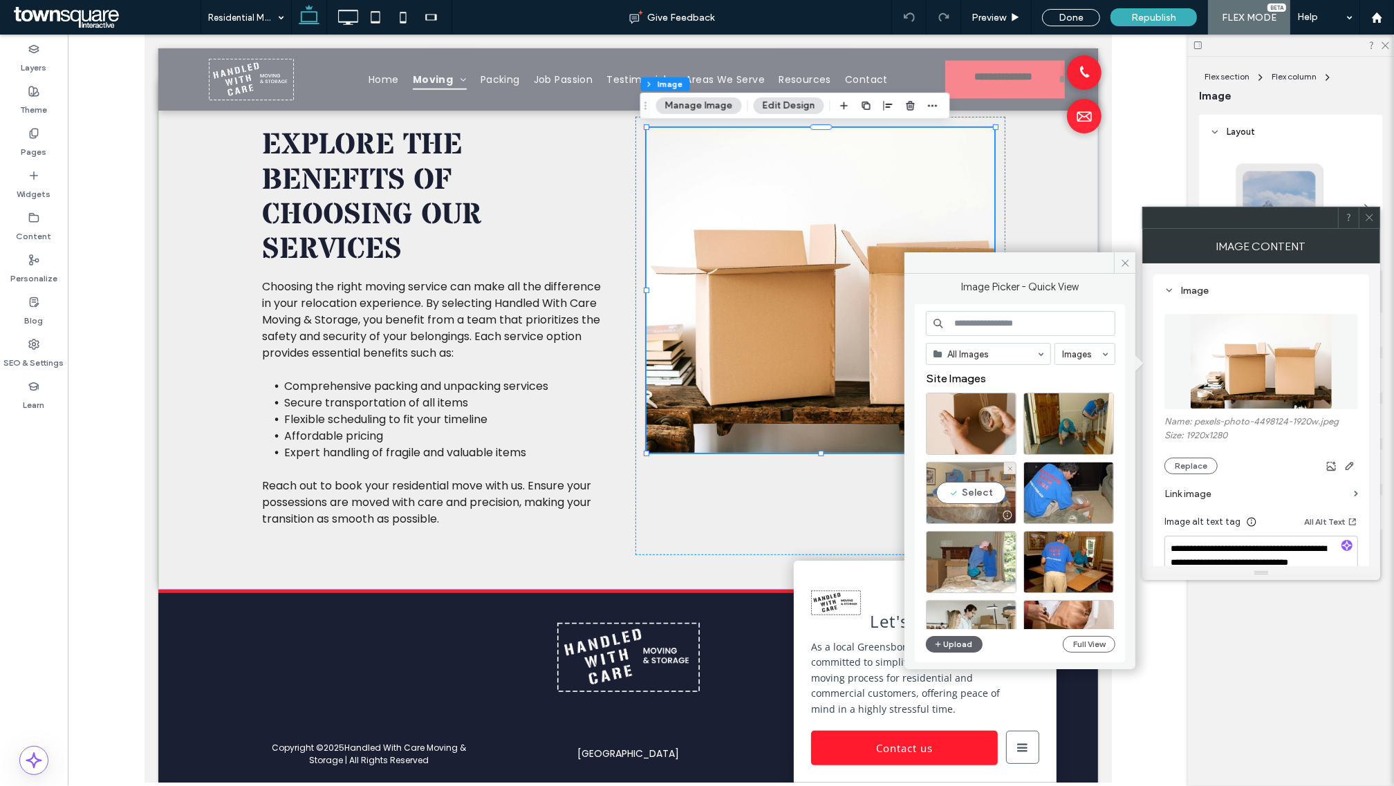
click at [973, 499] on div "Select" at bounding box center [971, 493] width 91 height 62
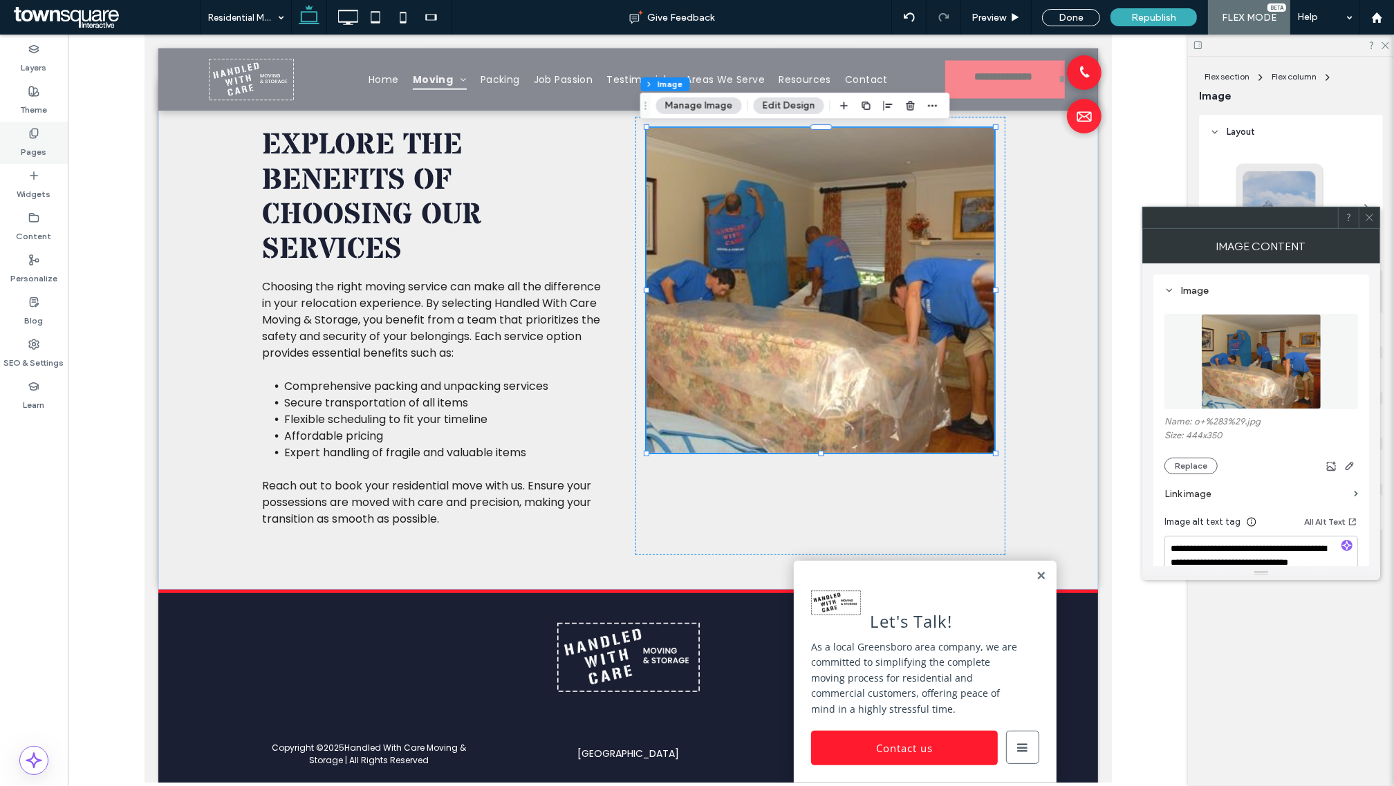
click at [50, 152] on div "Pages" at bounding box center [34, 143] width 68 height 42
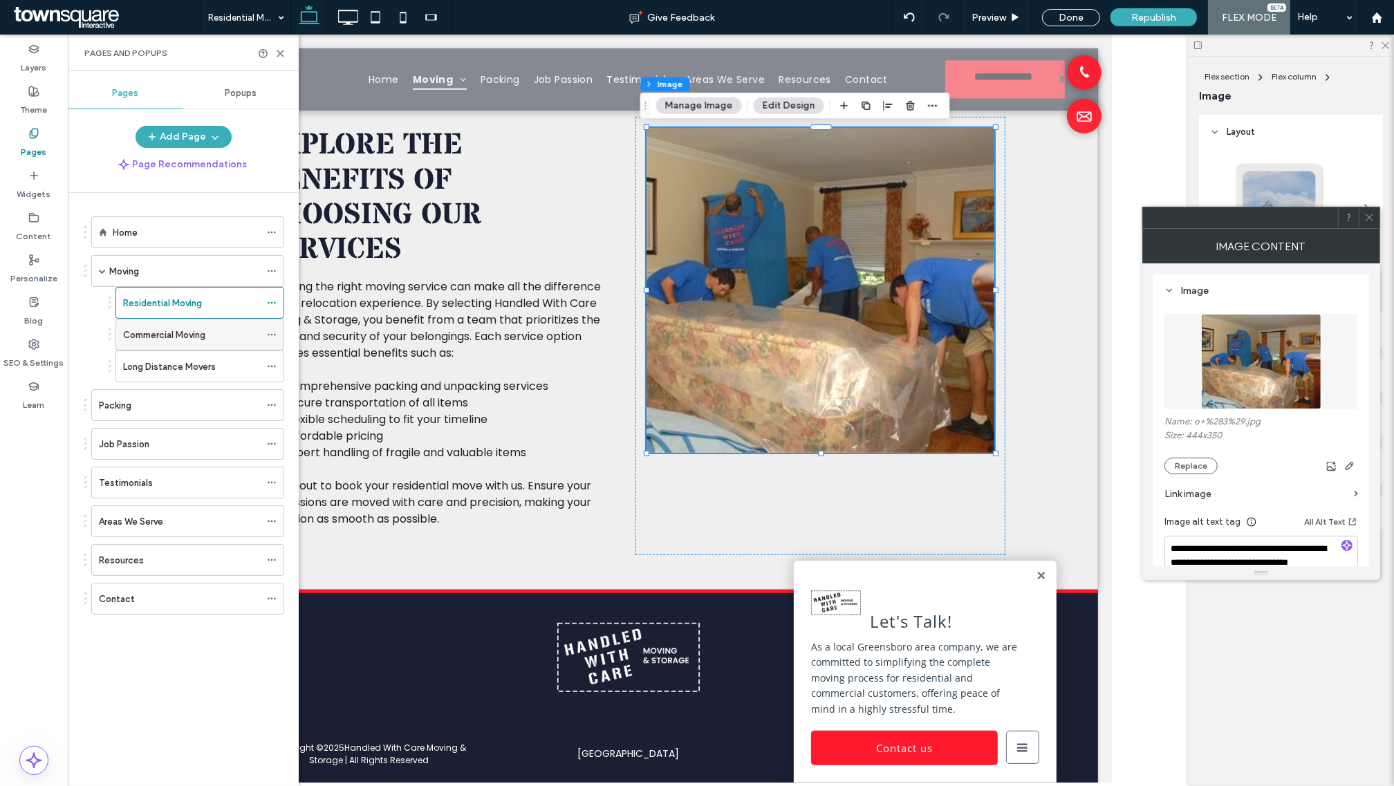
click at [192, 326] on div "Commercial Moving" at bounding box center [191, 334] width 137 height 30
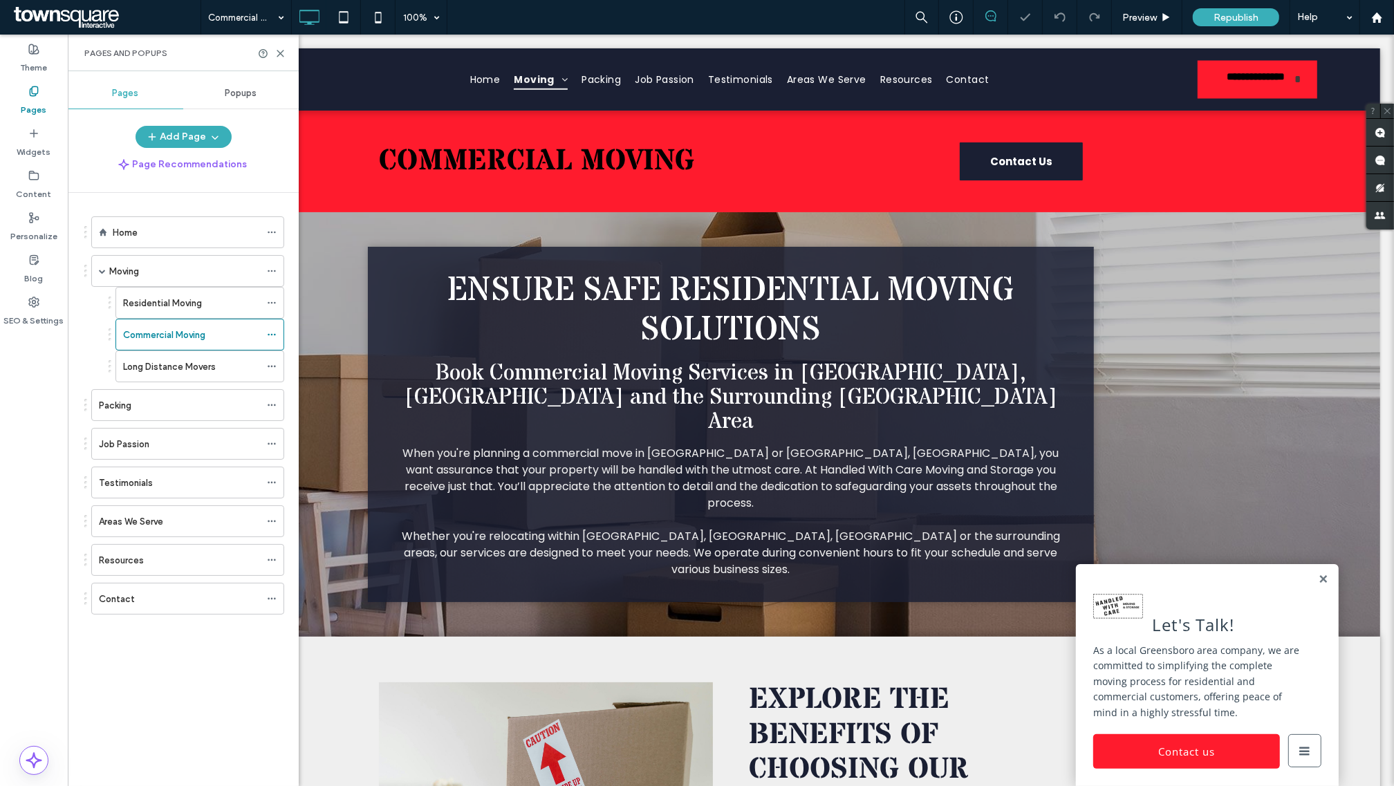
scroll to position [346, 0]
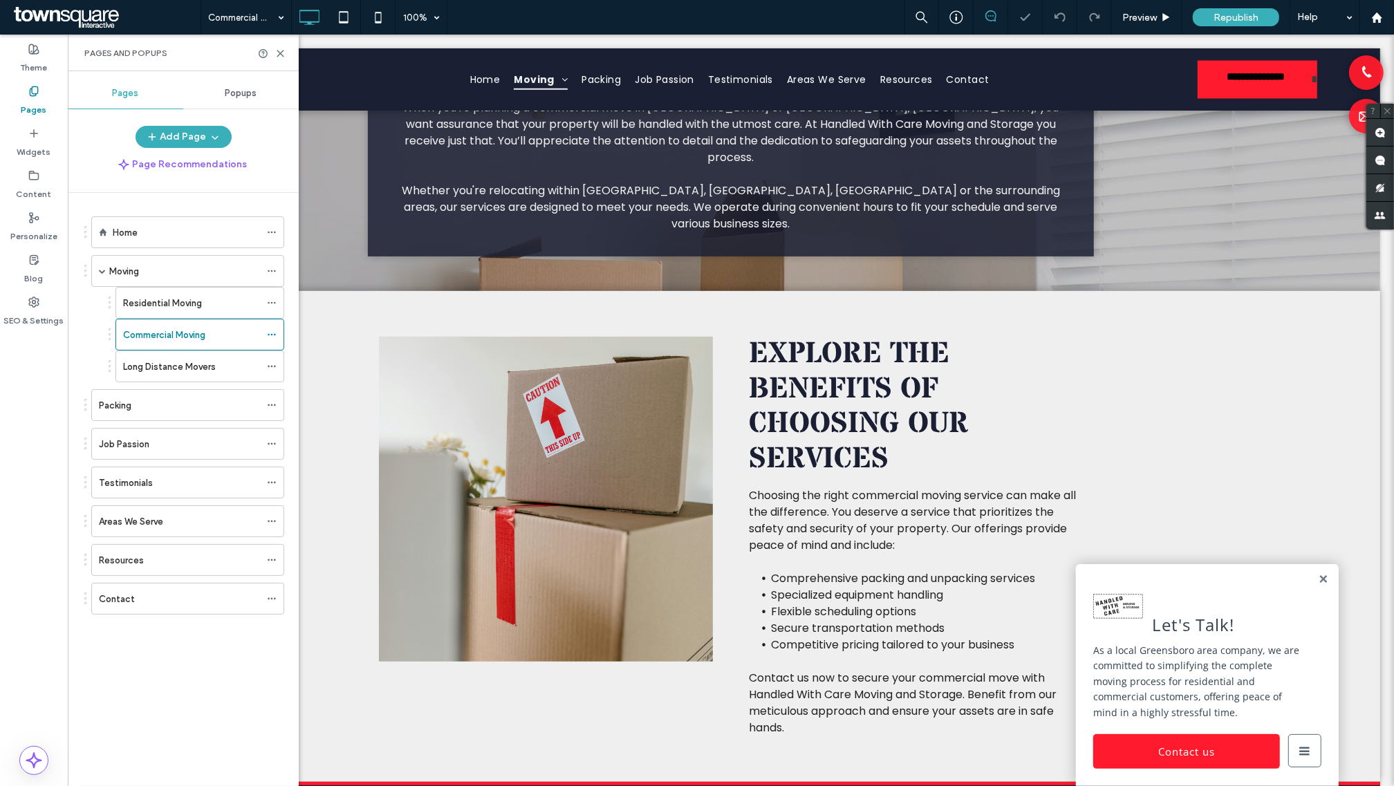
click at [166, 357] on div "Long Distance Movers" at bounding box center [191, 366] width 137 height 30
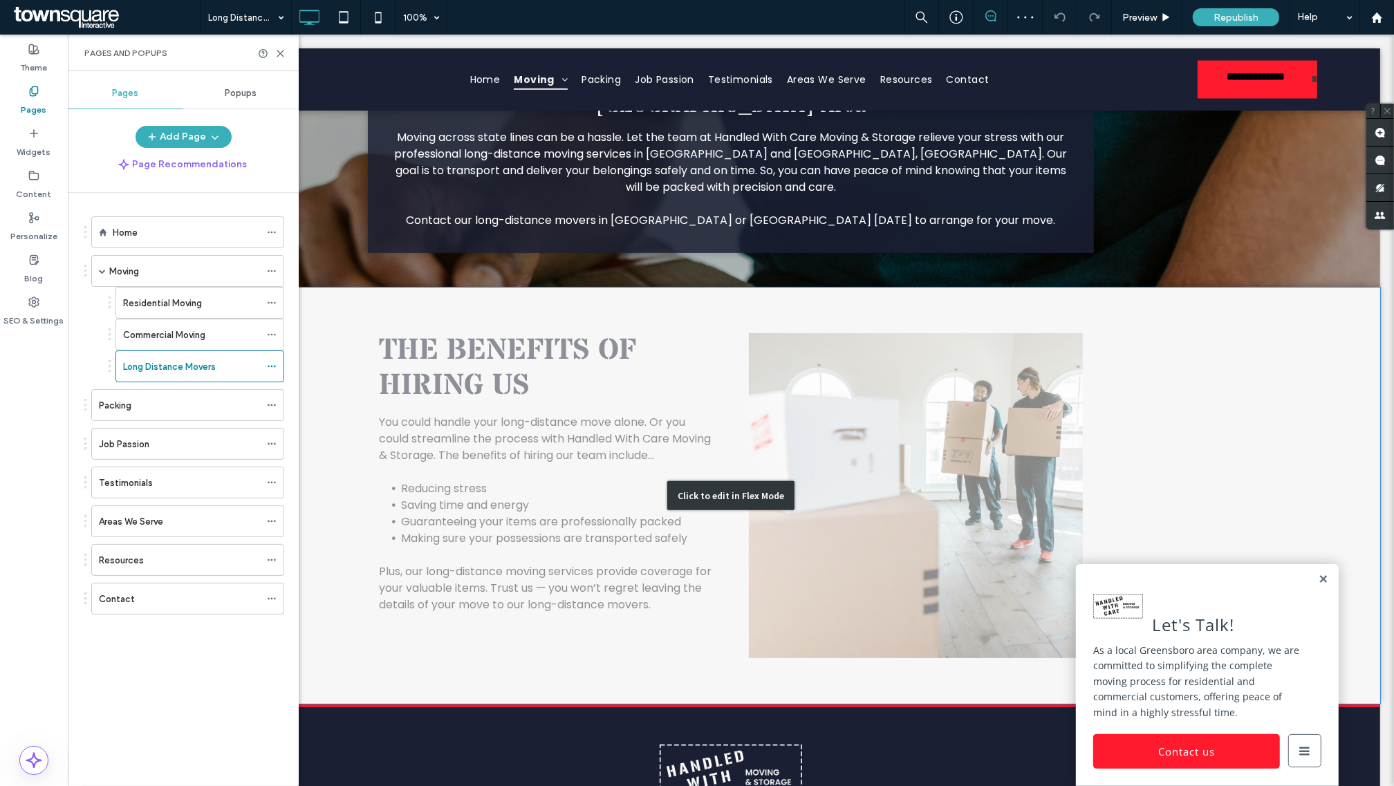
scroll to position [346, 0]
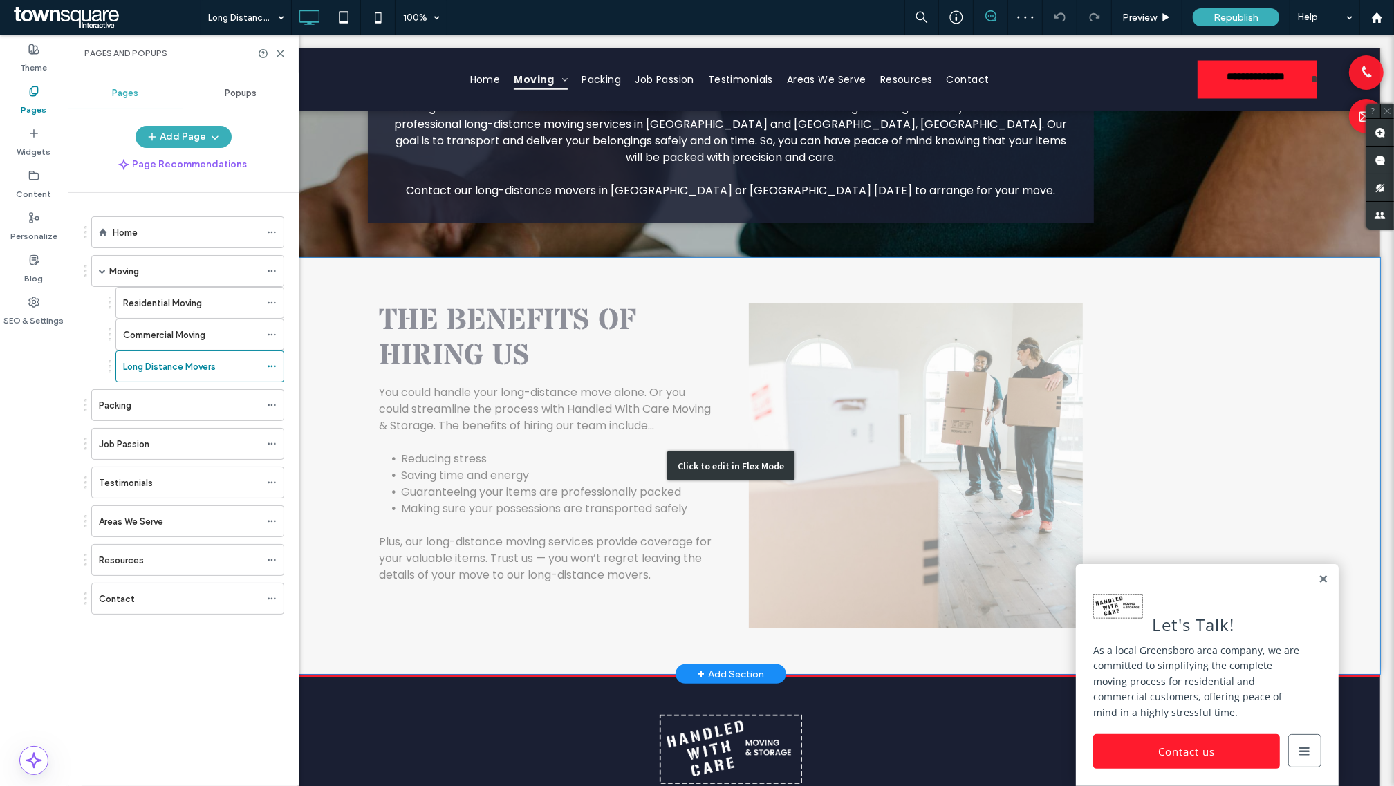
click at [879, 395] on div "Click to edit in Flex Mode" at bounding box center [730, 466] width 1298 height 416
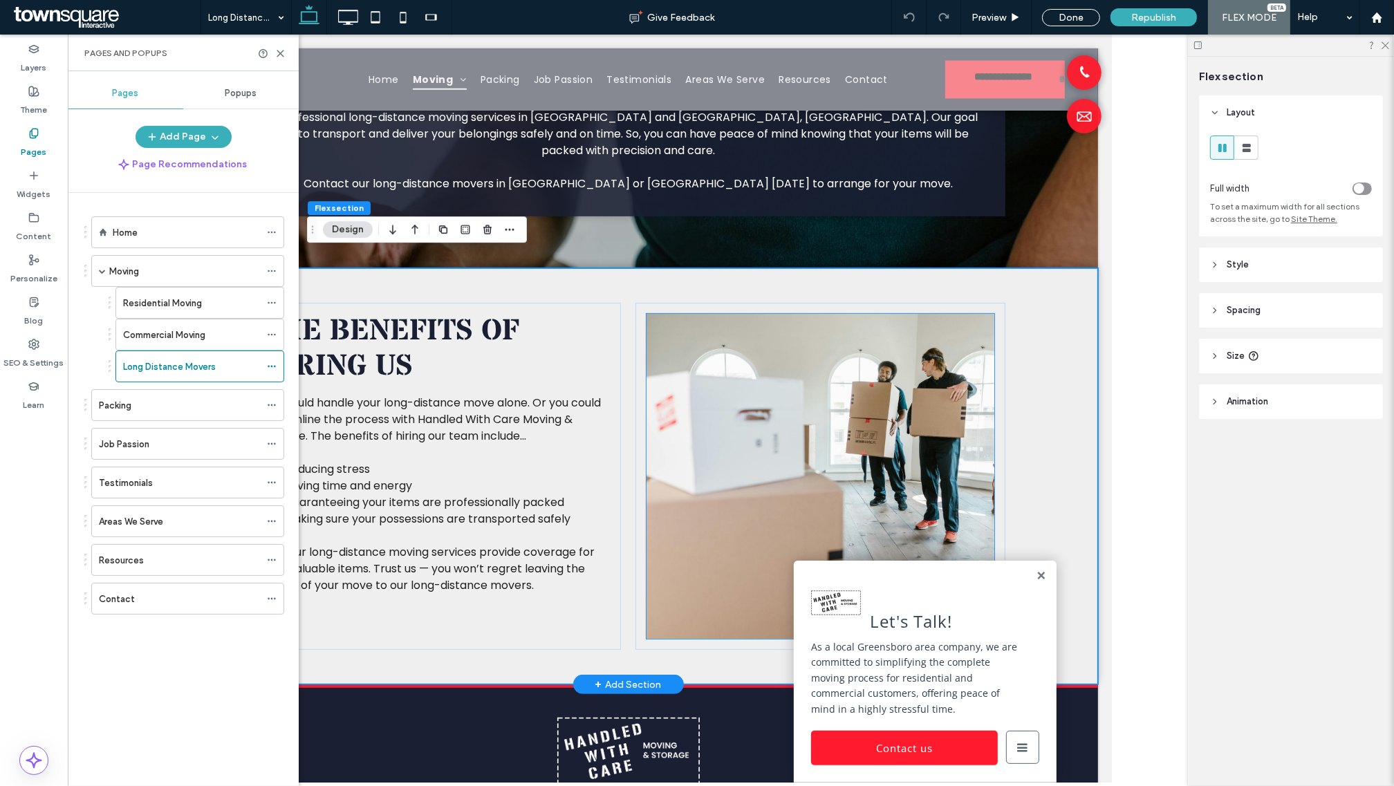
click at [879, 395] on img at bounding box center [820, 476] width 348 height 325
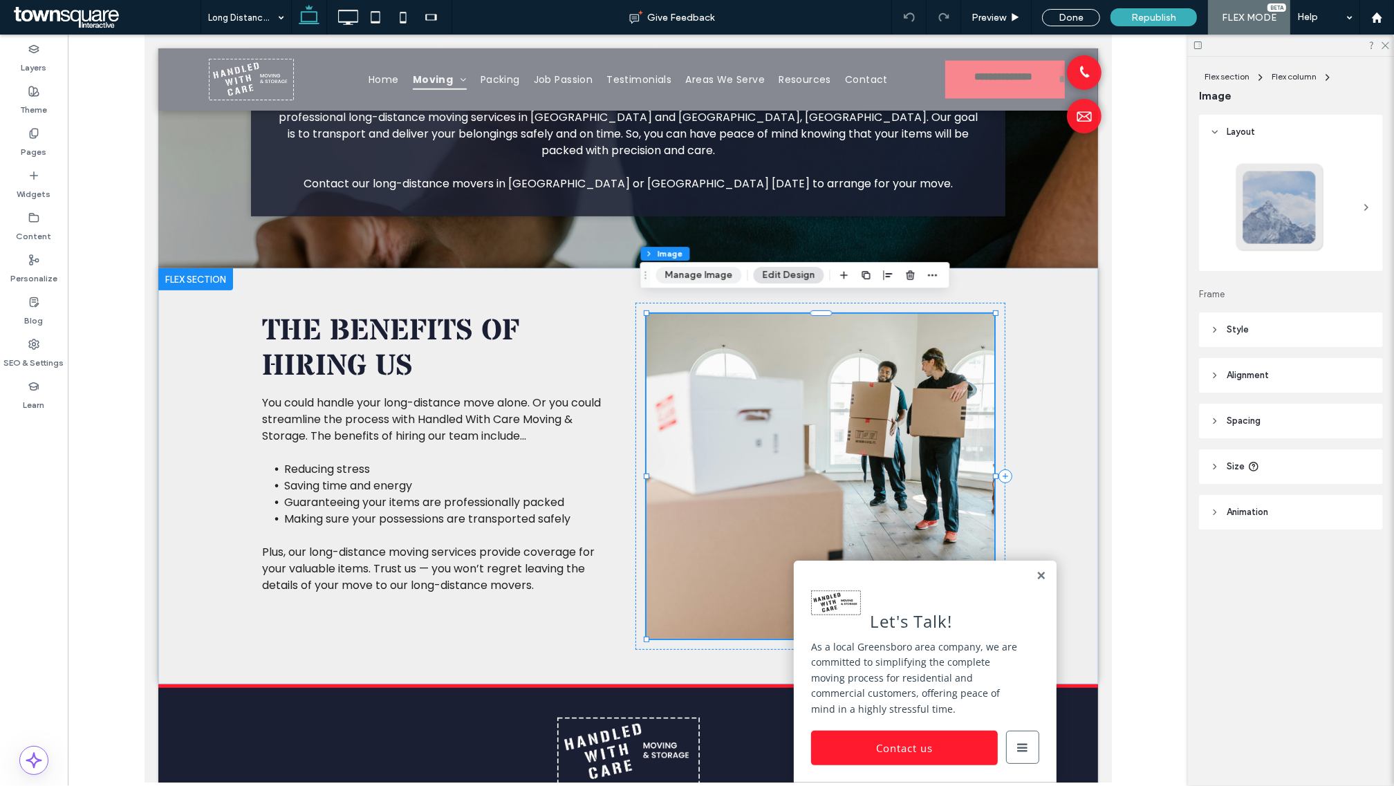
click at [720, 282] on button "Manage Image" at bounding box center [699, 275] width 86 height 17
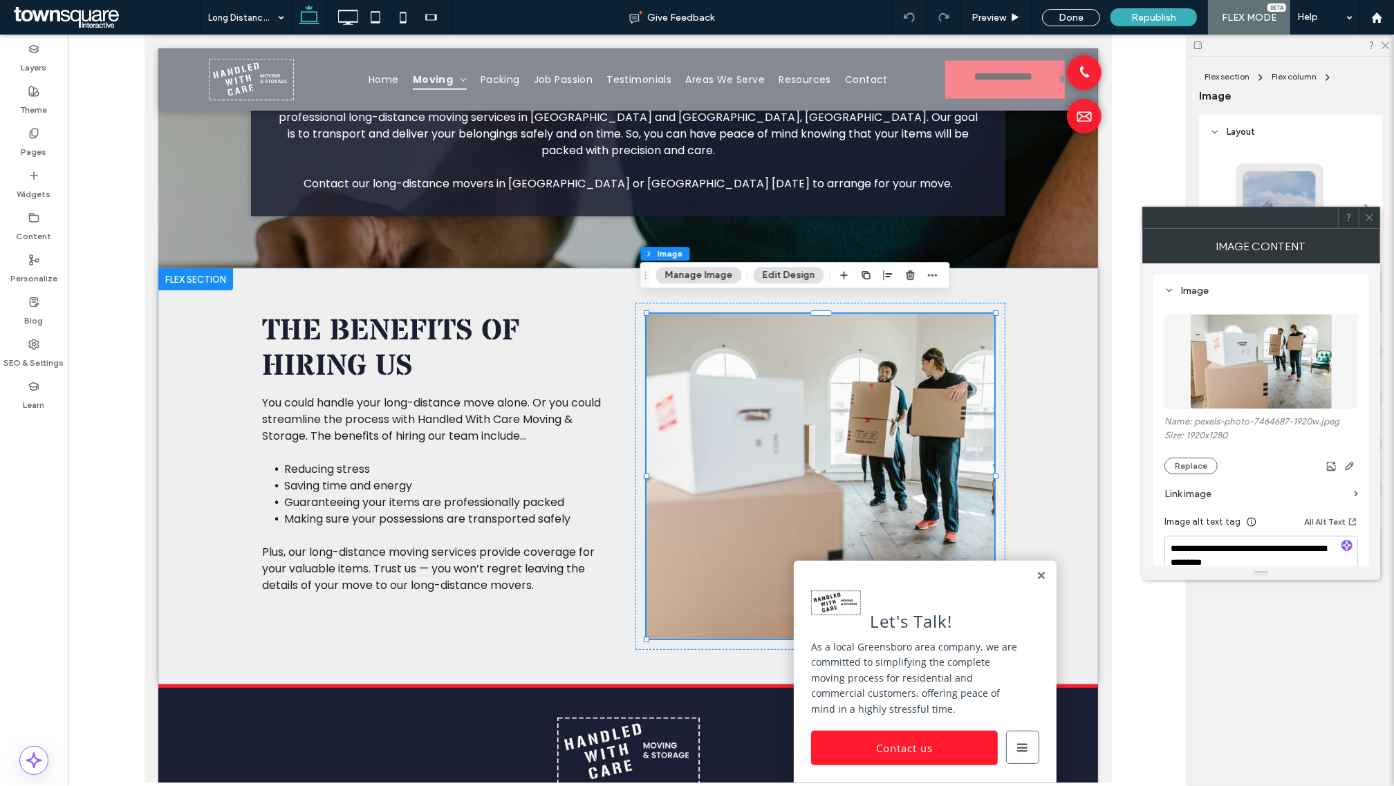
click at [1262, 378] on img at bounding box center [1261, 361] width 142 height 95
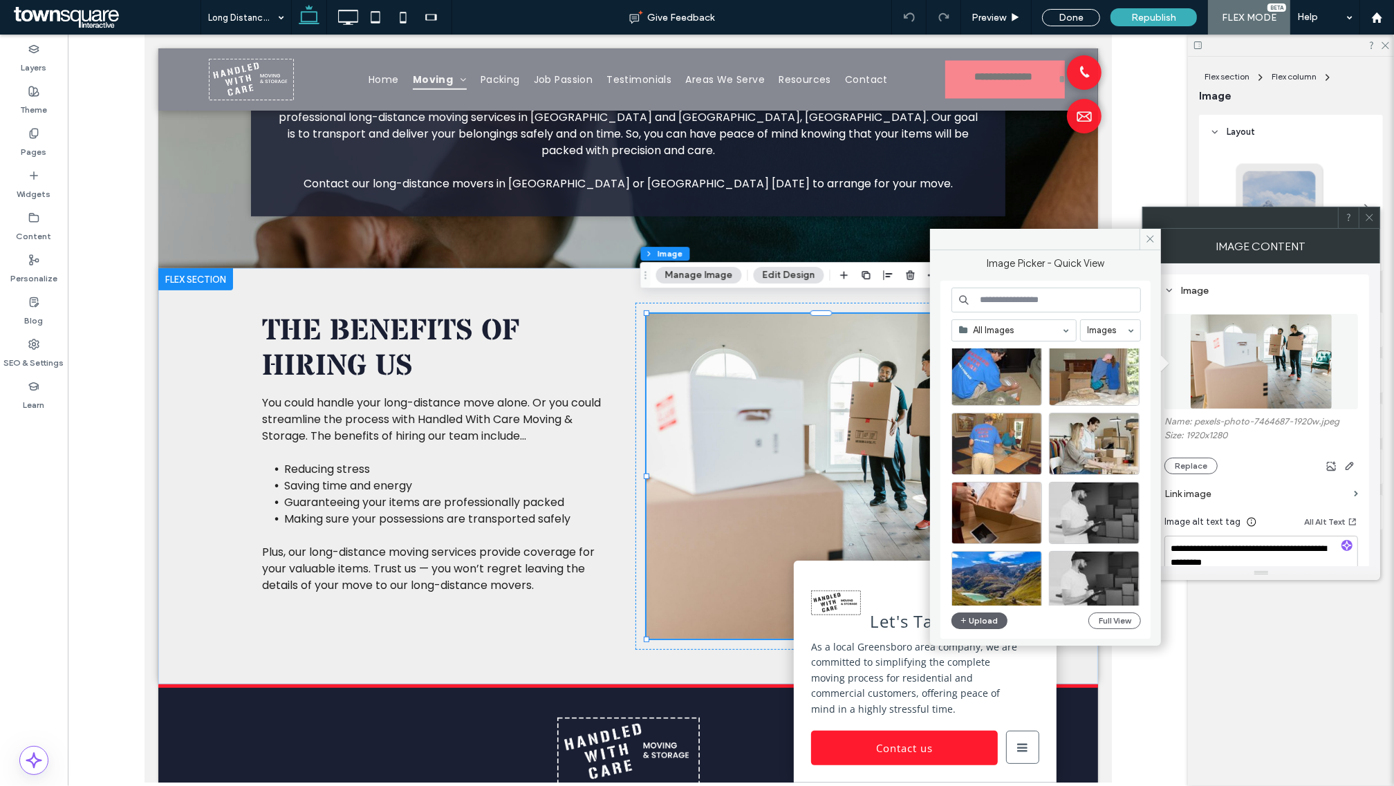
scroll to position [173, 0]
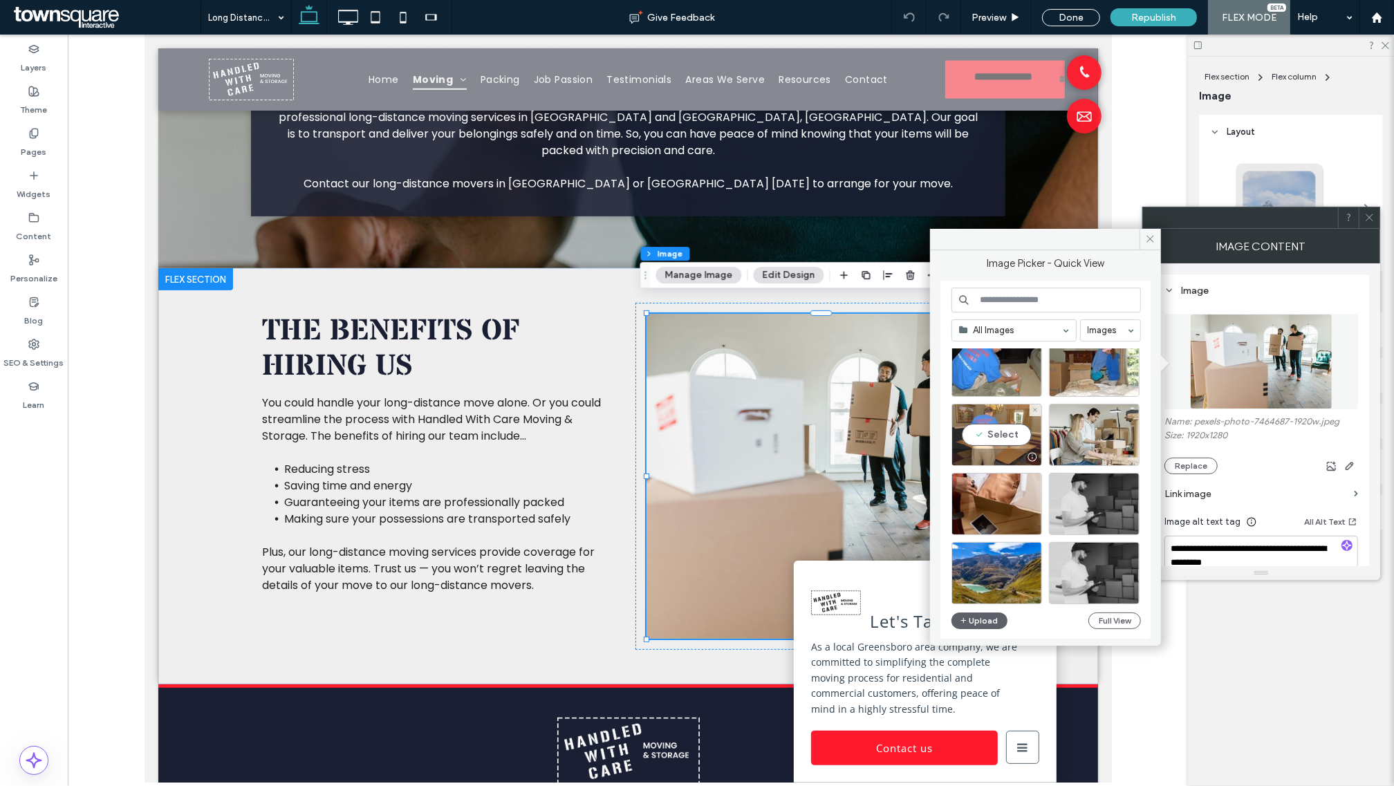
click at [1003, 438] on div "Select" at bounding box center [996, 435] width 91 height 62
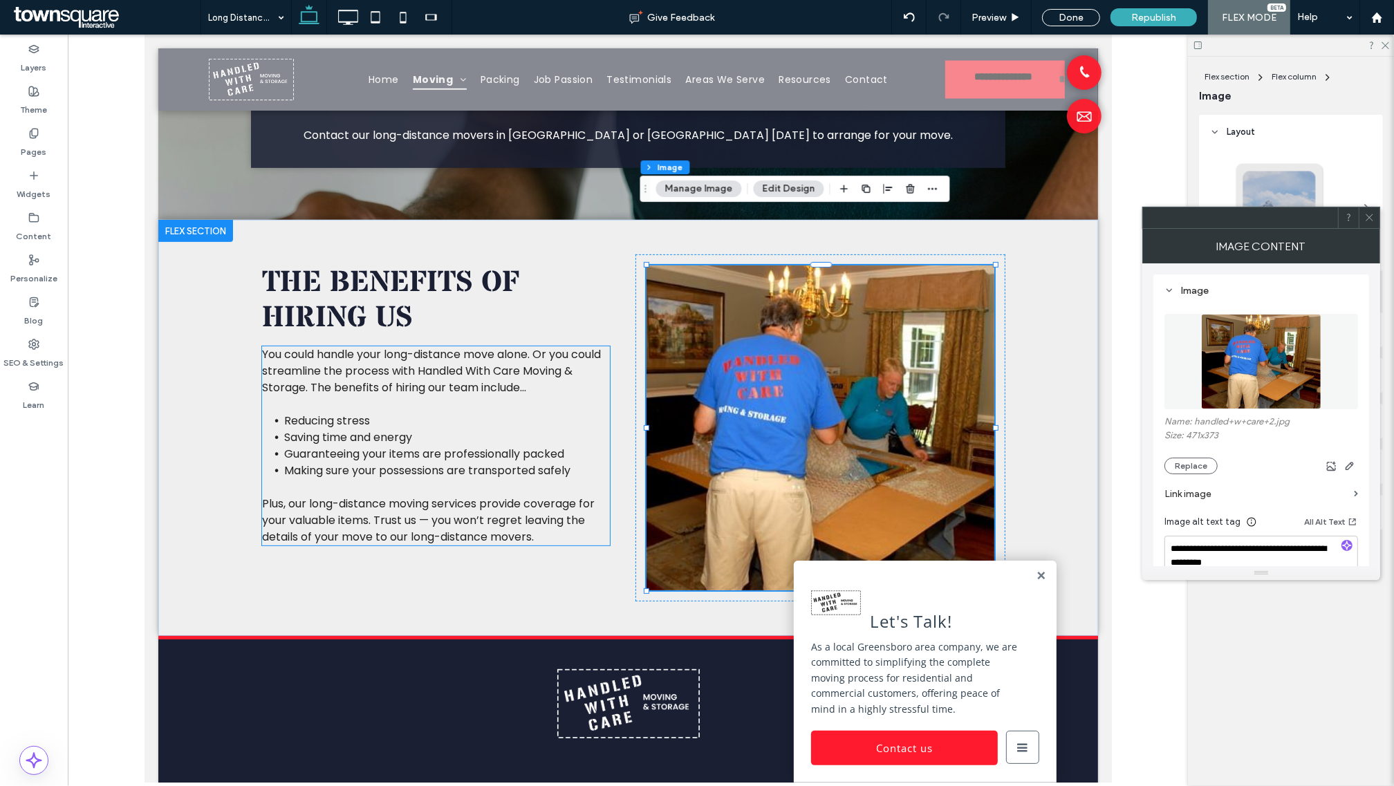
scroll to position [432, 0]
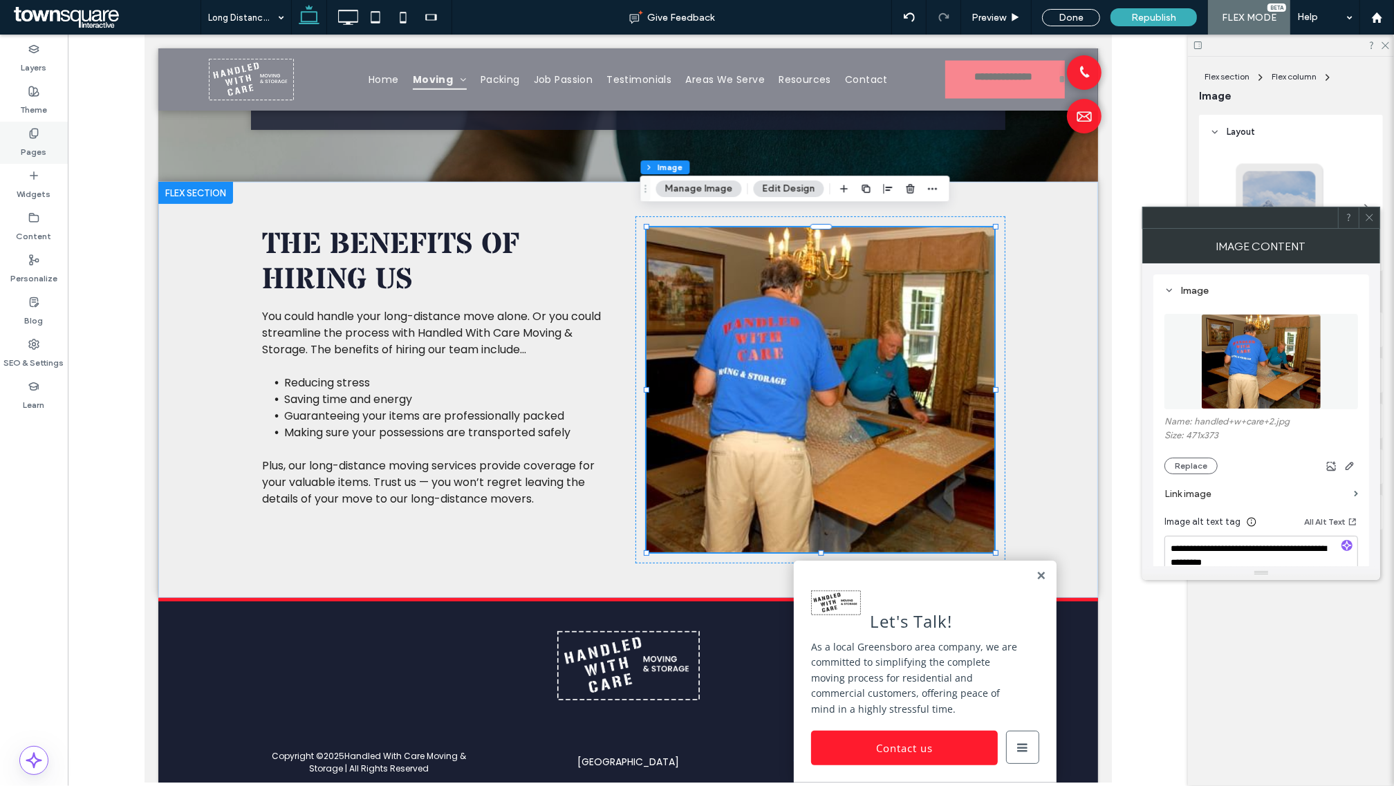
click at [35, 138] on icon at bounding box center [33, 133] width 11 height 11
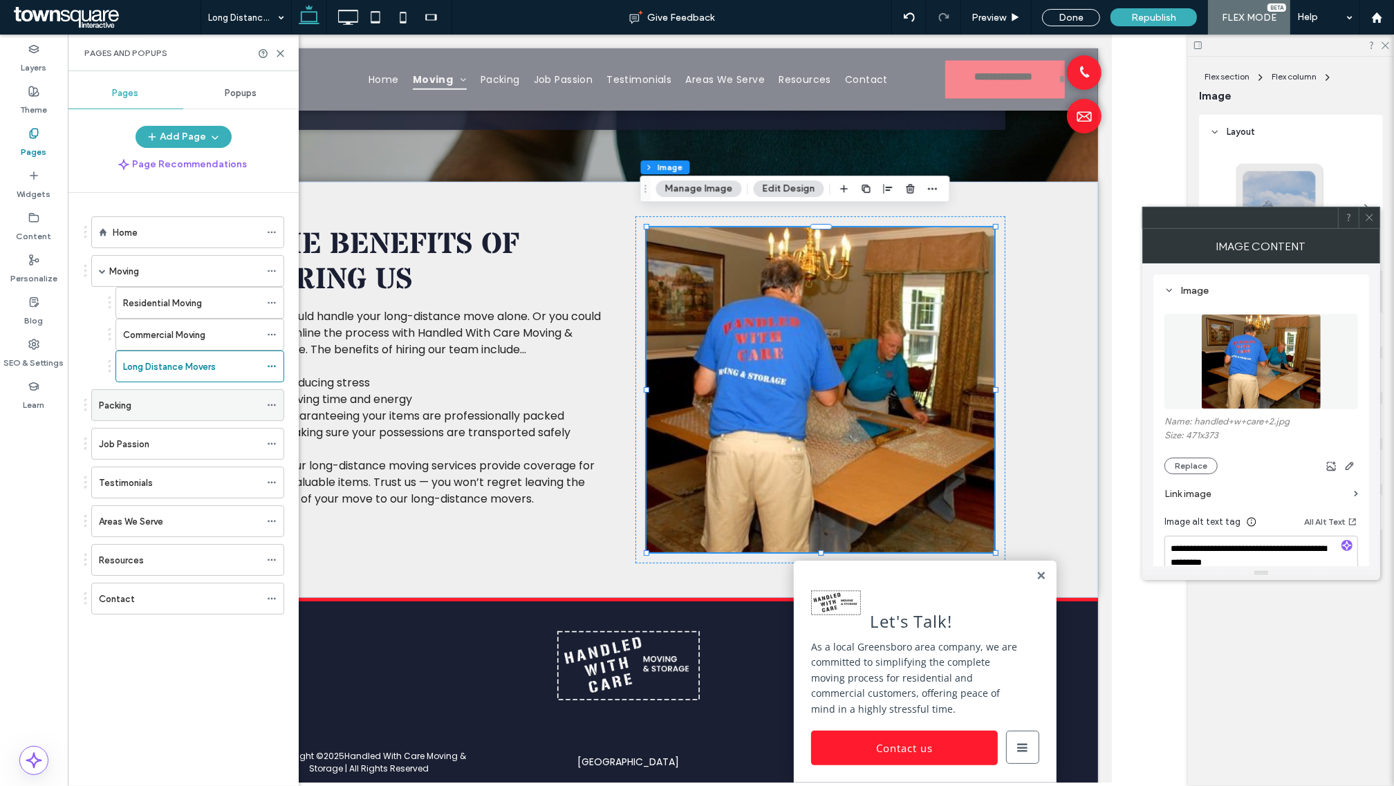
click at [176, 411] on div "Packing" at bounding box center [179, 405] width 161 height 15
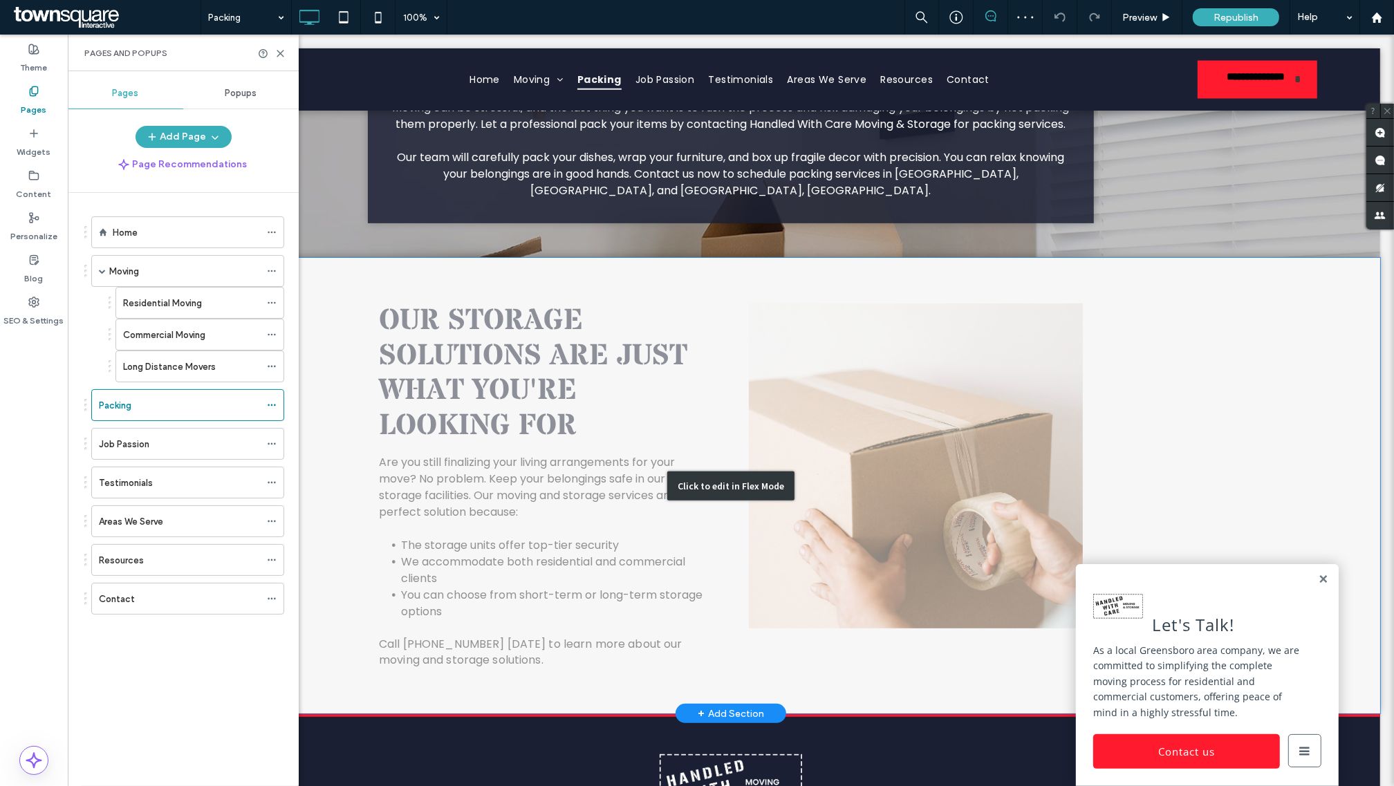
scroll to position [346, 0]
click at [859, 485] on div "Click to edit in Flex Mode" at bounding box center [730, 486] width 1298 height 456
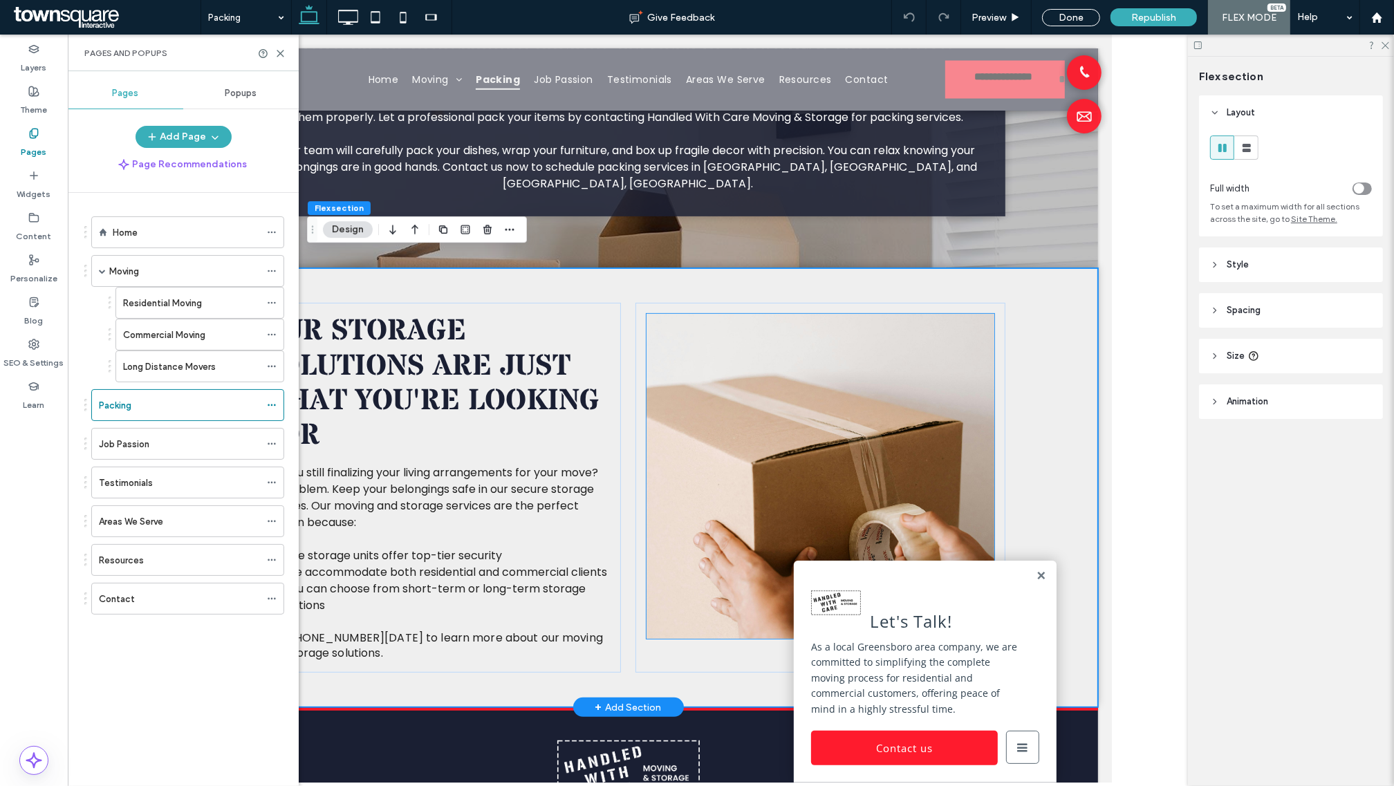
click at [878, 472] on img at bounding box center [820, 476] width 348 height 325
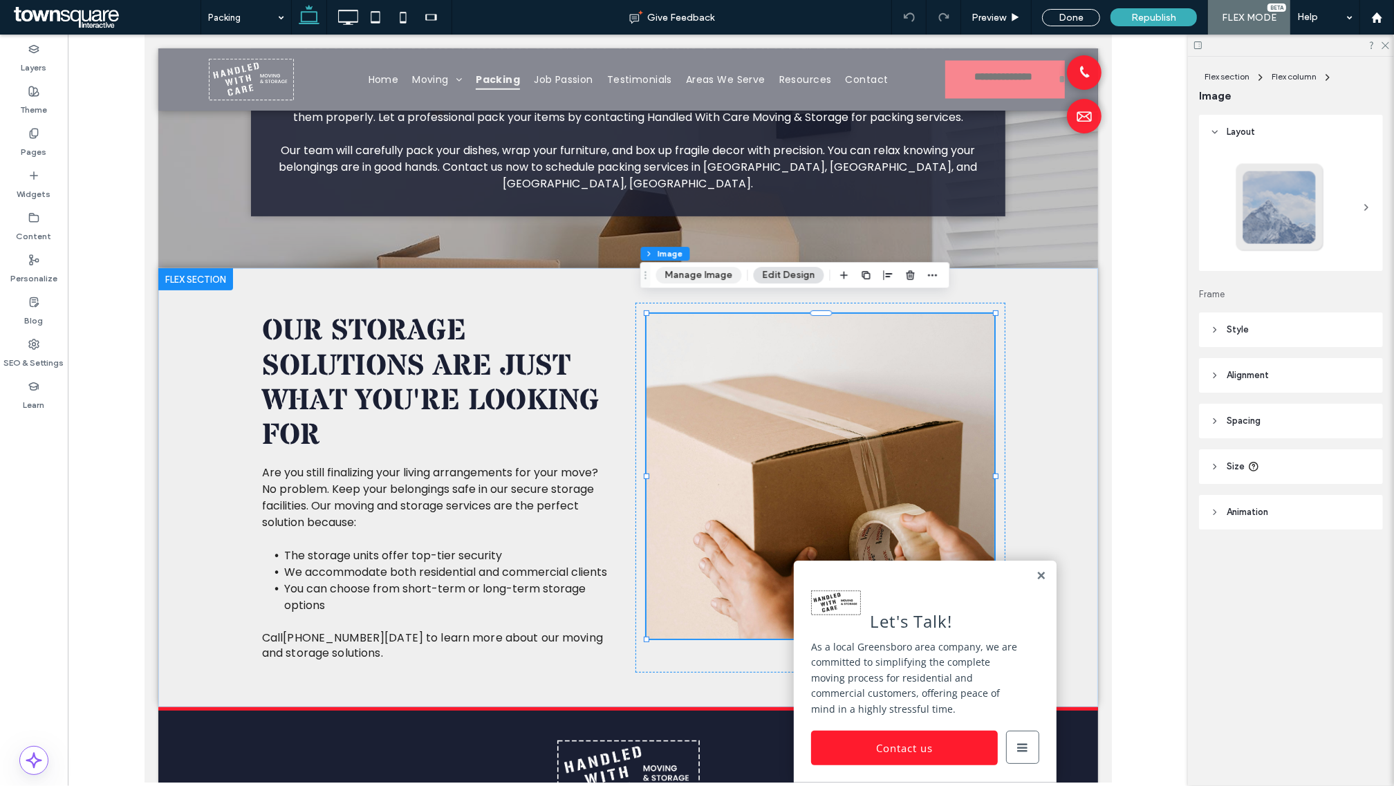
click at [693, 277] on button "Manage Image" at bounding box center [699, 275] width 86 height 17
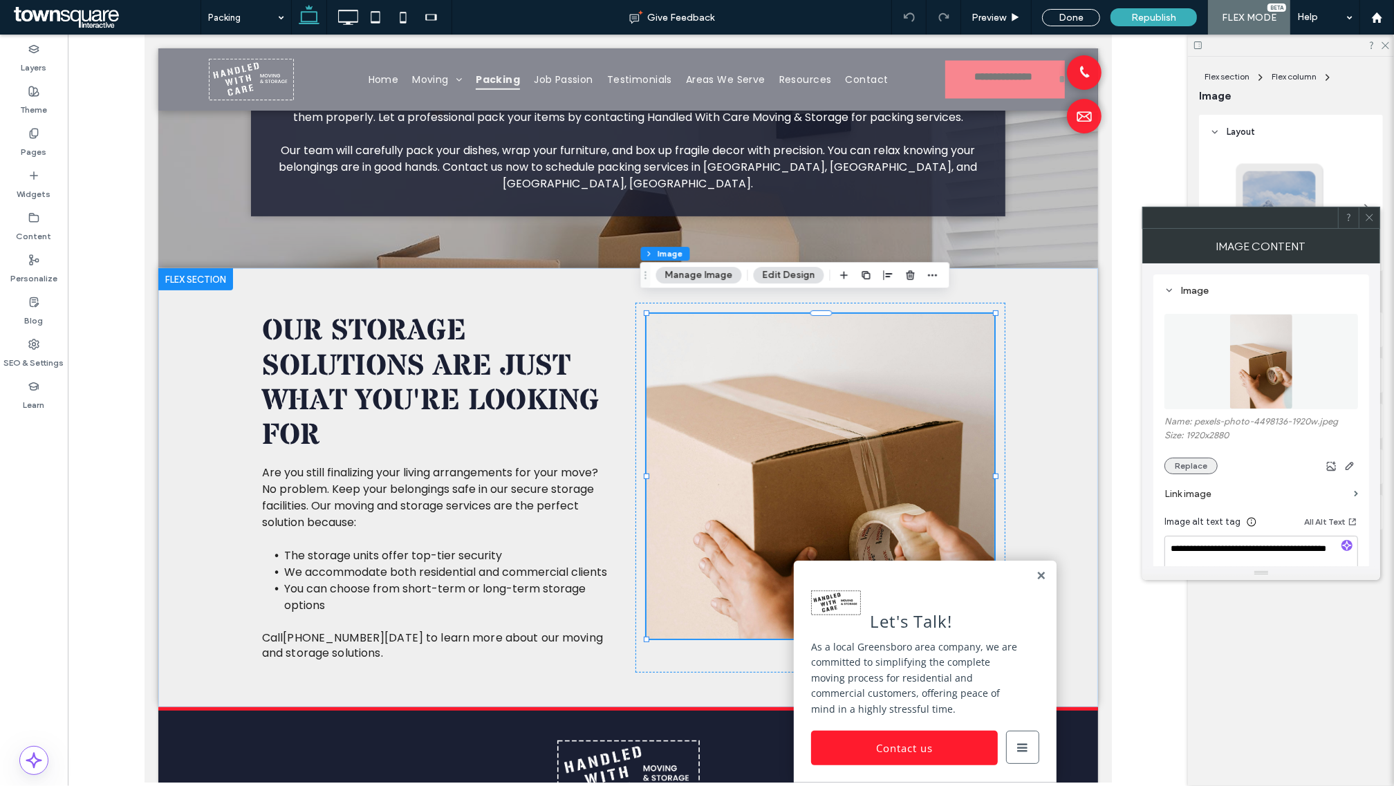
click at [1186, 465] on button "Replace" at bounding box center [1190, 466] width 53 height 17
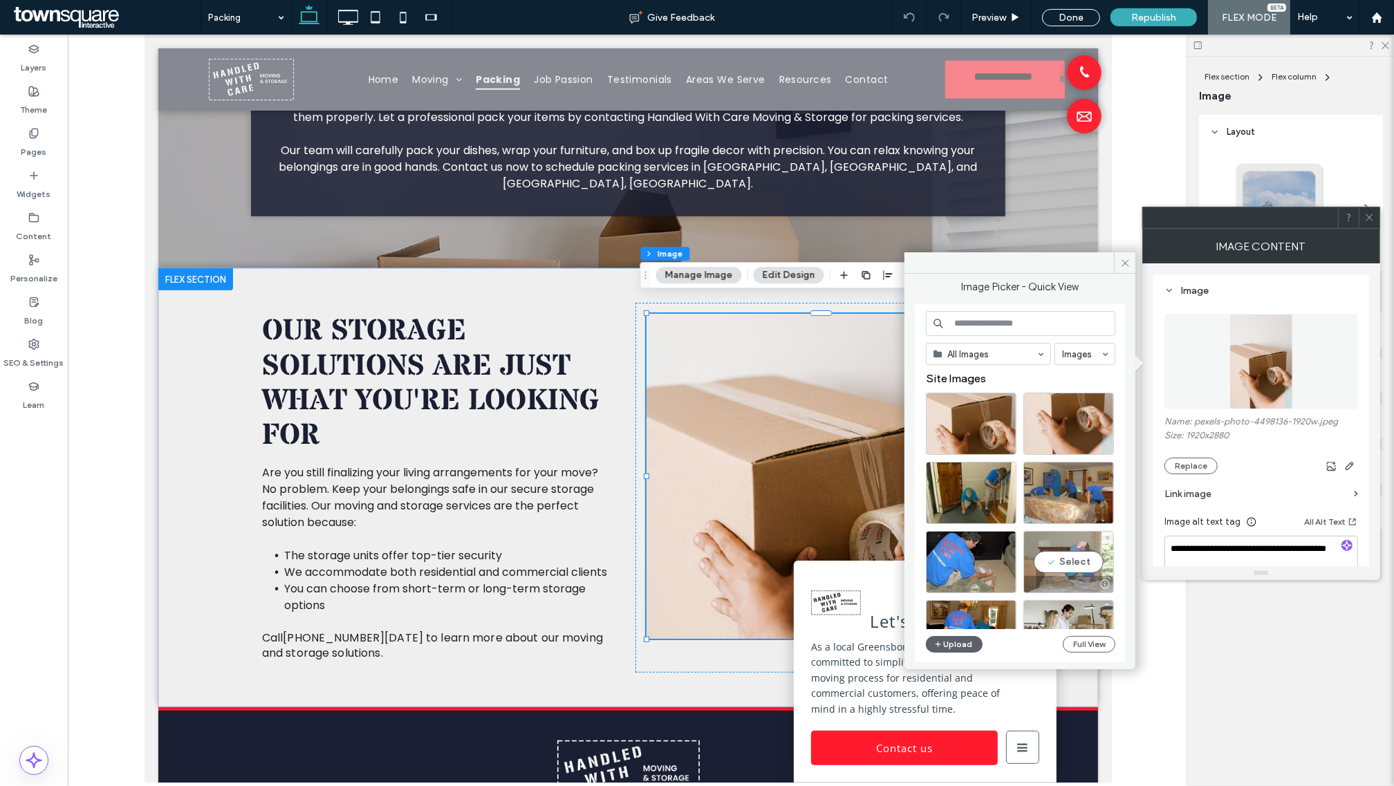
drag, startPoint x: 1072, startPoint y: 557, endPoint x: 962, endPoint y: 592, distance: 115.5
click at [1072, 557] on div "Select" at bounding box center [1068, 562] width 91 height 62
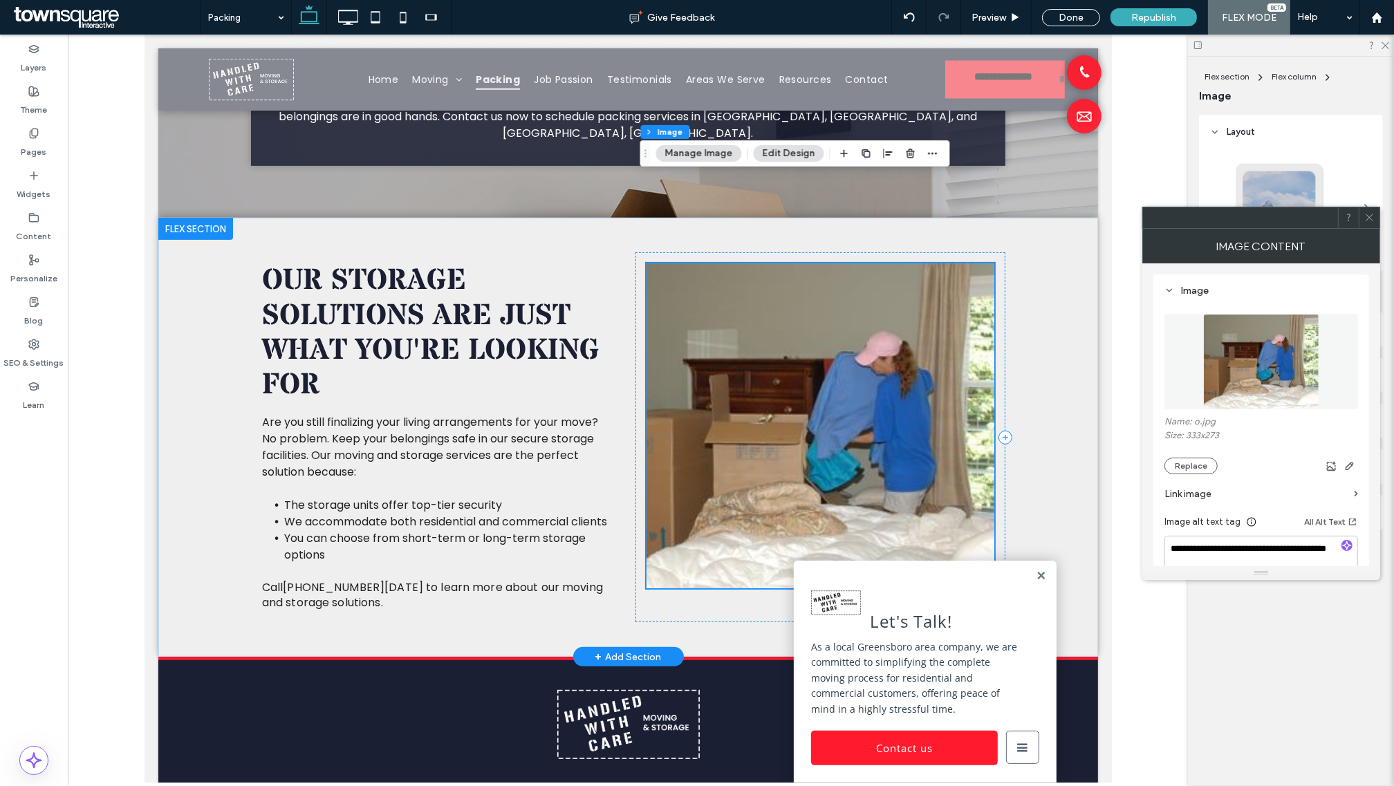
scroll to position [499, 0]
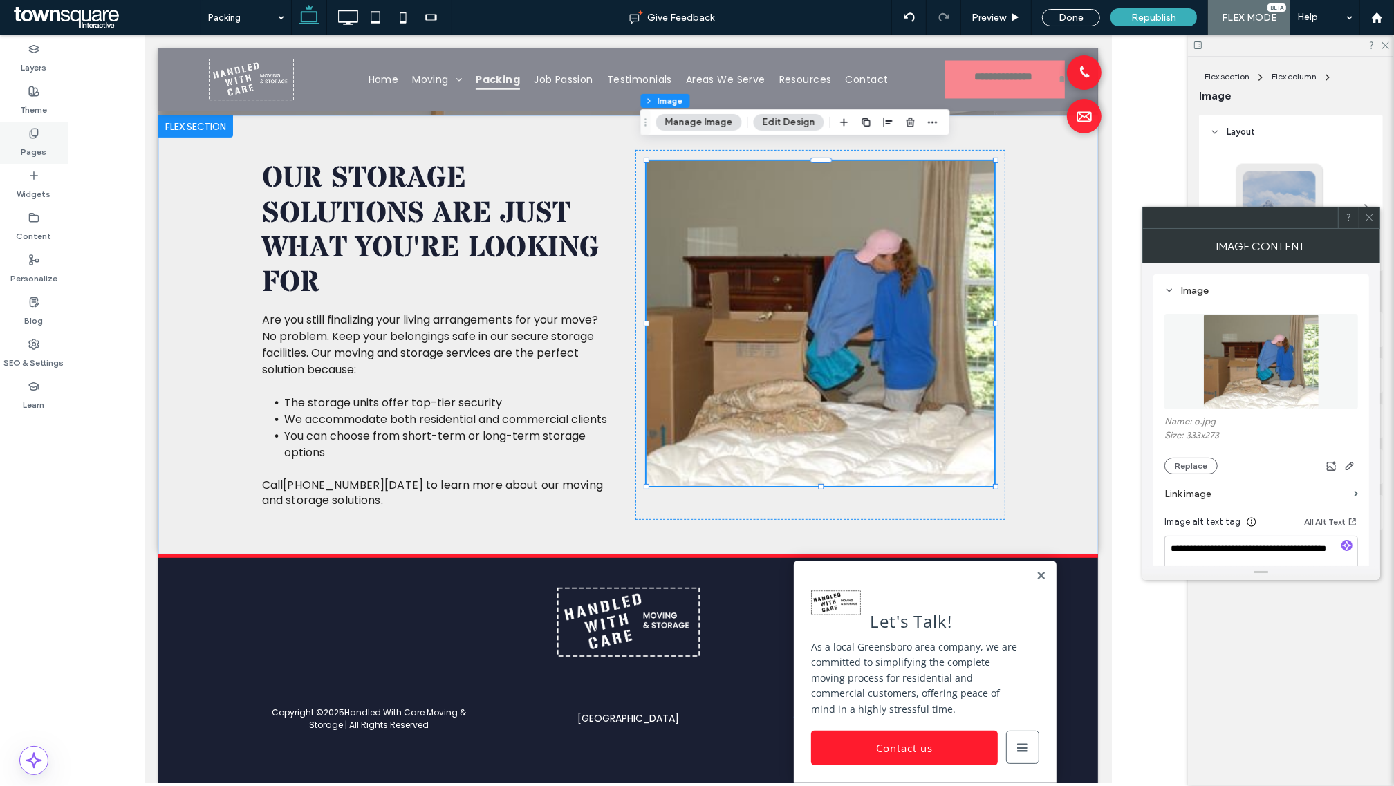
click at [35, 144] on label "Pages" at bounding box center [34, 148] width 26 height 19
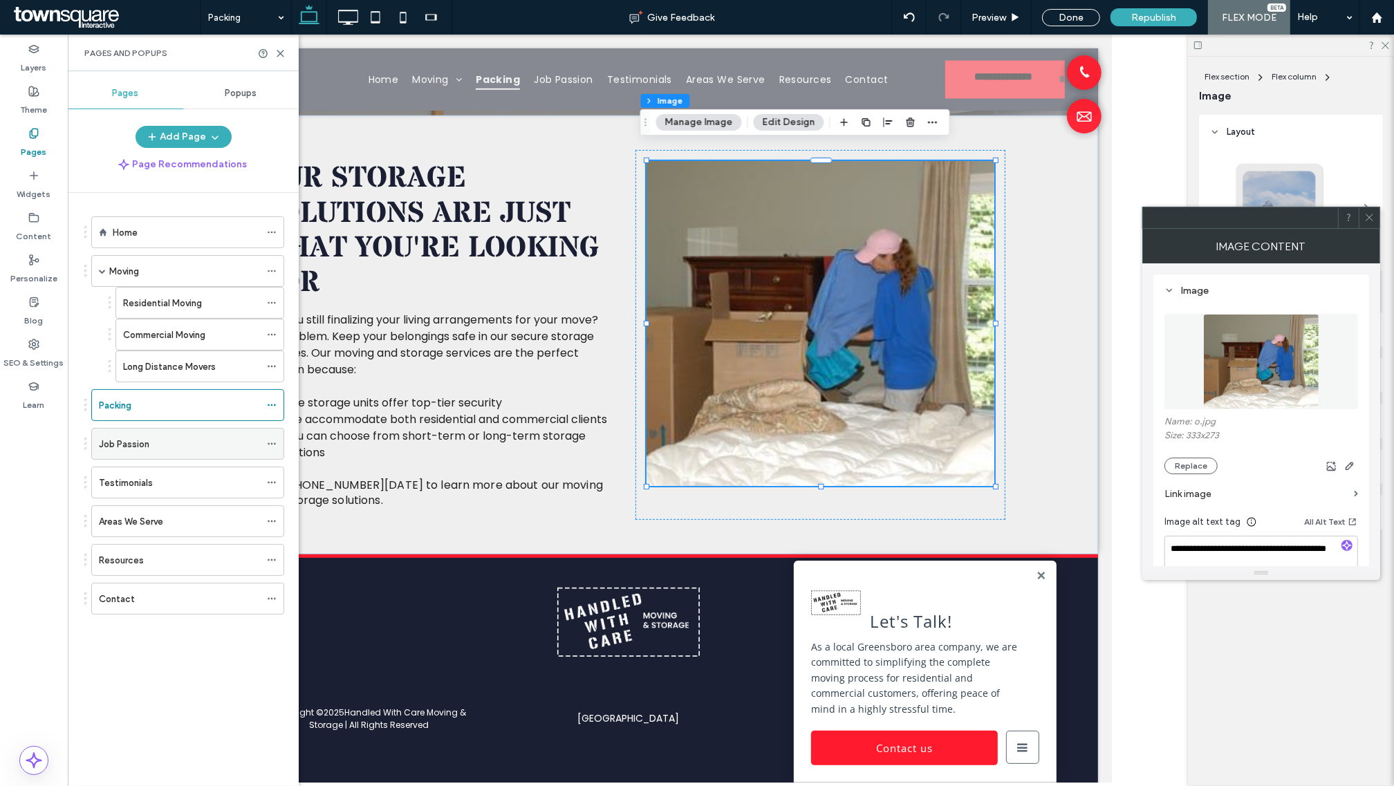
click at [146, 442] on label "Job Passion" at bounding box center [124, 444] width 50 height 24
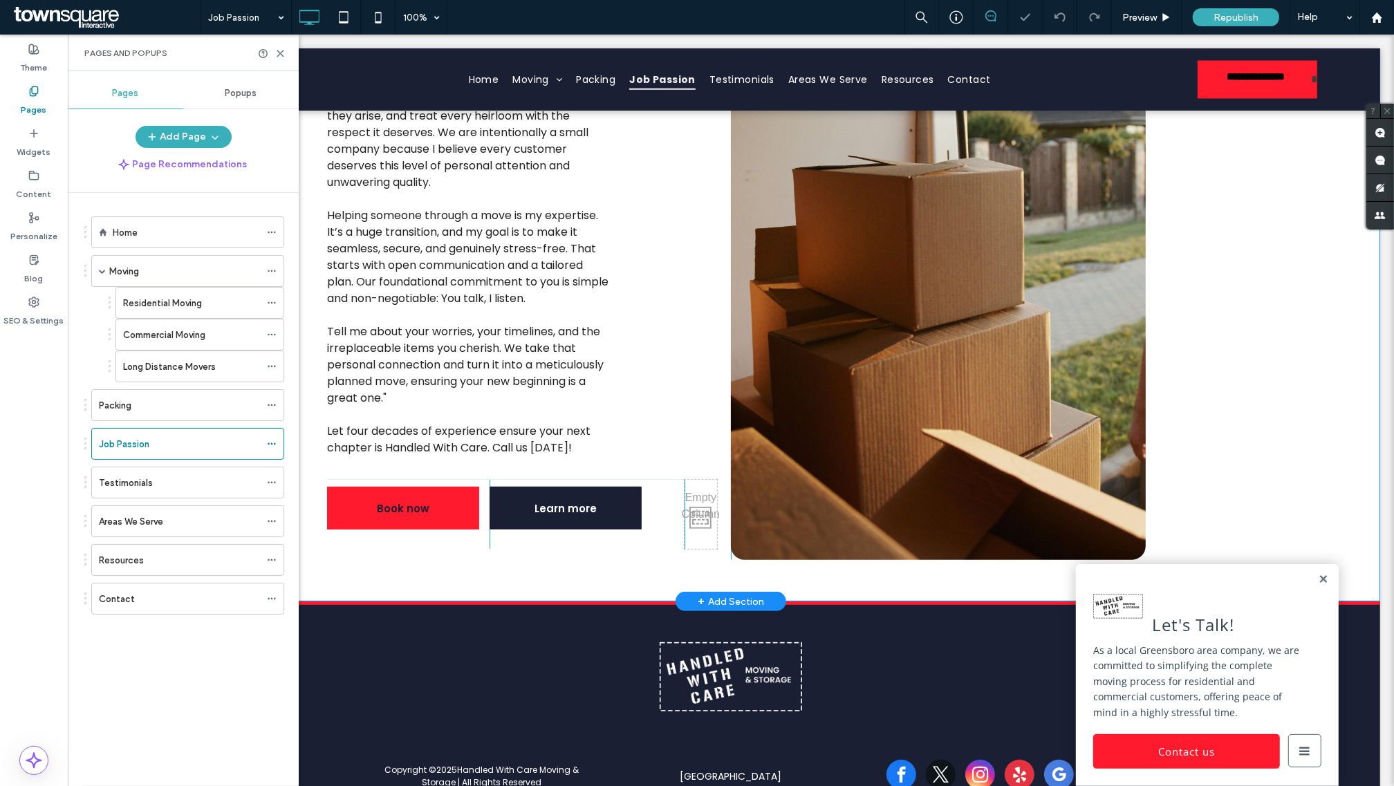
scroll to position [332, 0]
click at [840, 367] on div "Click To Paste Click To Paste" at bounding box center [937, 190] width 415 height 740
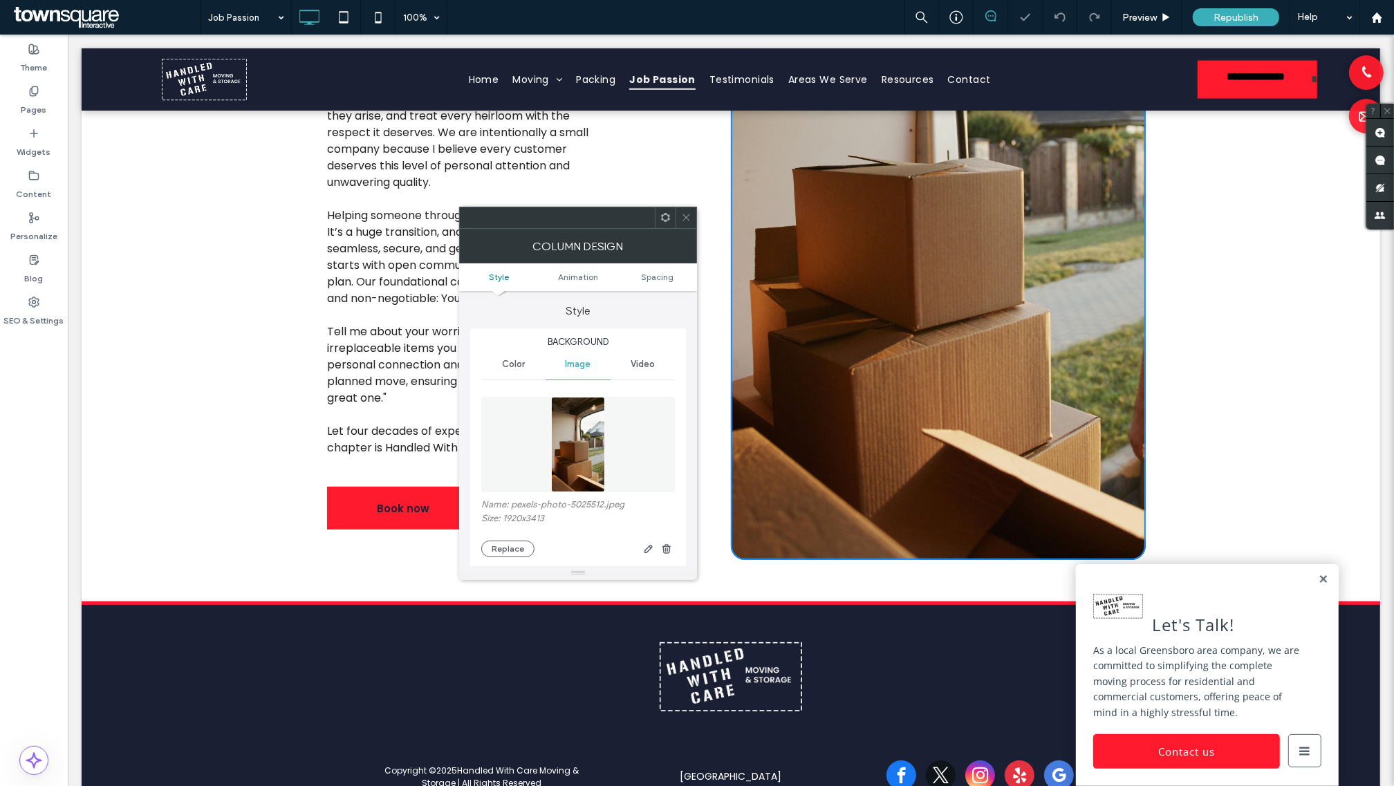
type input "**"
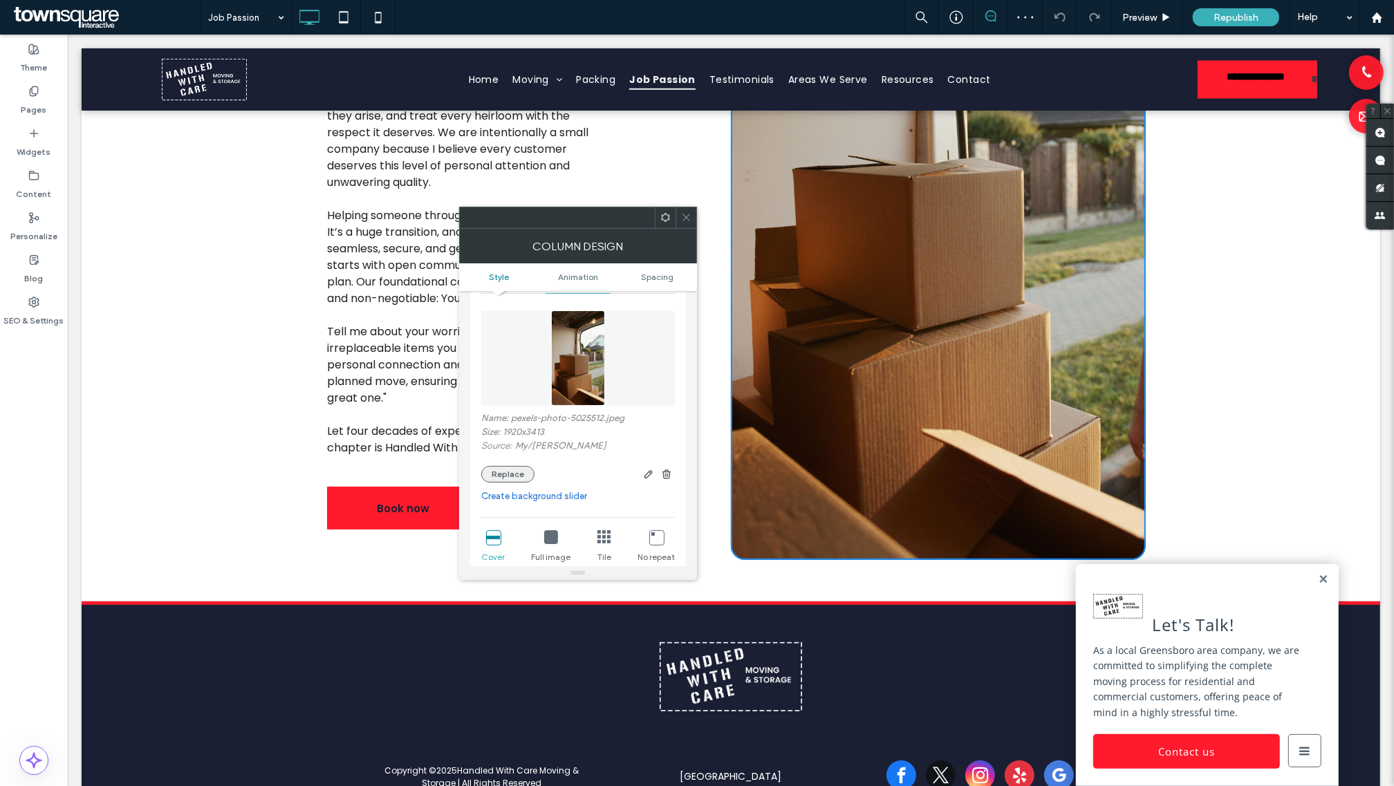
click at [512, 475] on button "Replace" at bounding box center [507, 474] width 53 height 17
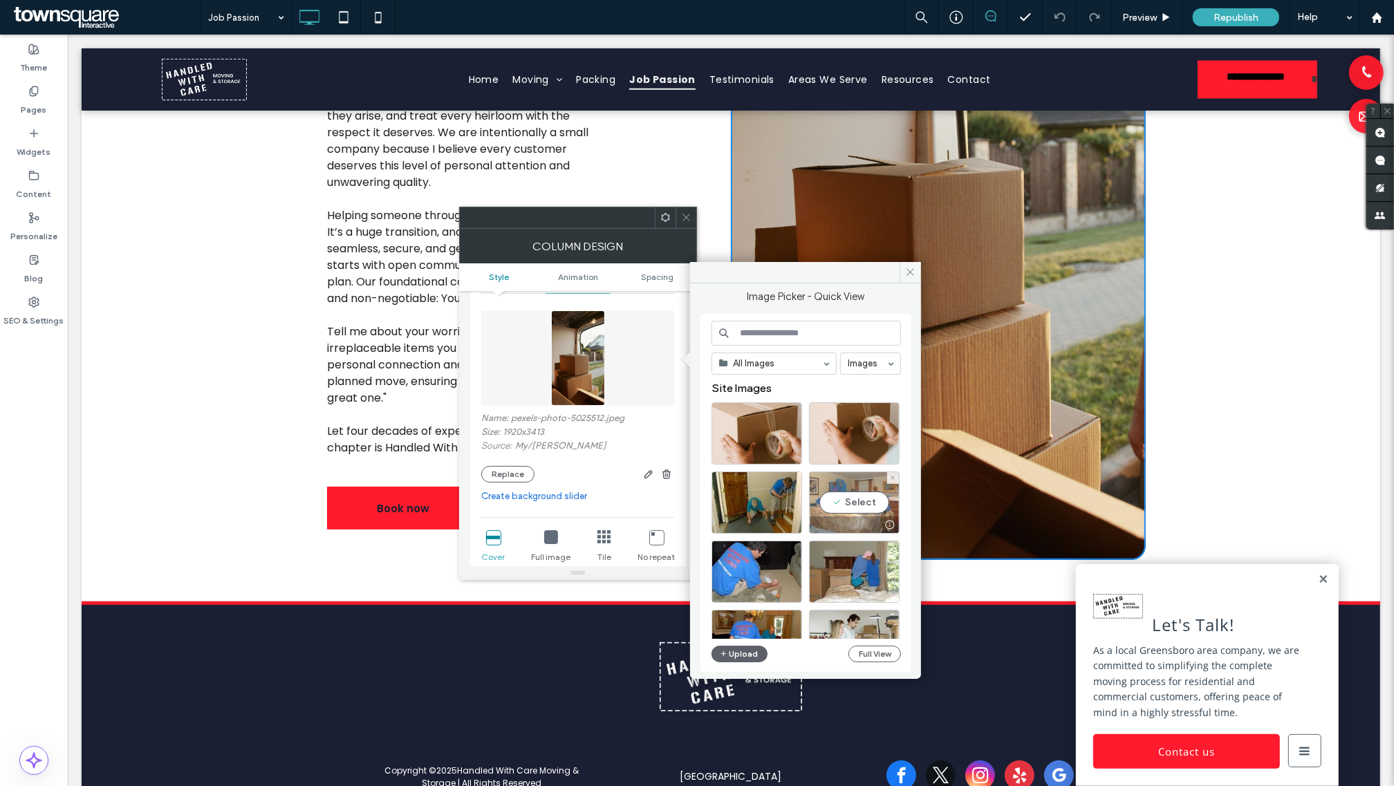
click at [837, 496] on div "Select" at bounding box center [854, 503] width 91 height 62
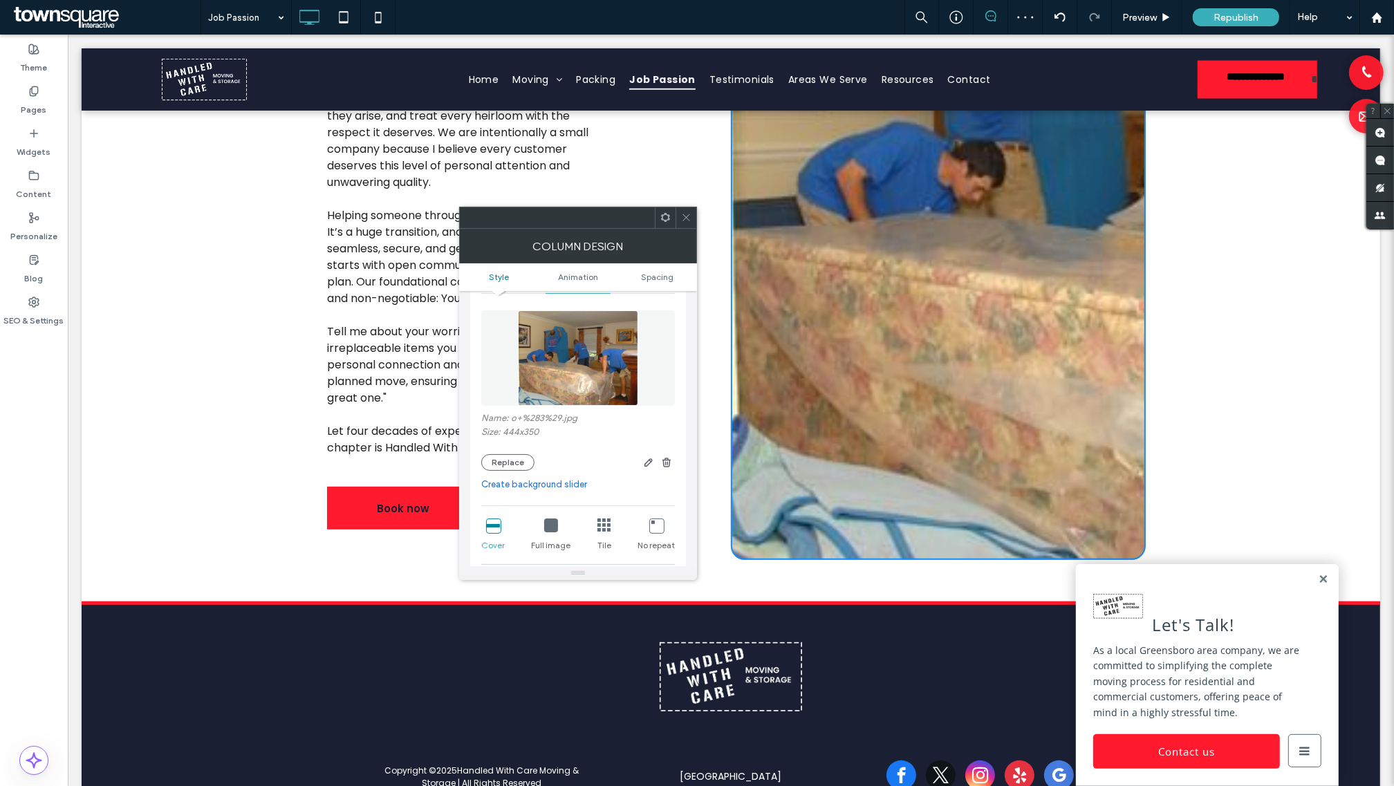
click at [961, 443] on div "Click To Paste Click To Paste" at bounding box center [937, 190] width 415 height 740
click at [1213, 463] on div "Meet the Owner! "Moving is my life! Literally! I’ve dedicated 40 years to this …" at bounding box center [730, 190] width 1298 height 823
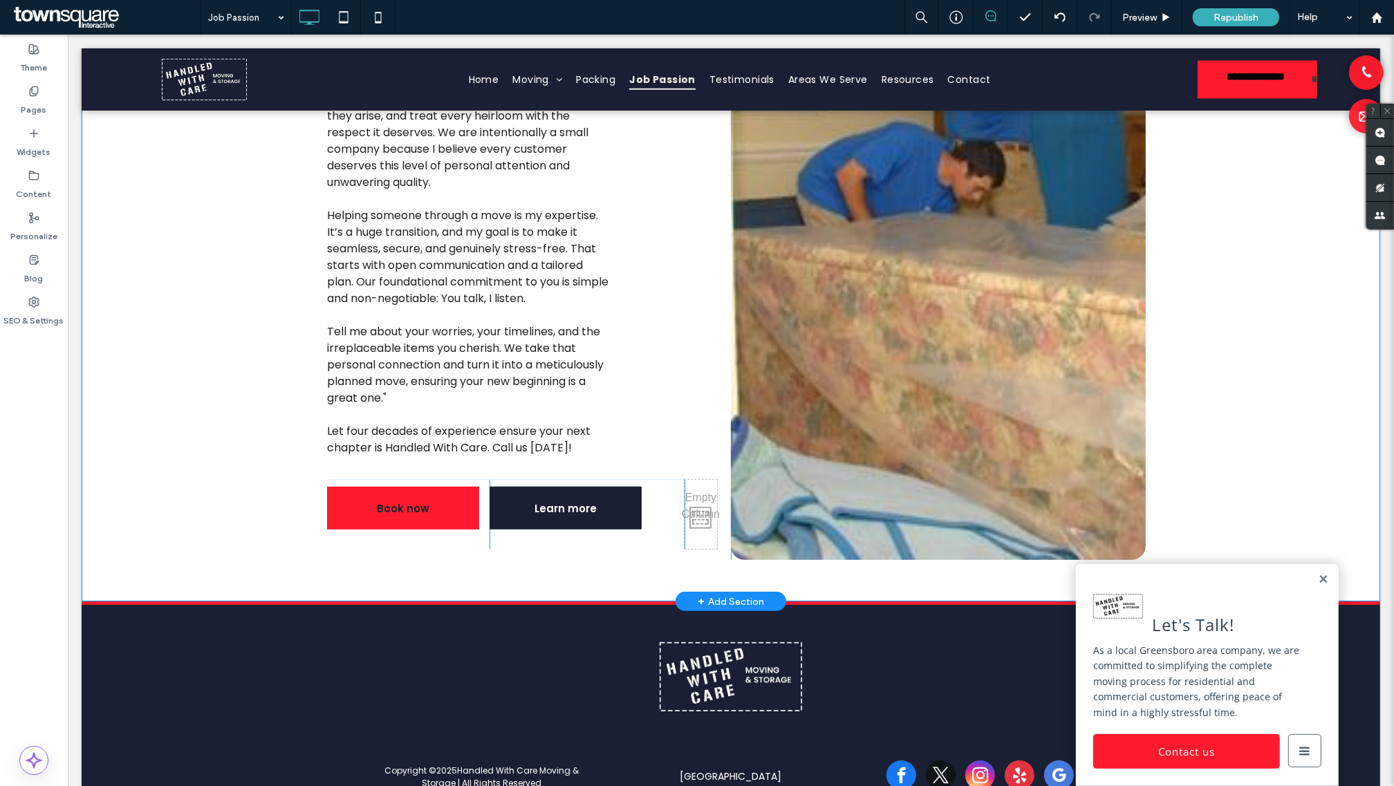
click at [1094, 513] on div "Click To Paste Click To Paste" at bounding box center [937, 190] width 415 height 740
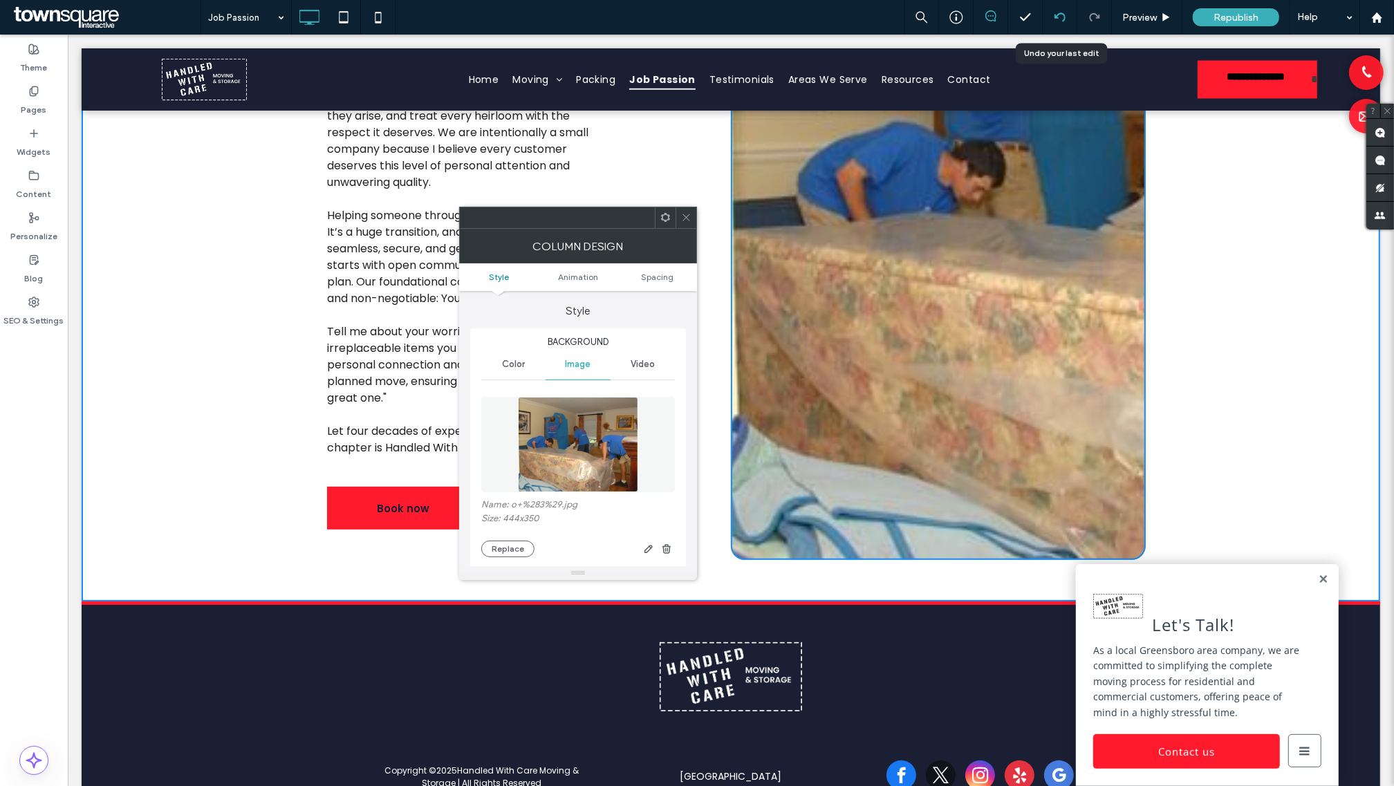
click at [1056, 18] on use at bounding box center [1059, 16] width 11 height 9
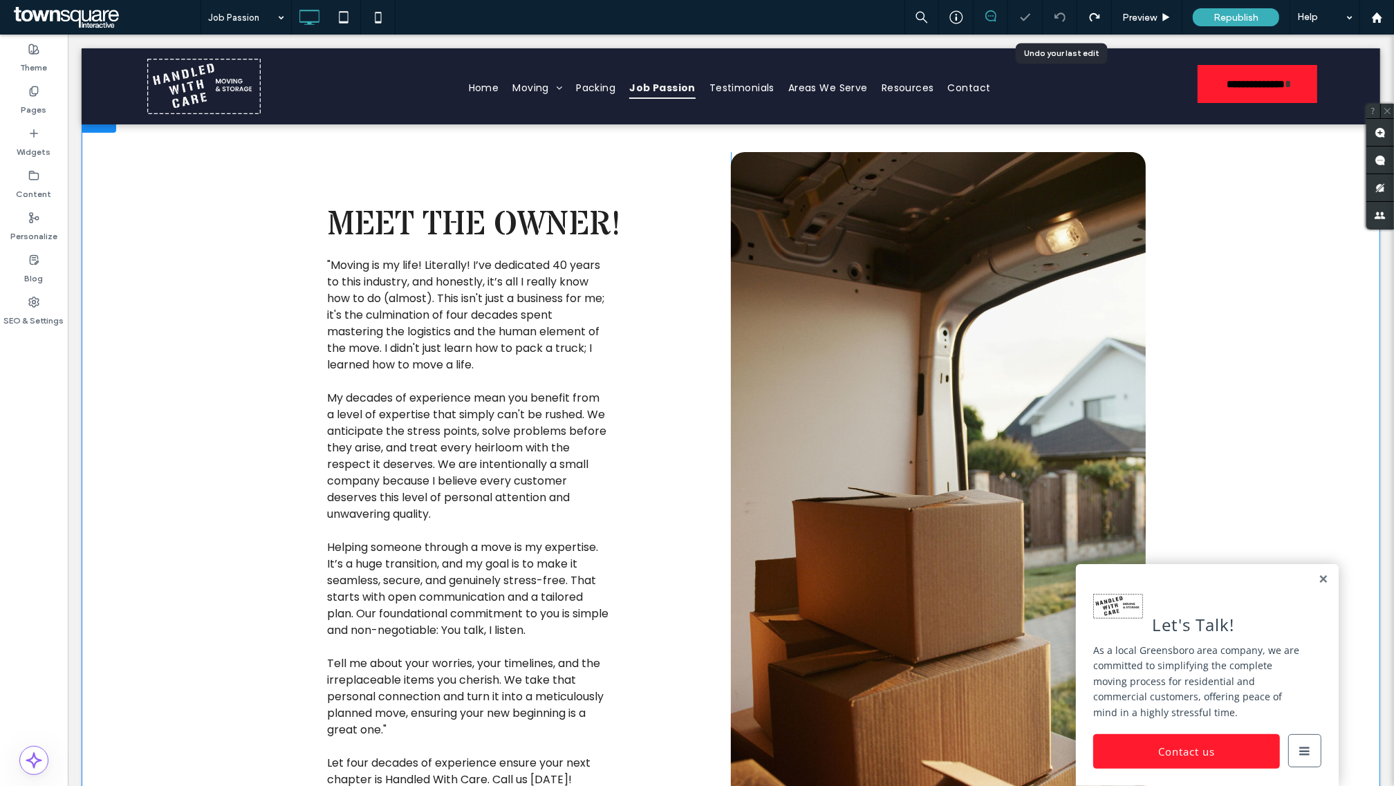
scroll to position [0, 0]
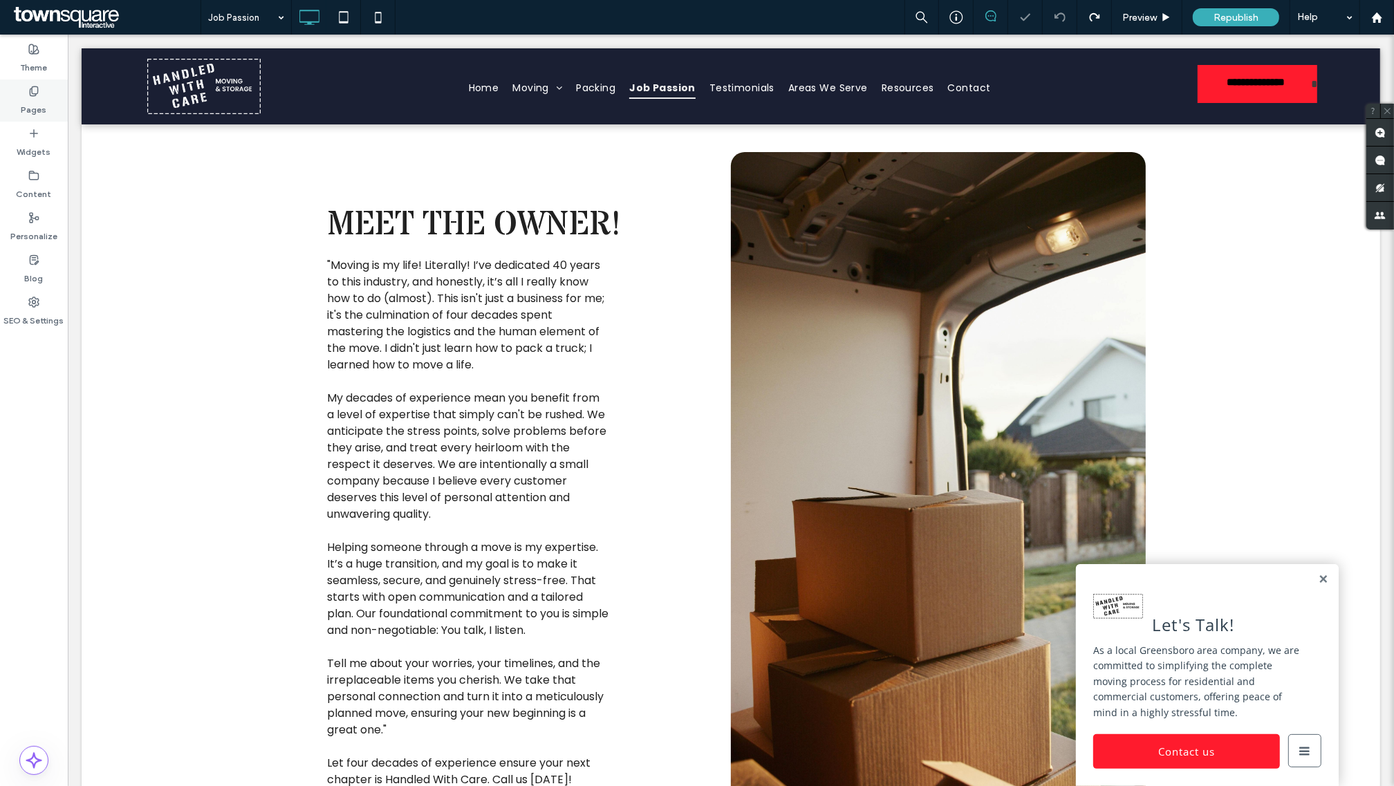
click at [46, 104] on div "Pages" at bounding box center [34, 101] width 68 height 42
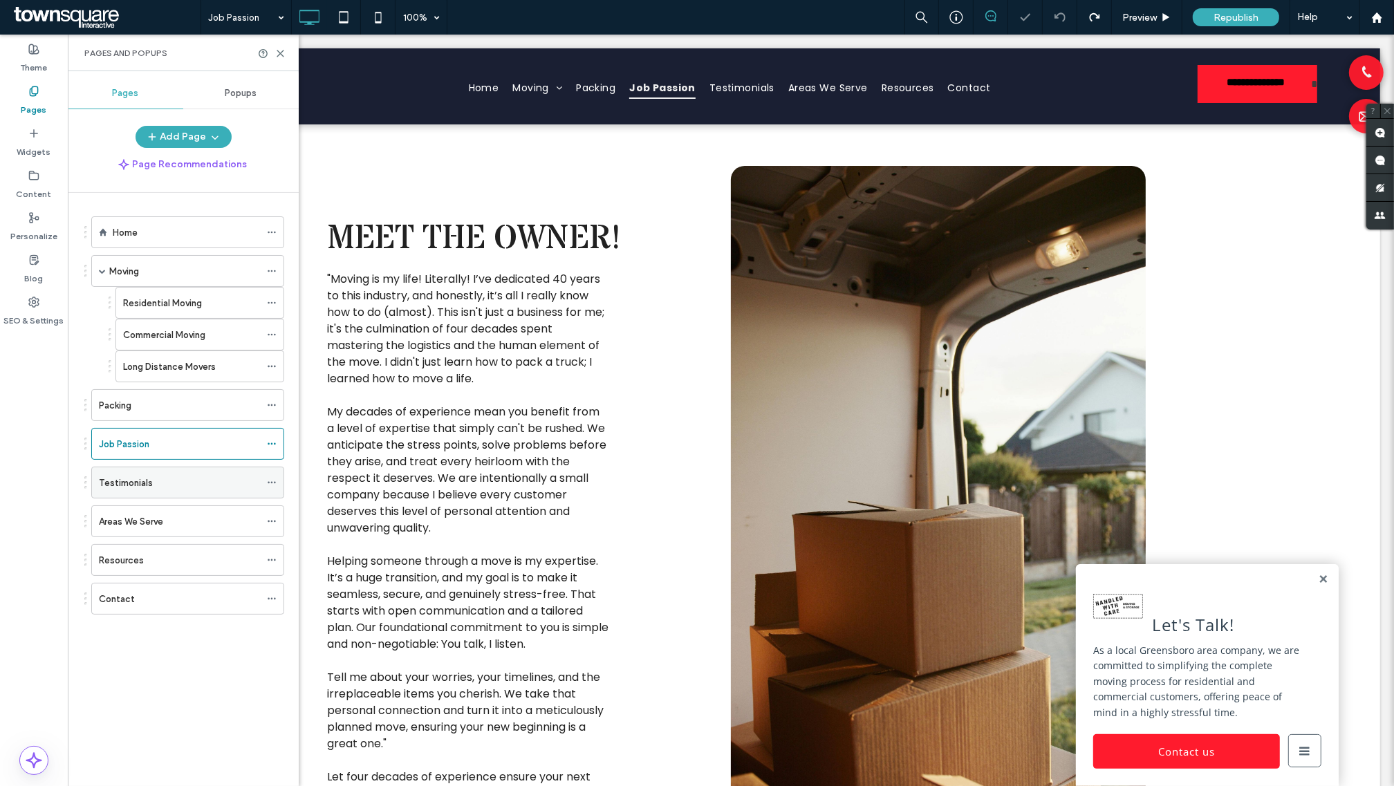
click at [156, 485] on div "Testimonials" at bounding box center [179, 483] width 161 height 15
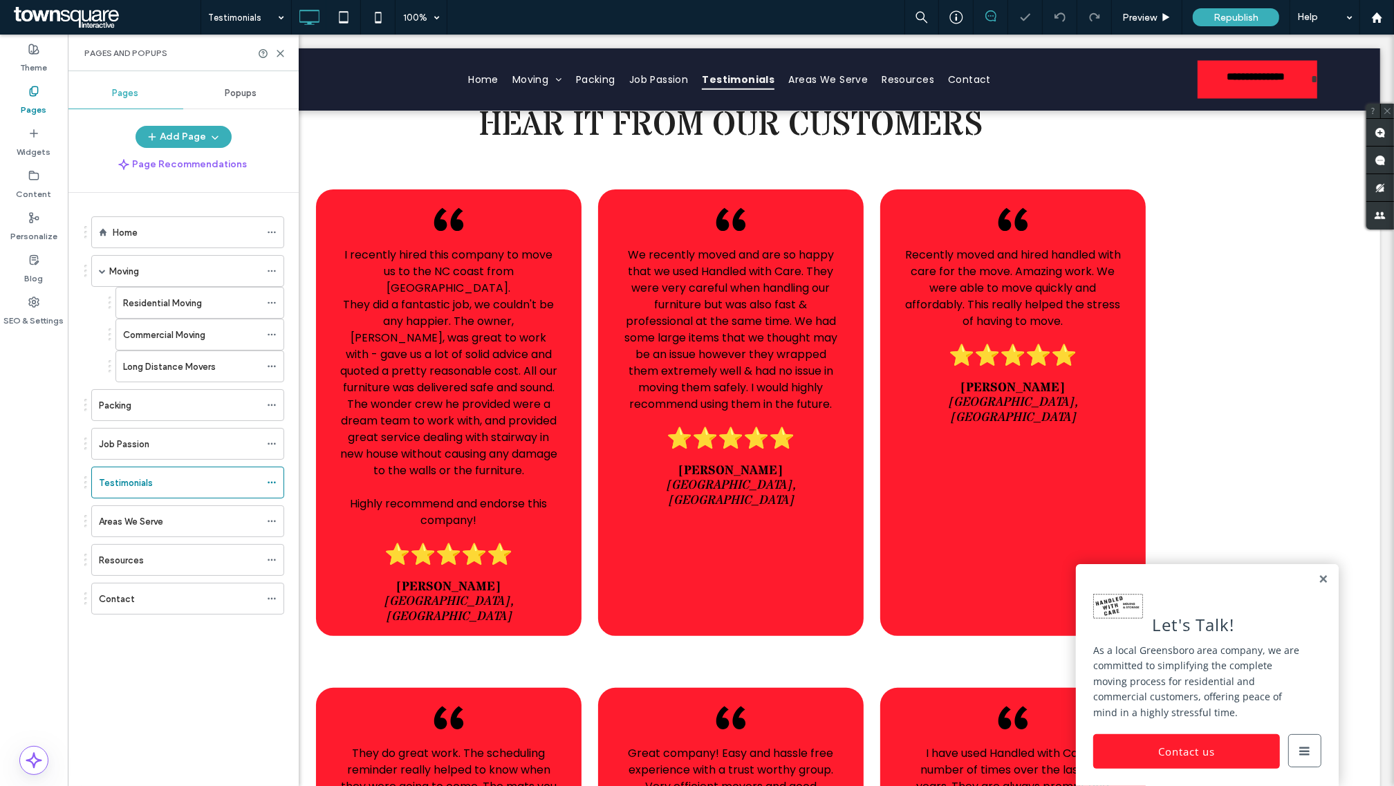
scroll to position [332, 0]
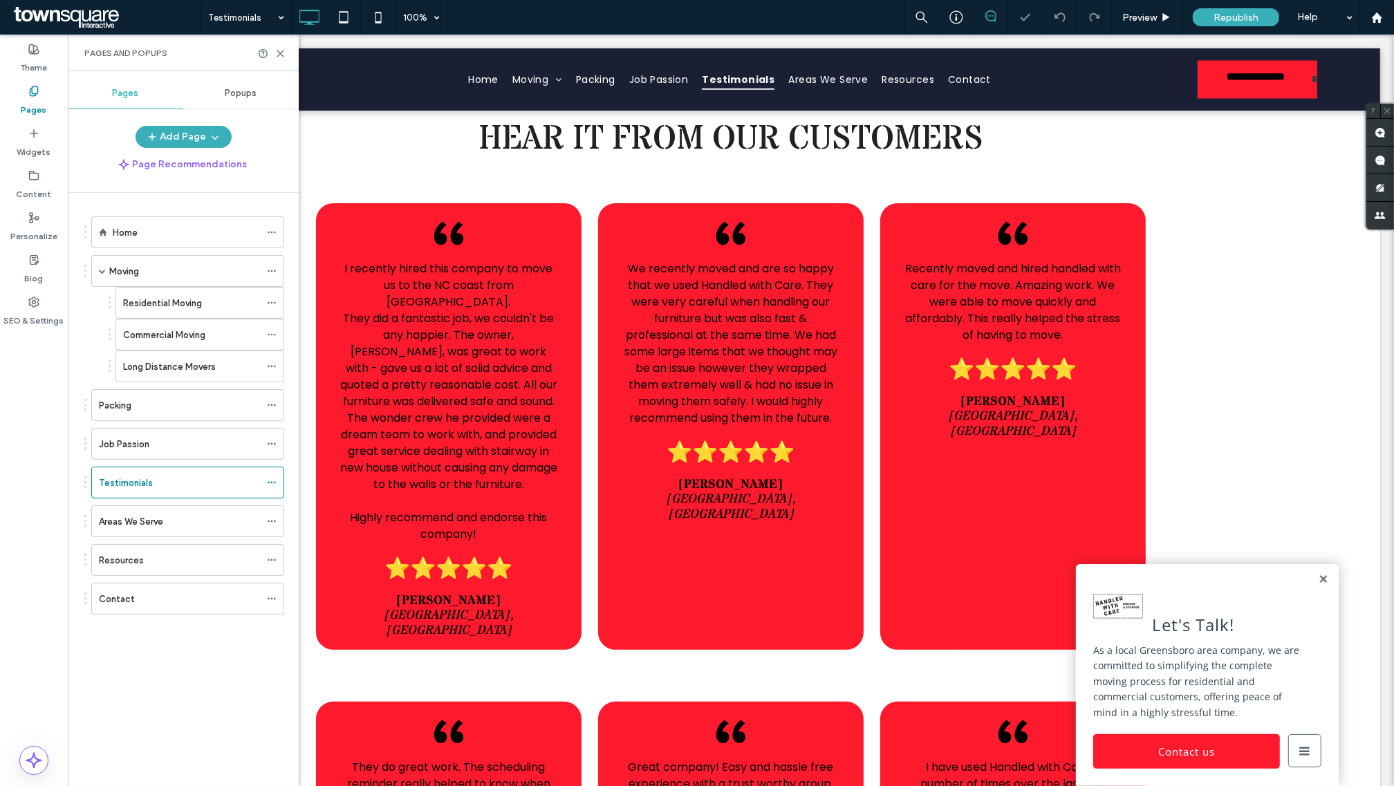
click at [174, 512] on div "Areas We Serve" at bounding box center [179, 521] width 161 height 30
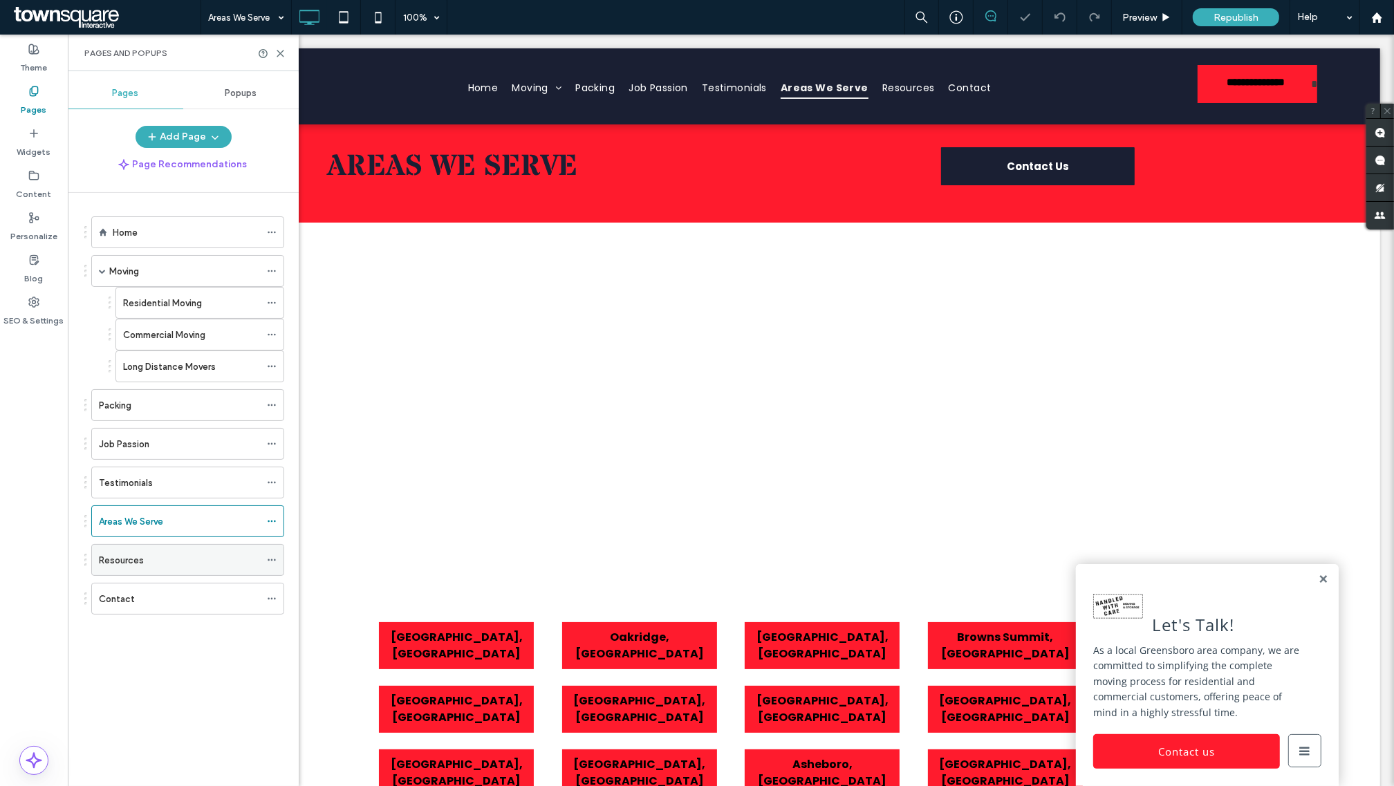
click at [138, 560] on label "Resources" at bounding box center [121, 560] width 45 height 24
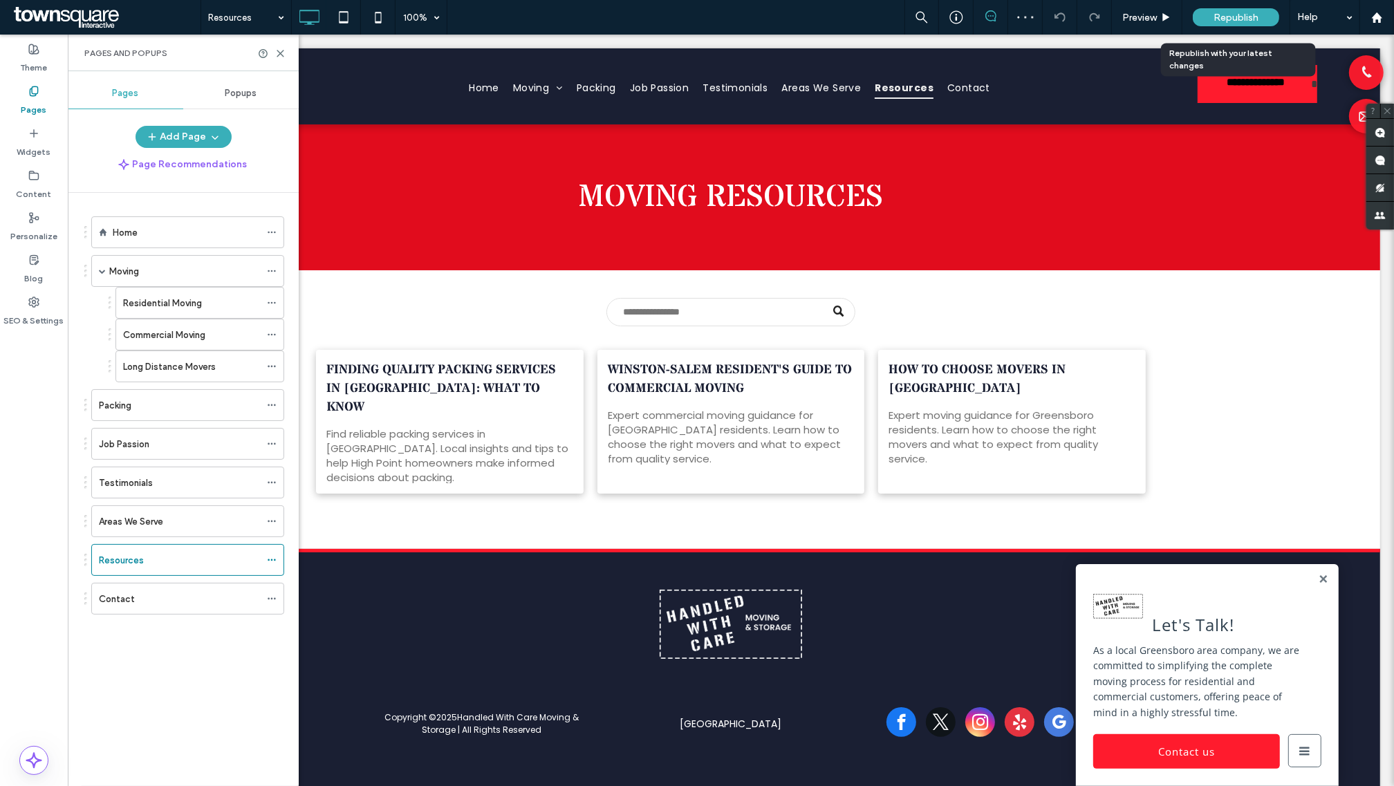
click at [1226, 14] on span "Republish" at bounding box center [1235, 18] width 45 height 12
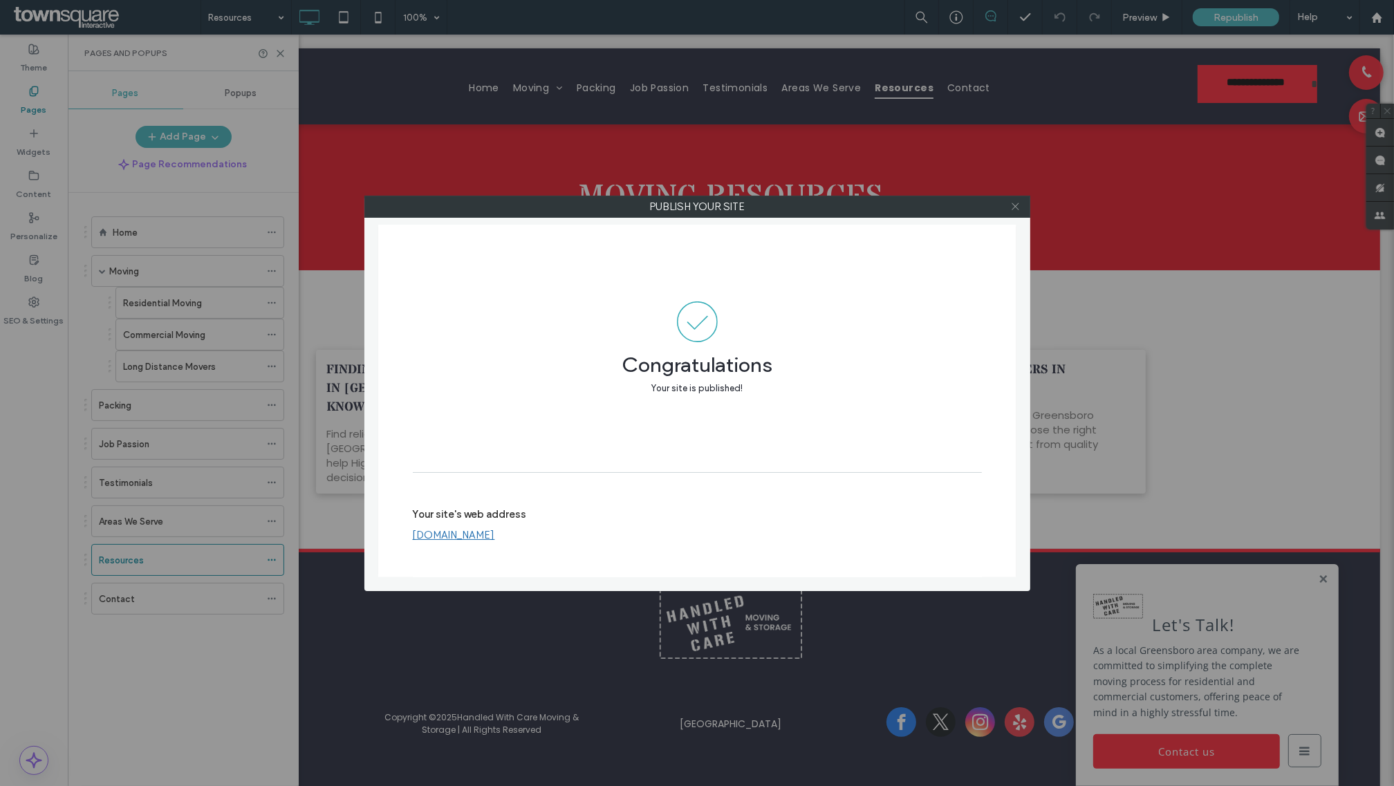
click at [1015, 209] on icon at bounding box center [1015, 206] width 10 height 10
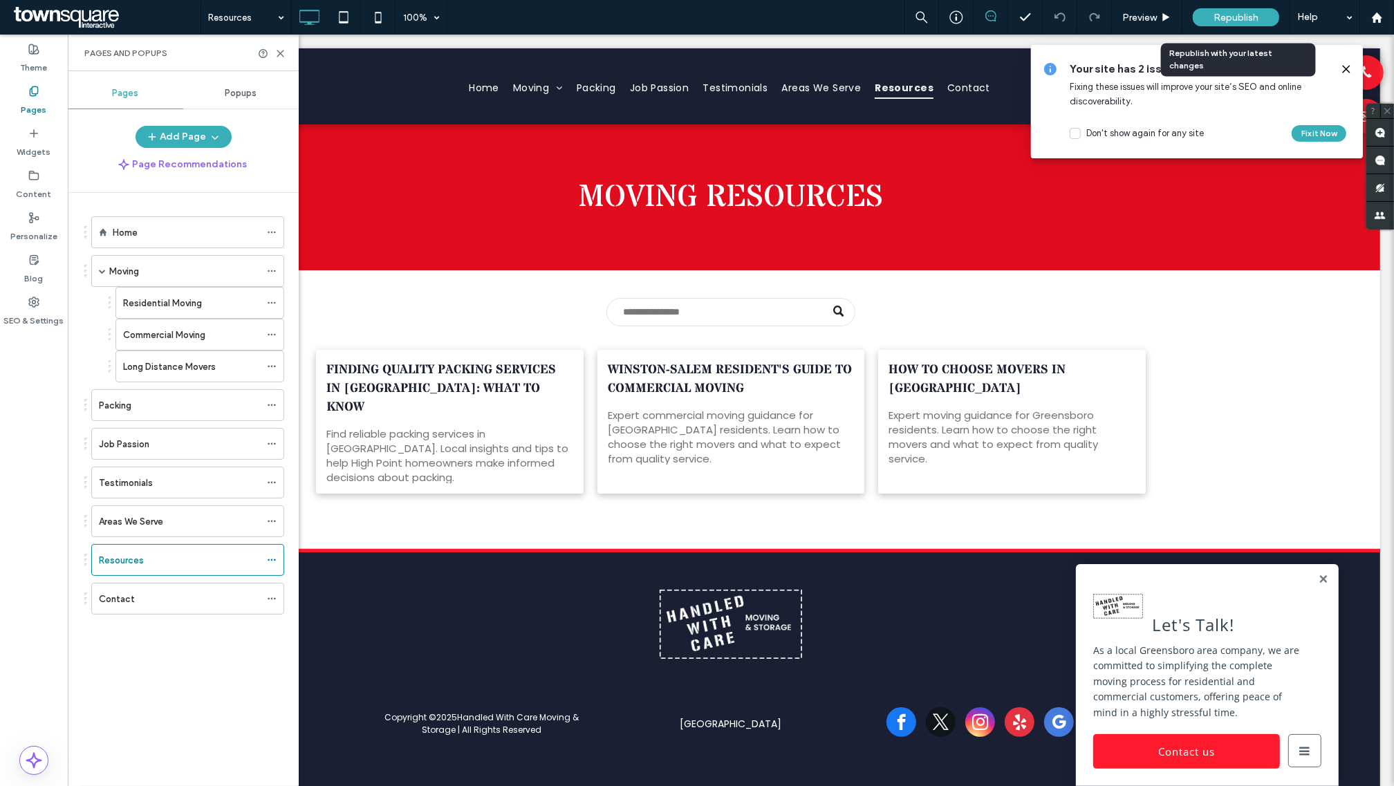
click at [1238, 4] on div "Republish" at bounding box center [1236, 17] width 86 height 35
click at [1249, 15] on span "Republish" at bounding box center [1235, 18] width 45 height 12
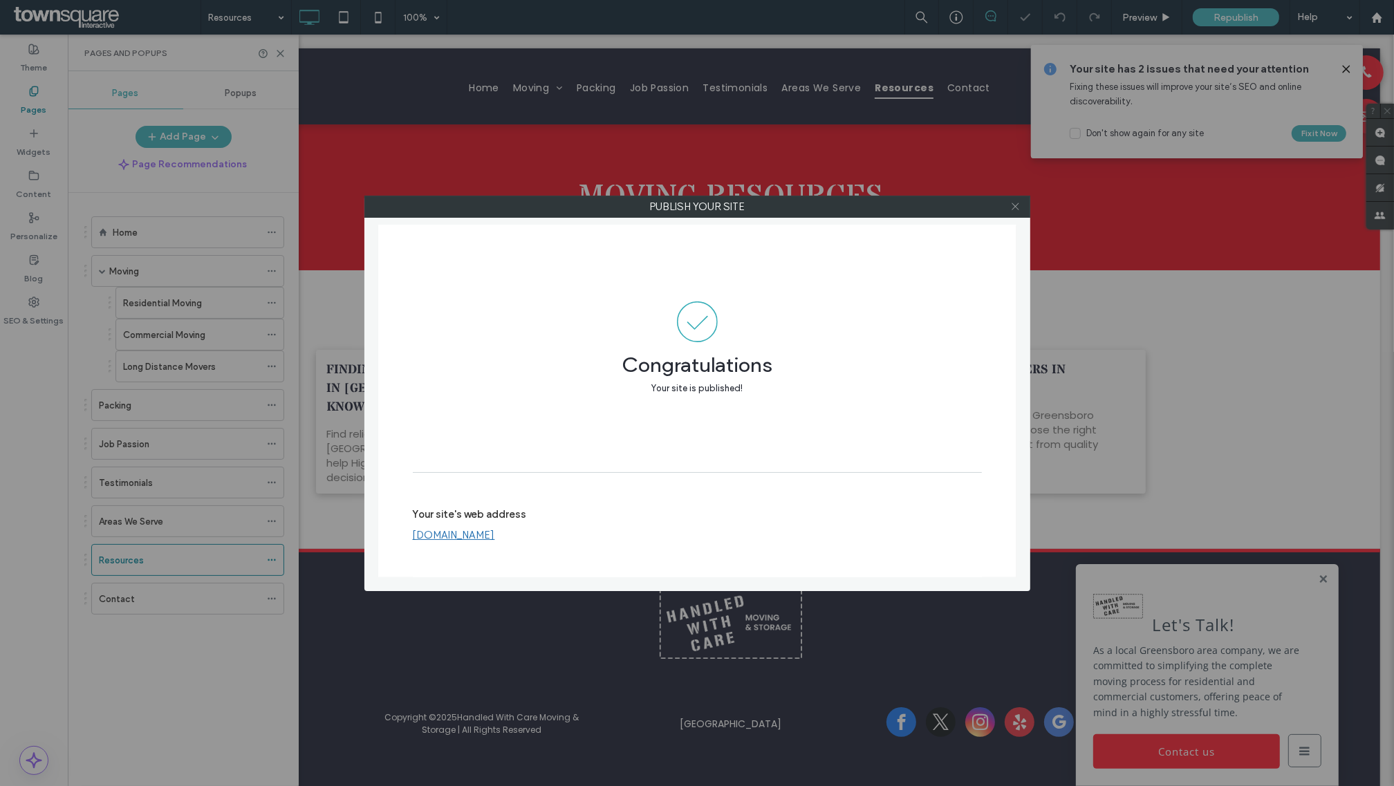
click at [1014, 205] on use at bounding box center [1015, 206] width 7 height 7
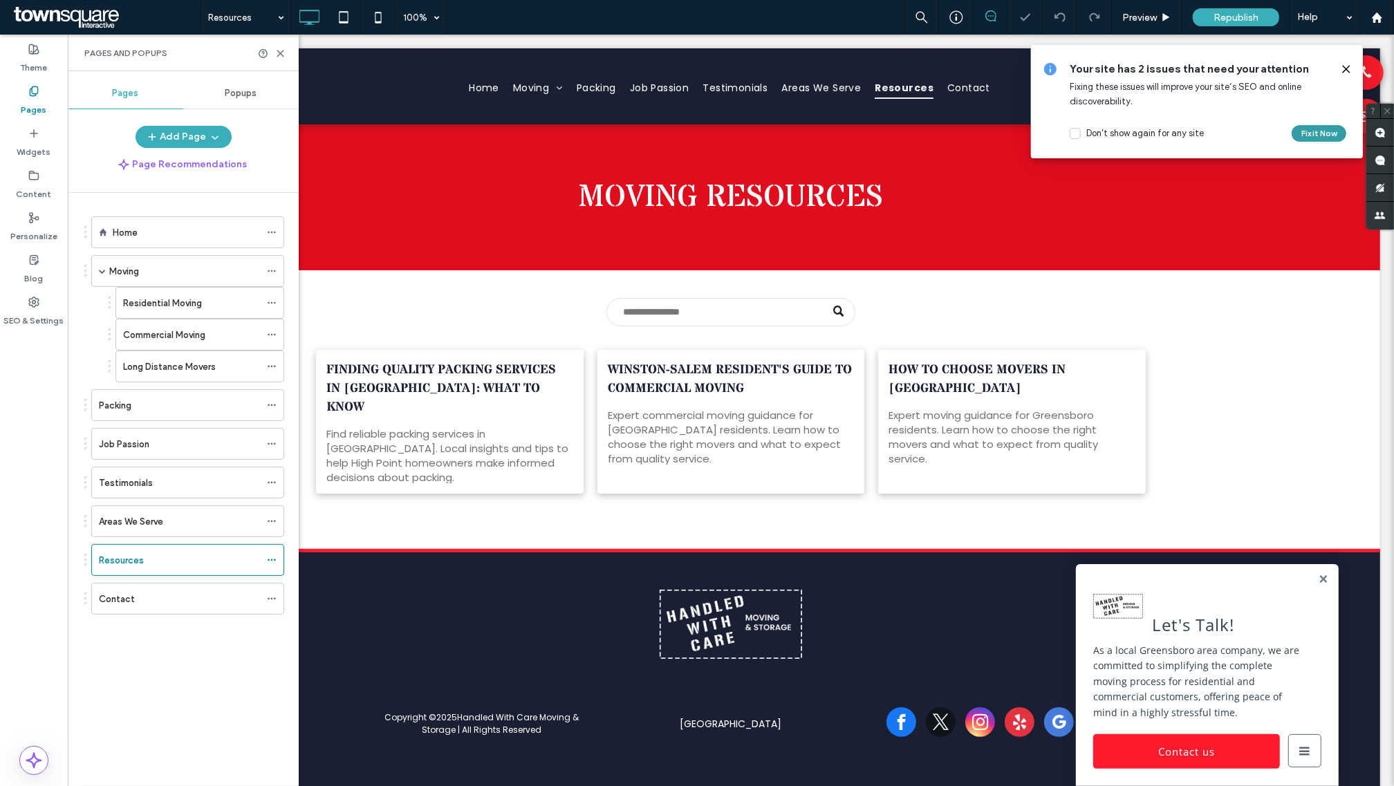
click at [1310, 131] on button "Fix it Now" at bounding box center [1319, 133] width 55 height 17
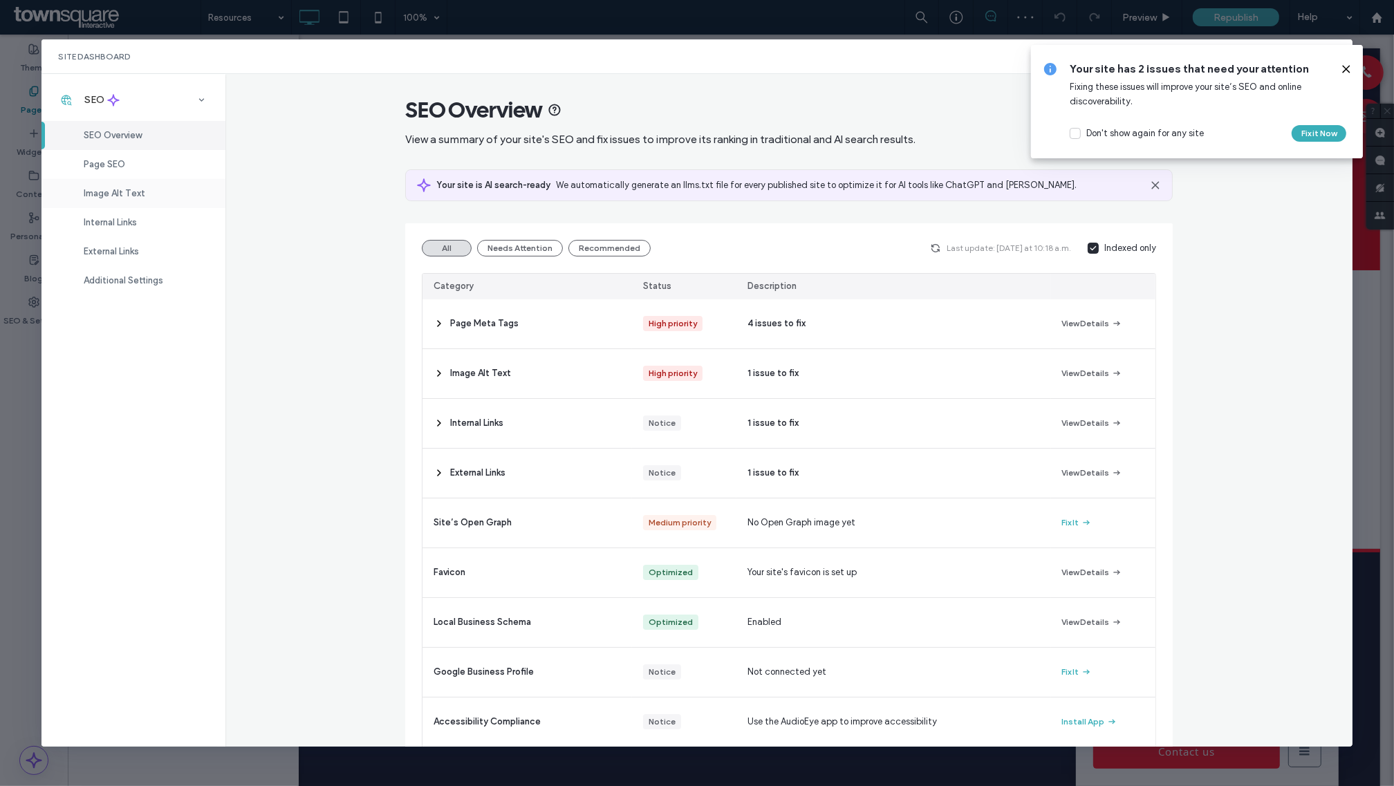
click at [140, 202] on div "Image Alt Text" at bounding box center [133, 193] width 184 height 29
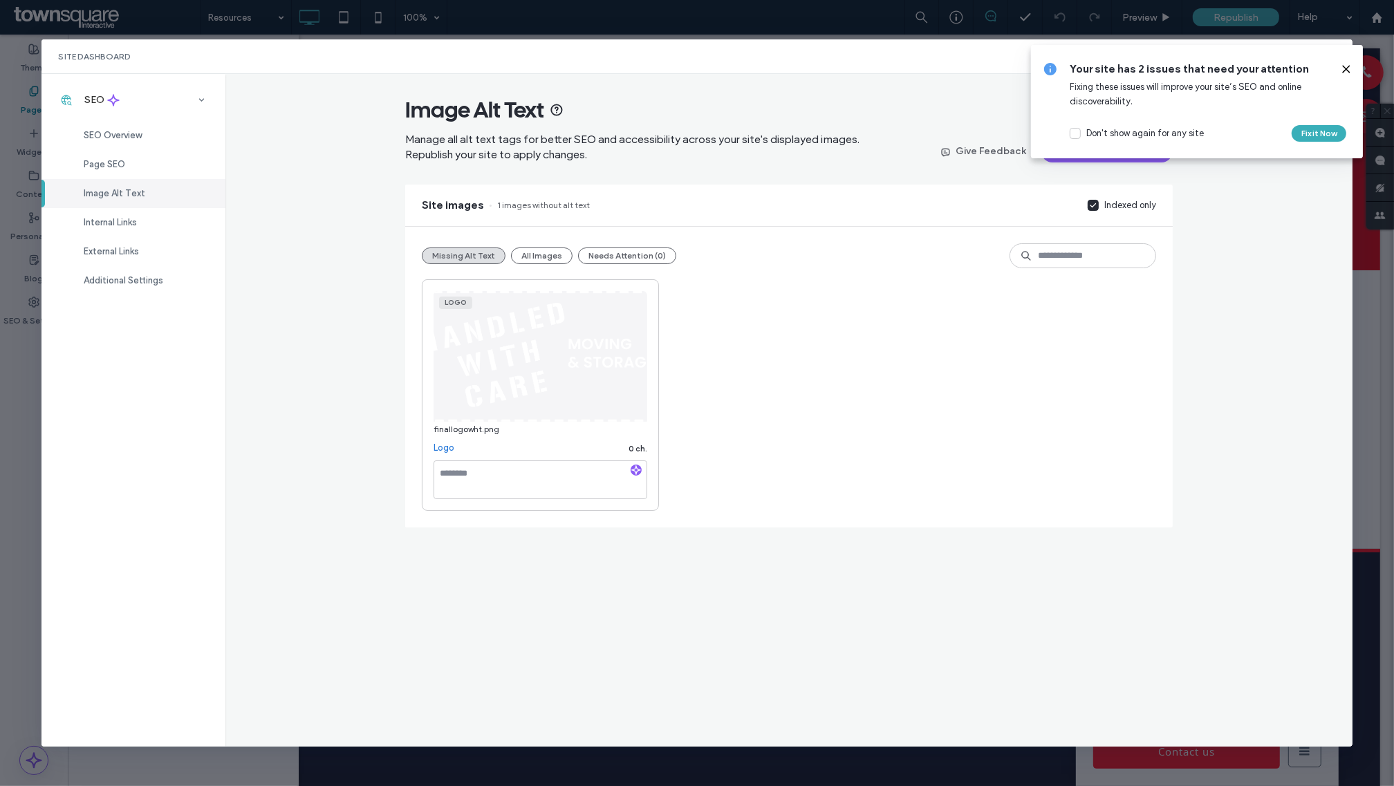
click at [1345, 66] on icon at bounding box center [1346, 69] width 11 height 11
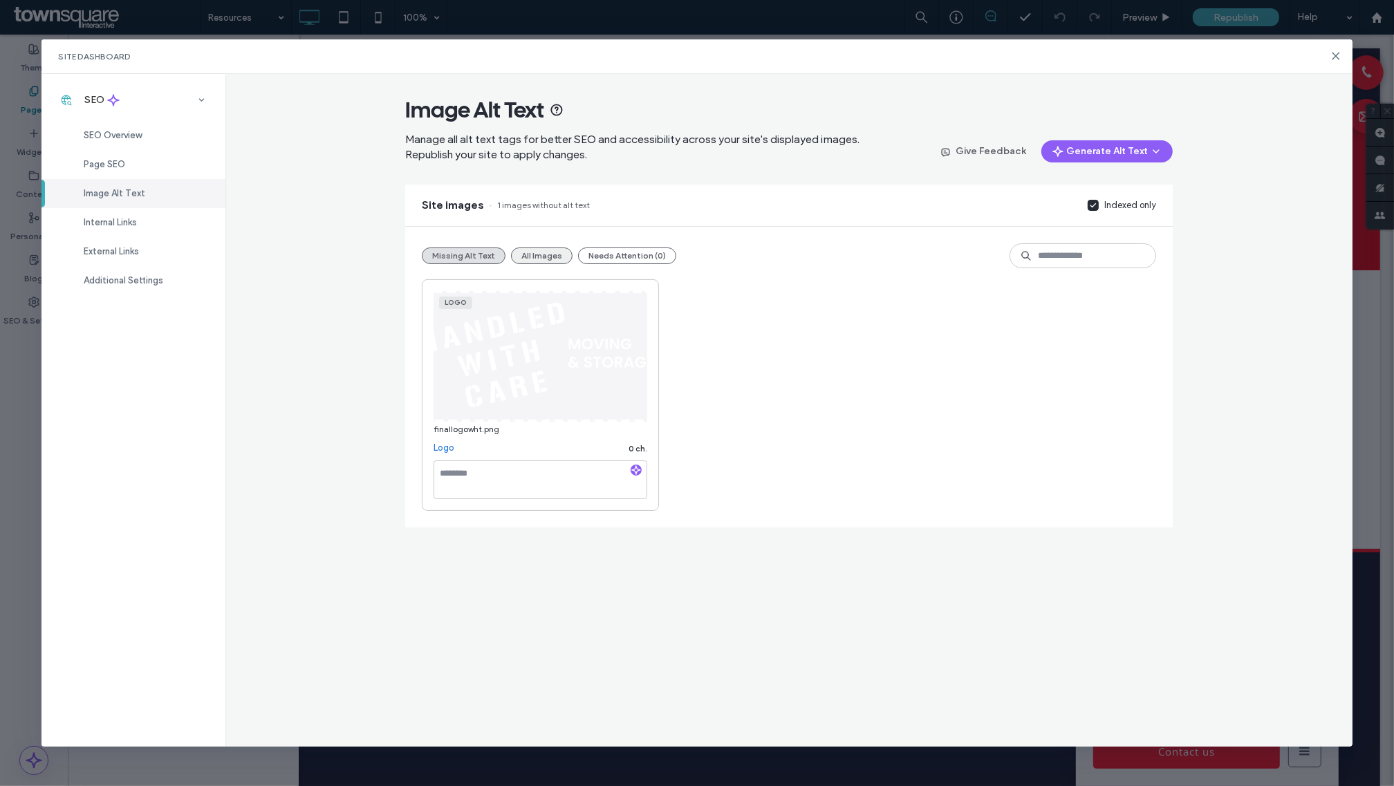
click at [552, 257] on button "All Images" at bounding box center [542, 256] width 62 height 17
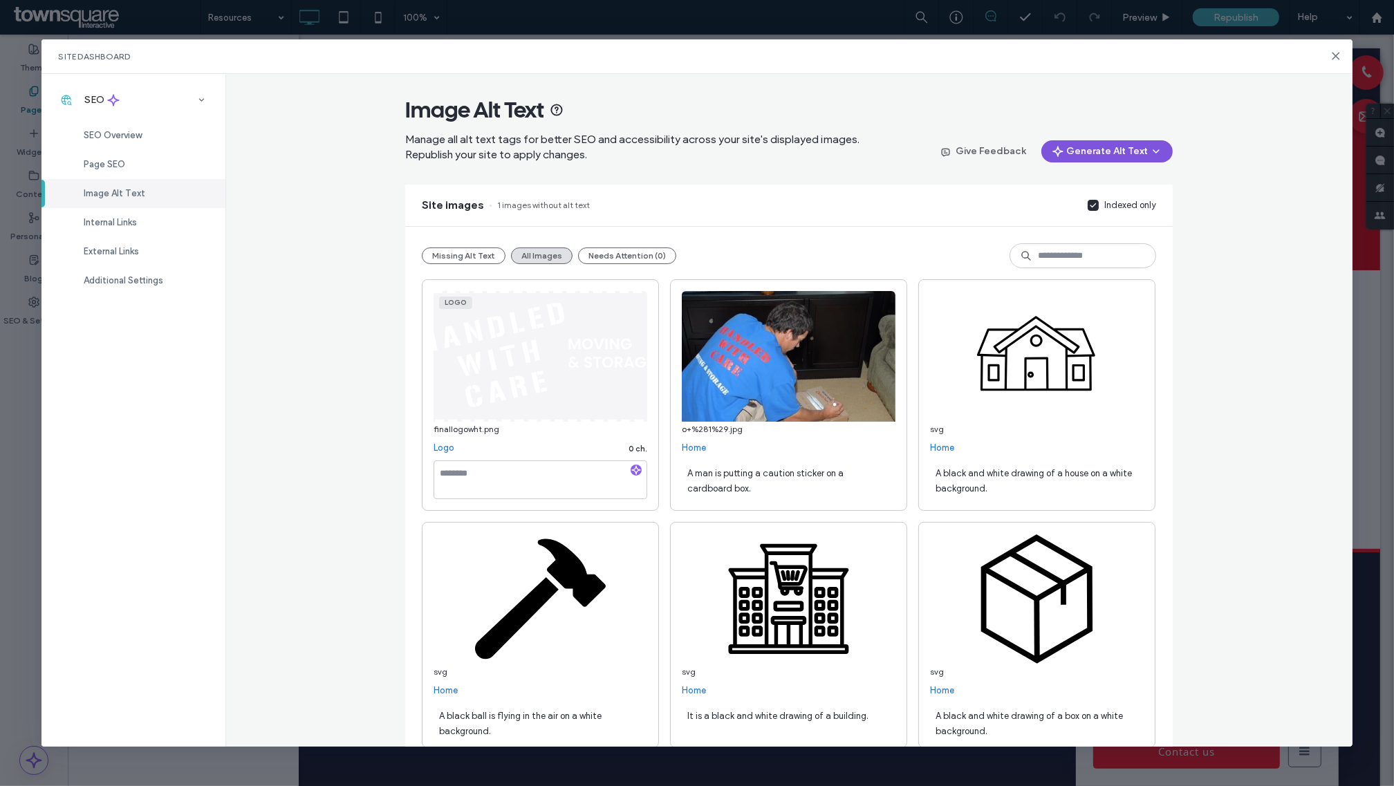
click at [1103, 151] on button "Generate Alt Text" at bounding box center [1106, 151] width 131 height 22
click at [1082, 212] on span "Generate Alt Text for All Images" at bounding box center [1089, 214] width 131 height 14
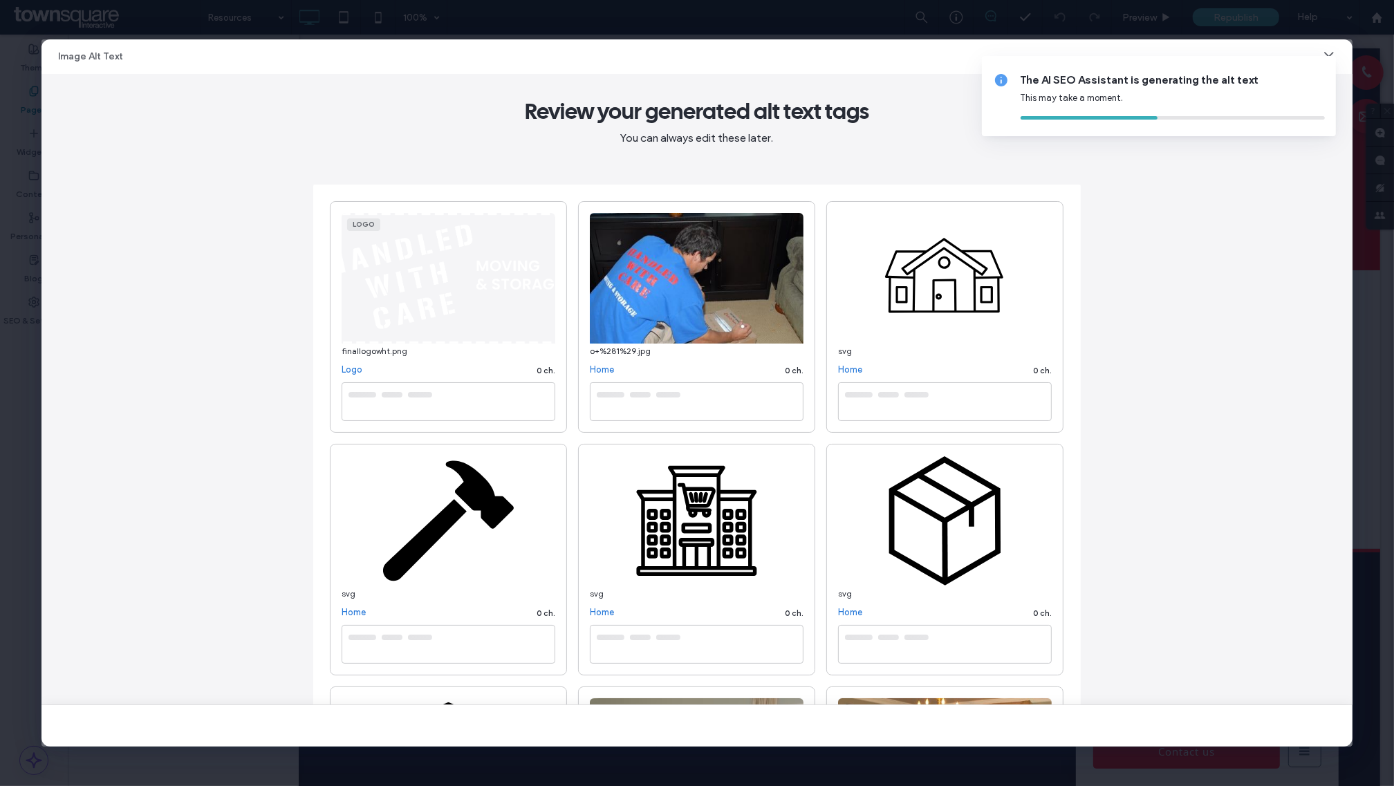
type textarea "**********"
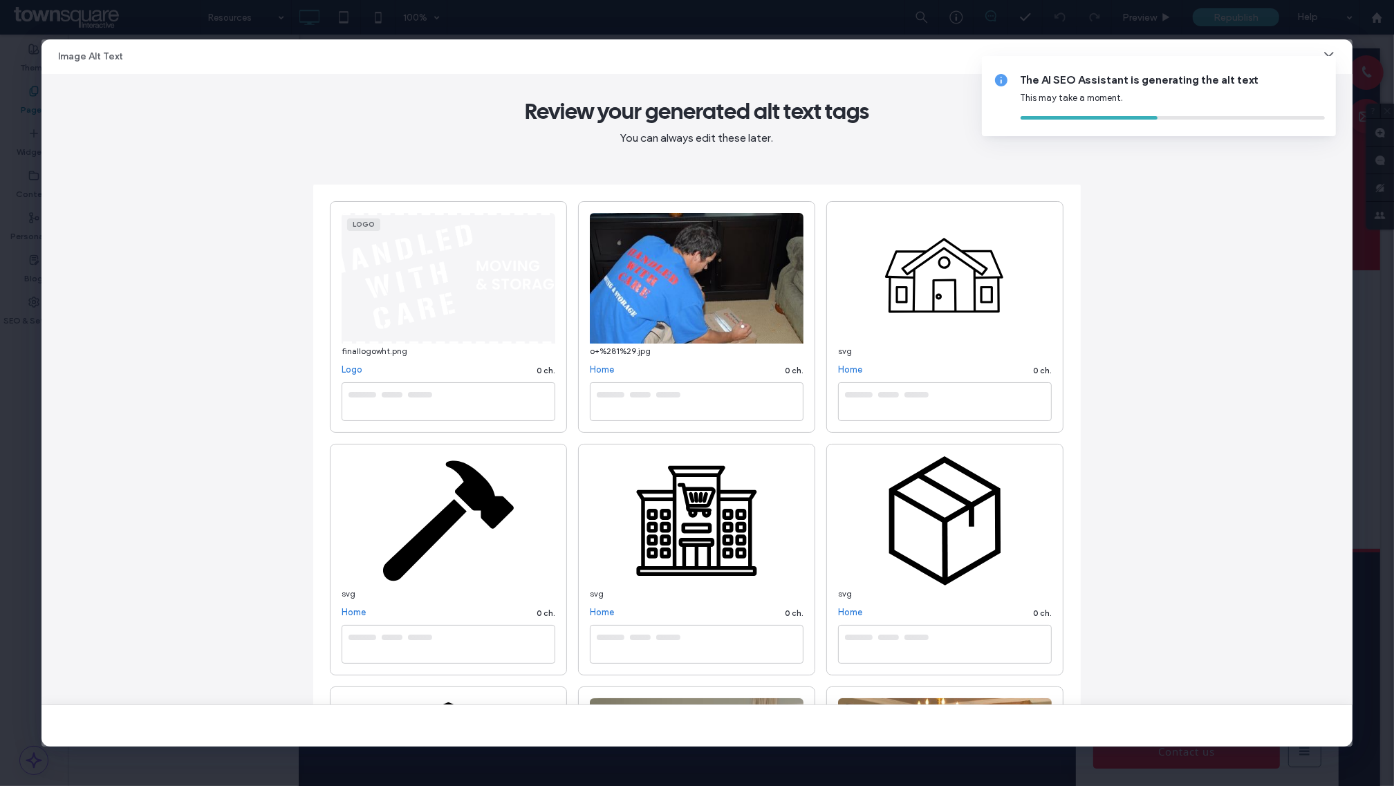
type textarea "**********"
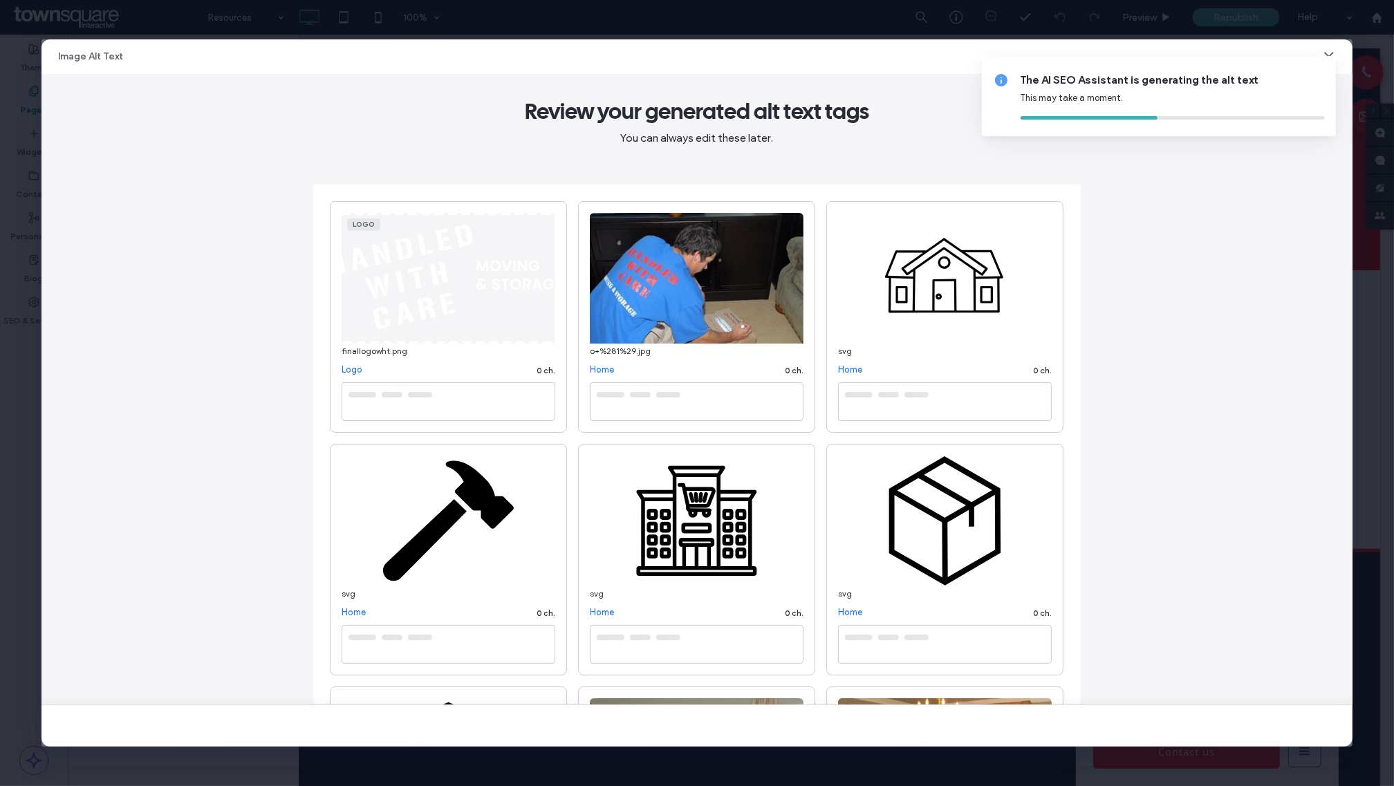
type textarea "**********"
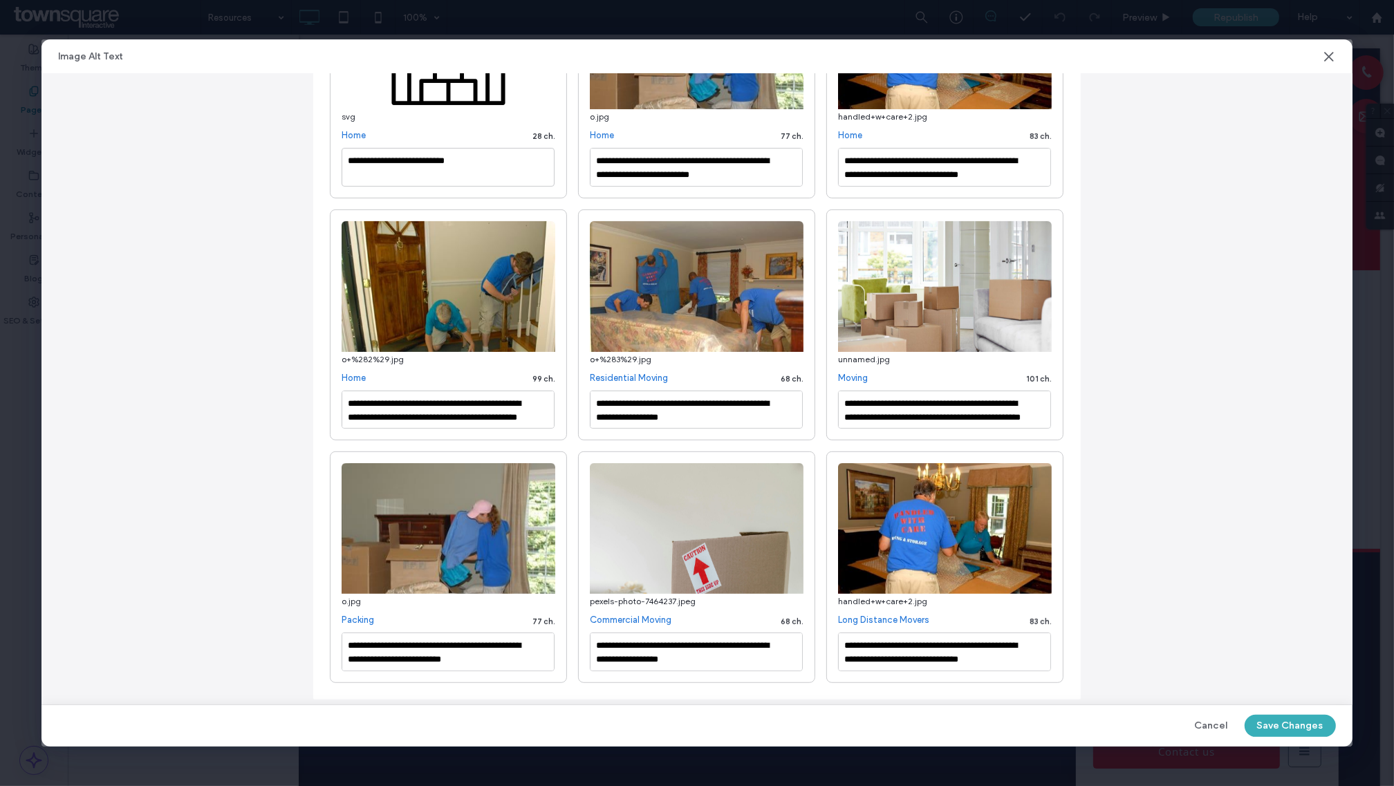
scroll to position [734, 0]
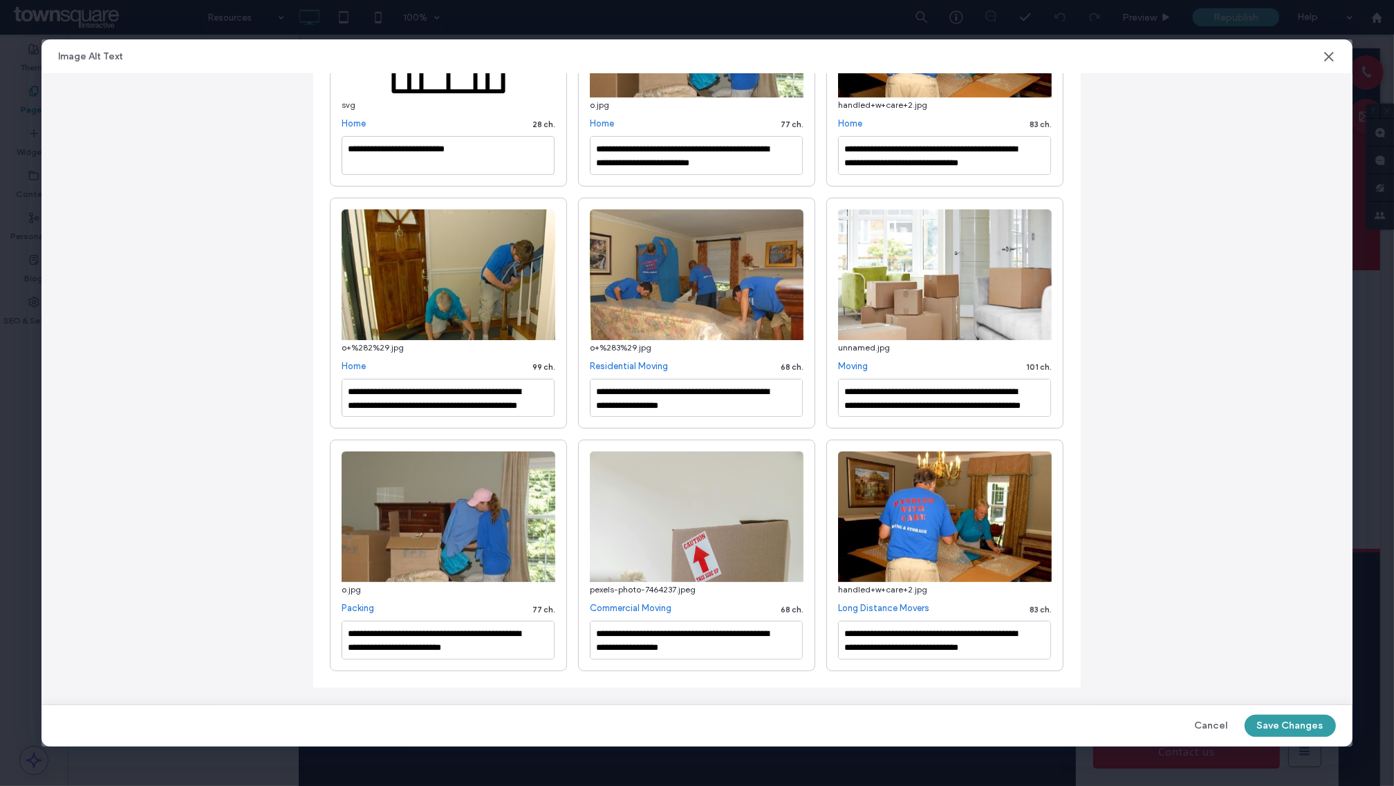
click at [1309, 723] on button "Save Changes" at bounding box center [1290, 726] width 91 height 22
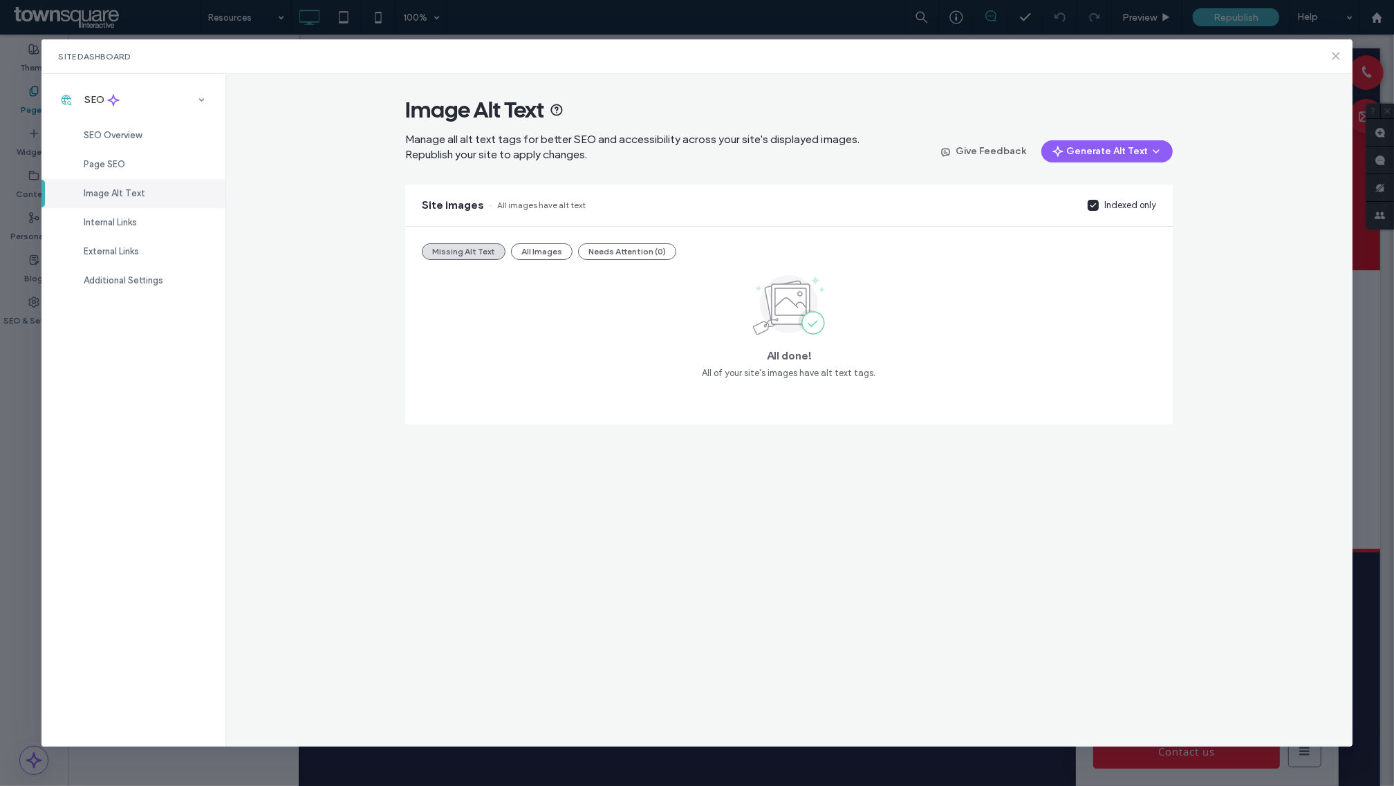
click at [1339, 50] on icon at bounding box center [1335, 55] width 11 height 11
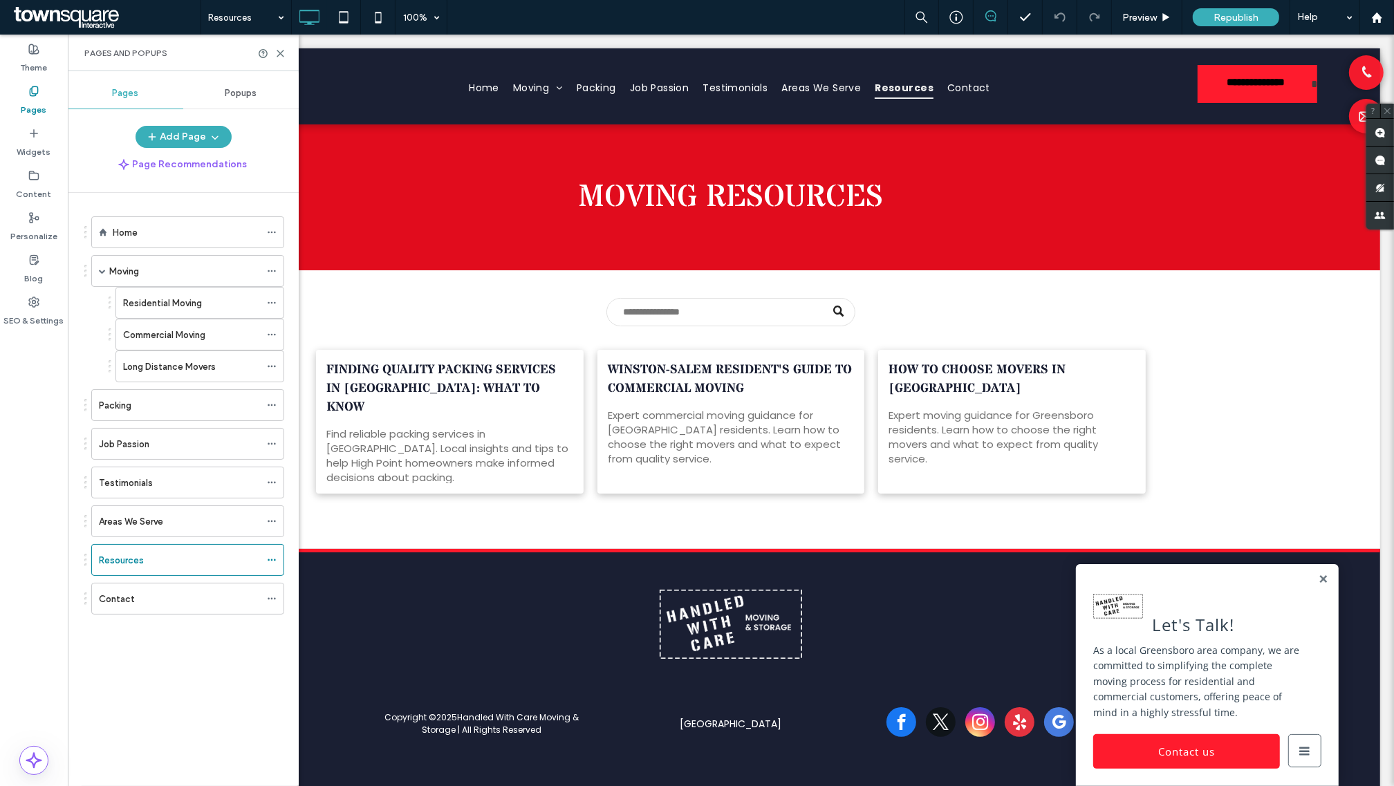
click at [1274, 22] on div "Republish" at bounding box center [1236, 17] width 86 height 18
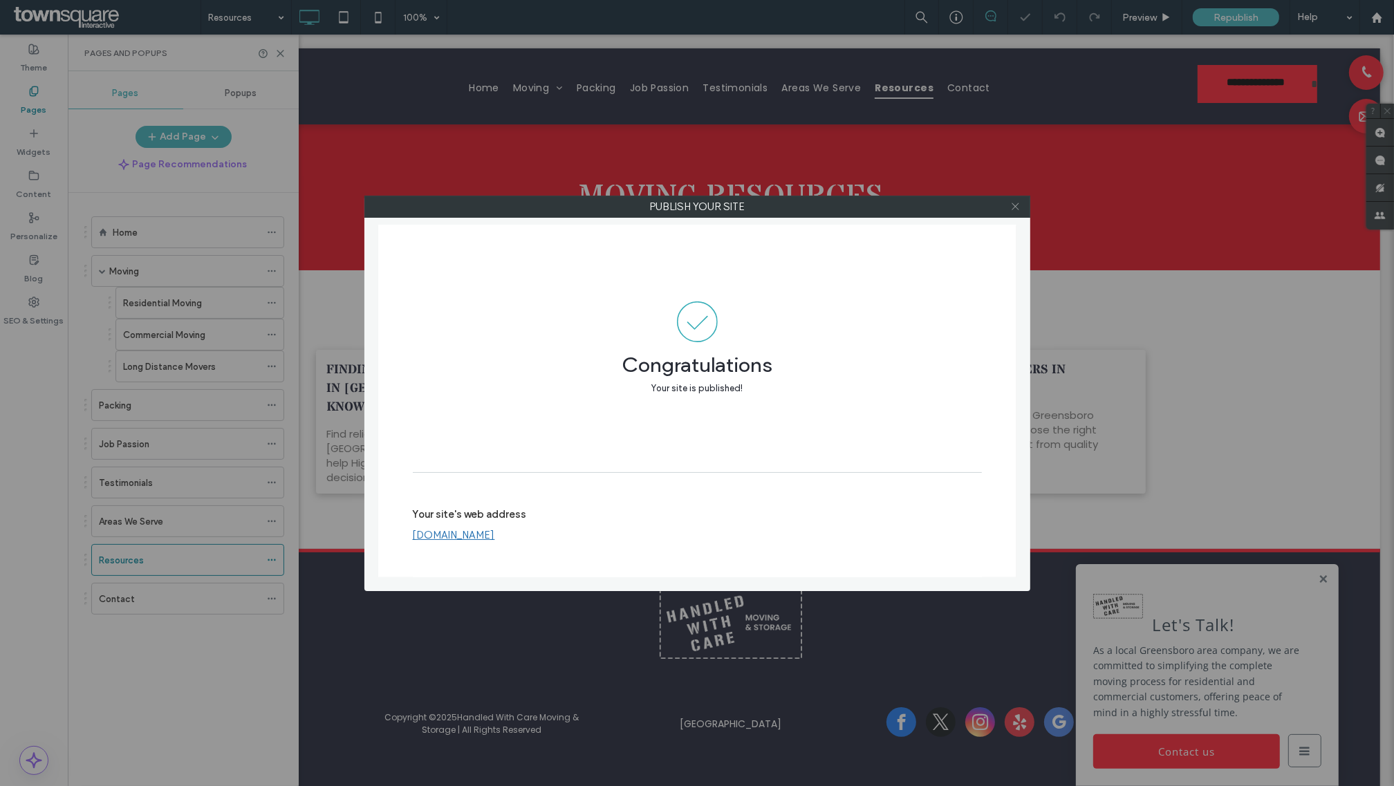
click at [1014, 208] on use at bounding box center [1015, 206] width 7 height 7
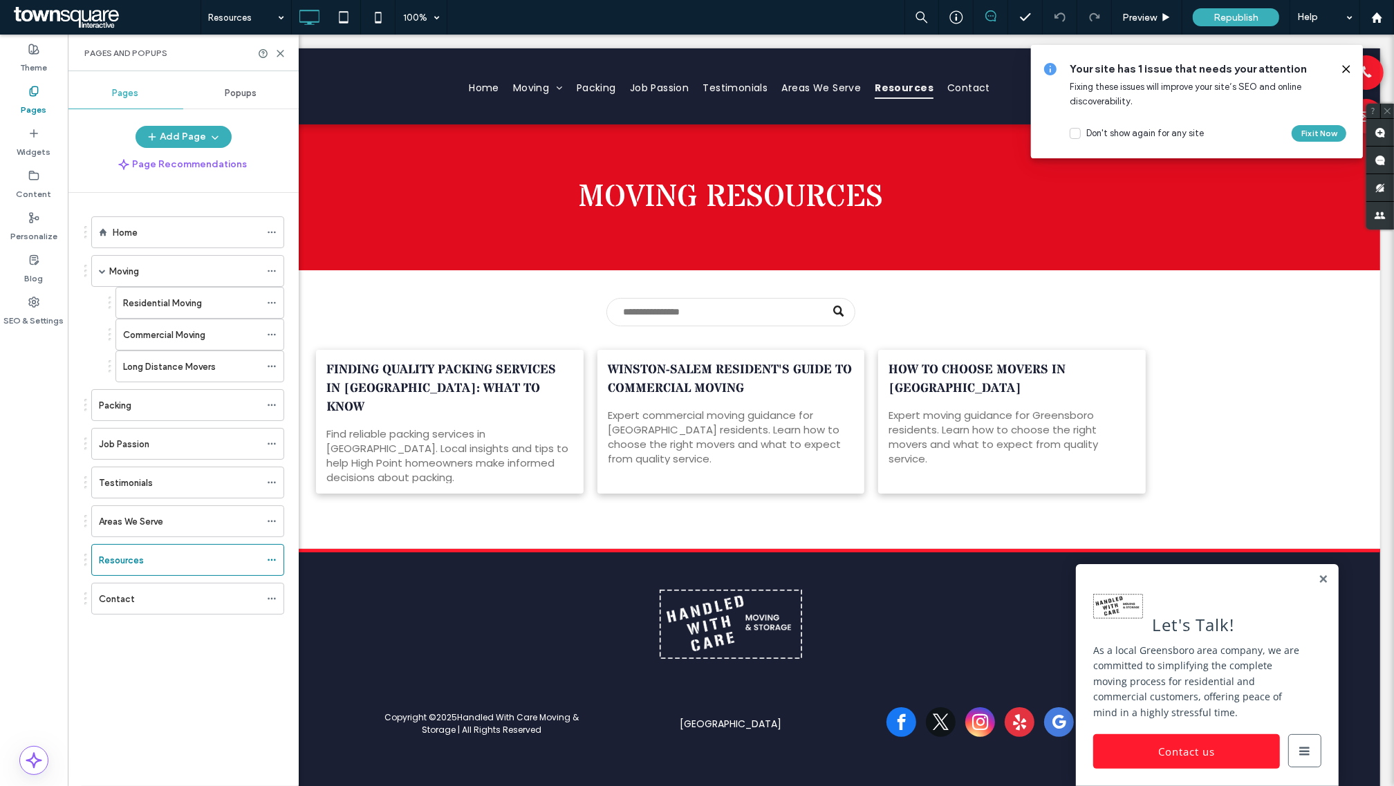
click at [274, 59] on div "Pages and Popups" at bounding box center [183, 53] width 231 height 37
drag, startPoint x: 1307, startPoint y: 581, endPoint x: 1289, endPoint y: 578, distance: 18.9
click at [1317, 581] on link at bounding box center [1322, 580] width 10 height 12
